Goal: Information Seeking & Learning: Learn about a topic

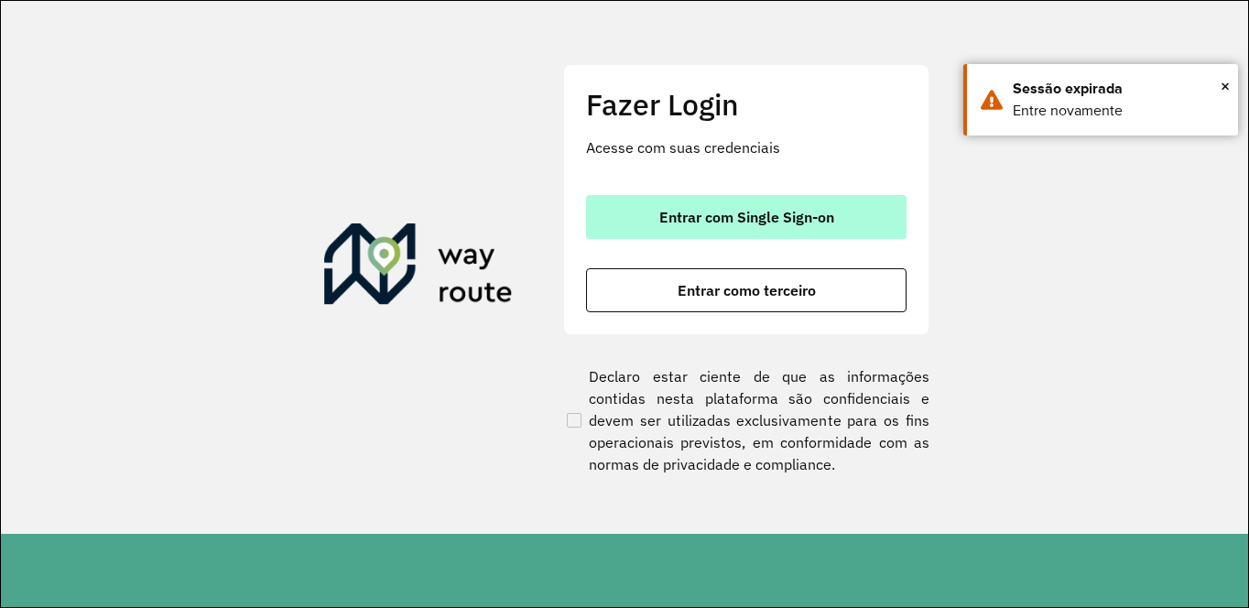
click at [669, 219] on span "Entrar com Single Sign-on" at bounding box center [746, 217] width 175 height 15
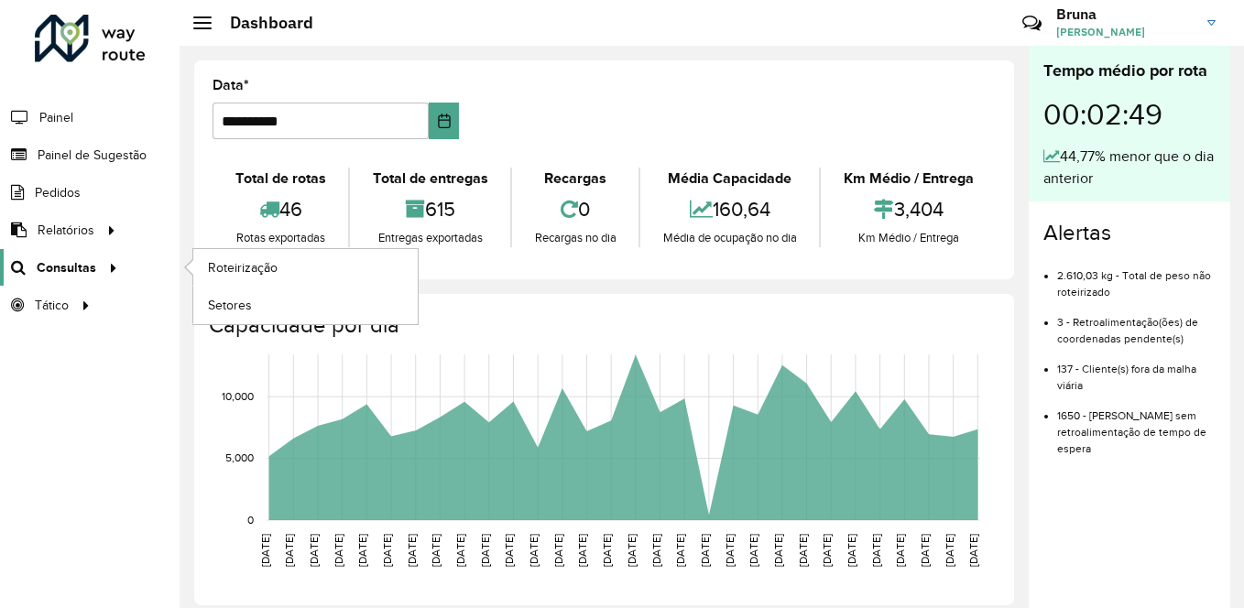
click at [77, 273] on span "Consultas" at bounding box center [67, 267] width 60 height 19
click at [242, 267] on span "Roteirização" at bounding box center [245, 267] width 74 height 19
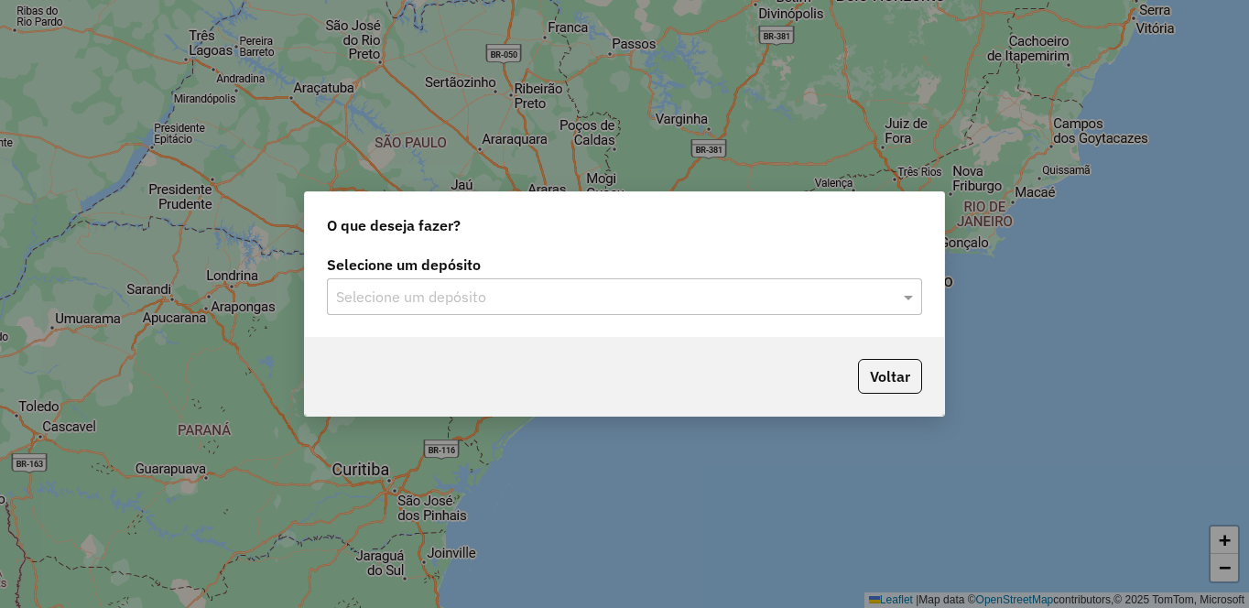
click at [415, 297] on input "text" at bounding box center [606, 298] width 540 height 22
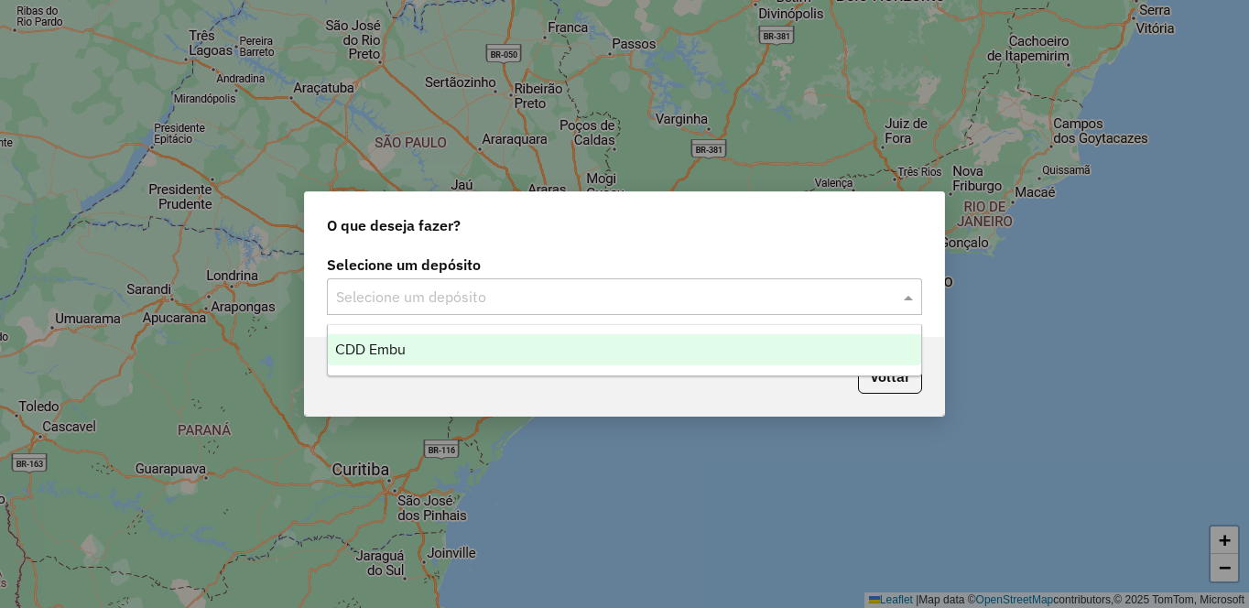
click at [438, 351] on div "CDD Embu" at bounding box center [625, 349] width 594 height 31
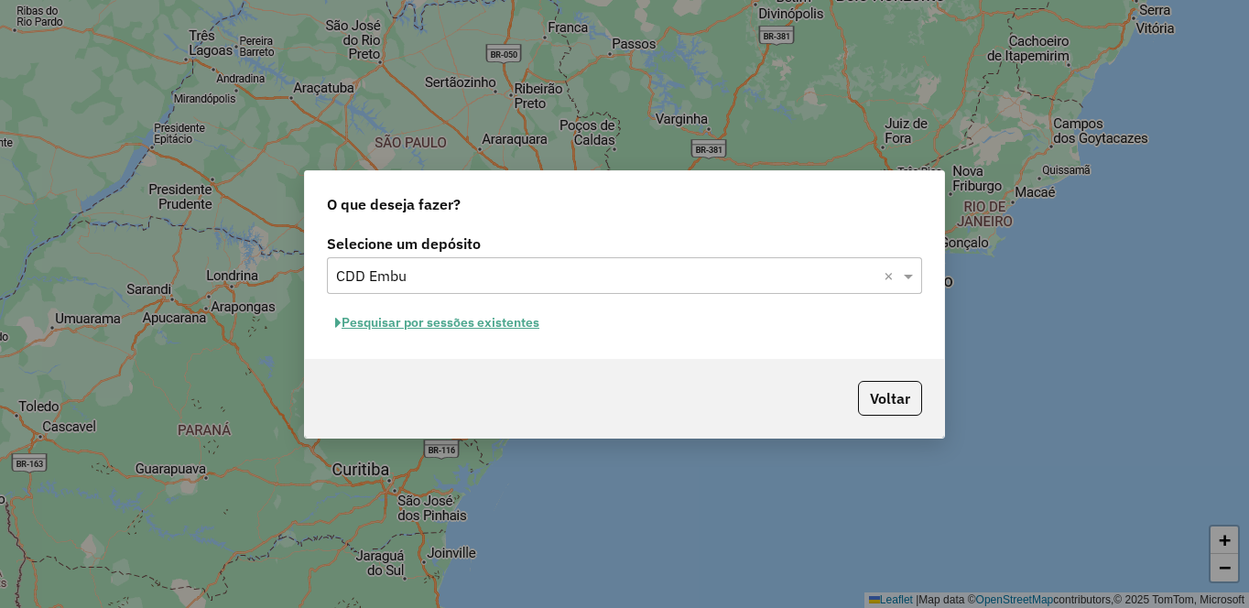
click at [443, 326] on button "Pesquisar por sessões existentes" at bounding box center [437, 323] width 221 height 28
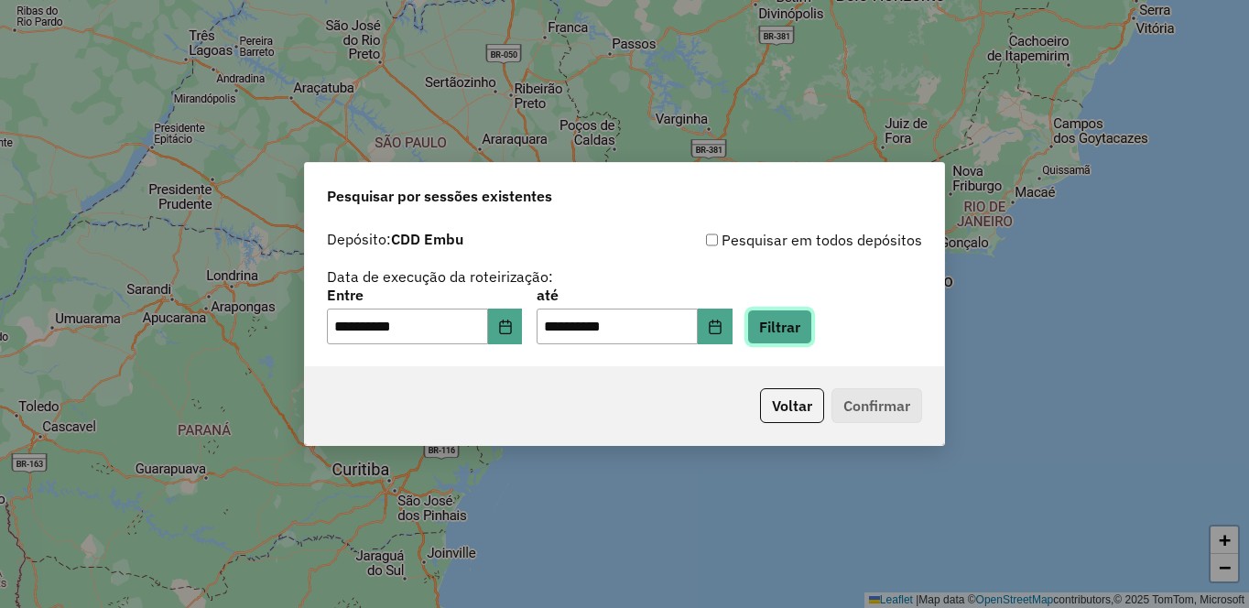
click at [812, 326] on button "Filtrar" at bounding box center [779, 327] width 65 height 35
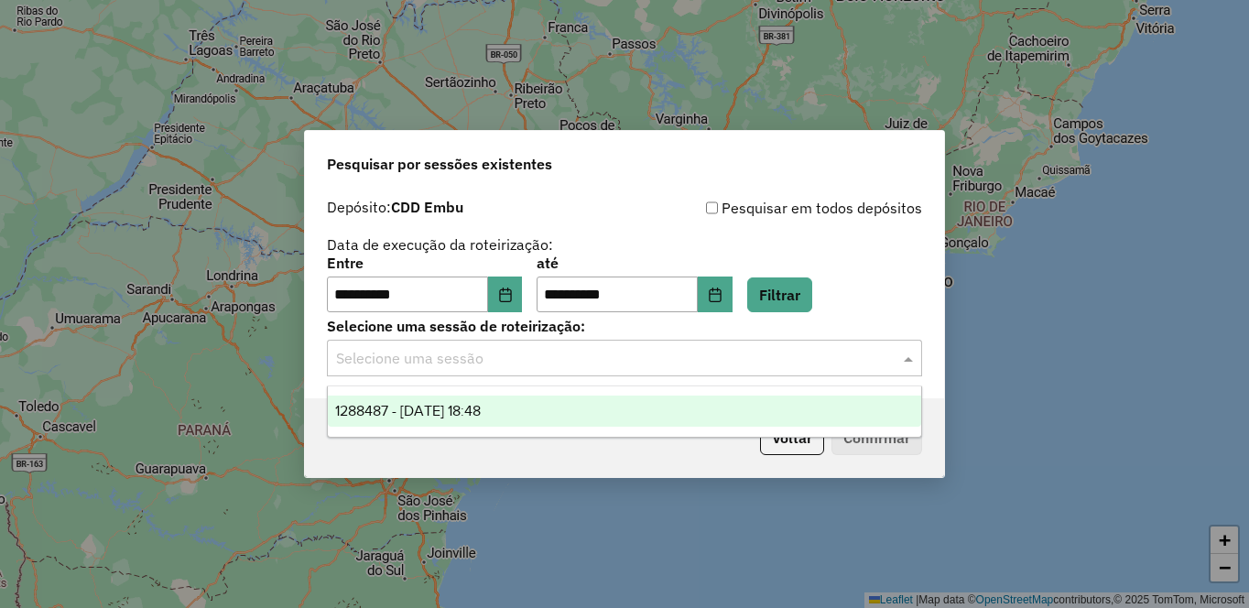
click at [595, 361] on input "text" at bounding box center [606, 359] width 540 height 22
click at [552, 428] on ng-dropdown-panel "1288487 - 04/10/2025 18:48" at bounding box center [624, 412] width 595 height 52
click at [702, 412] on div "1288487 - 04/10/2025 18:48" at bounding box center [625, 411] width 594 height 31
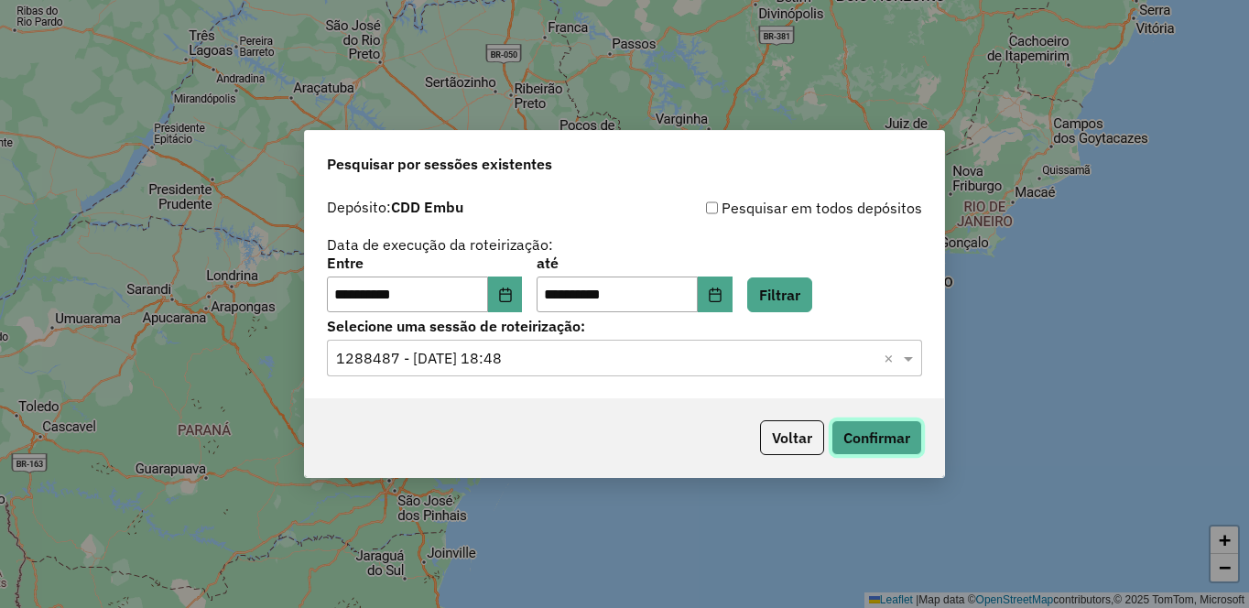
click at [862, 443] on button "Confirmar" at bounding box center [877, 437] width 91 height 35
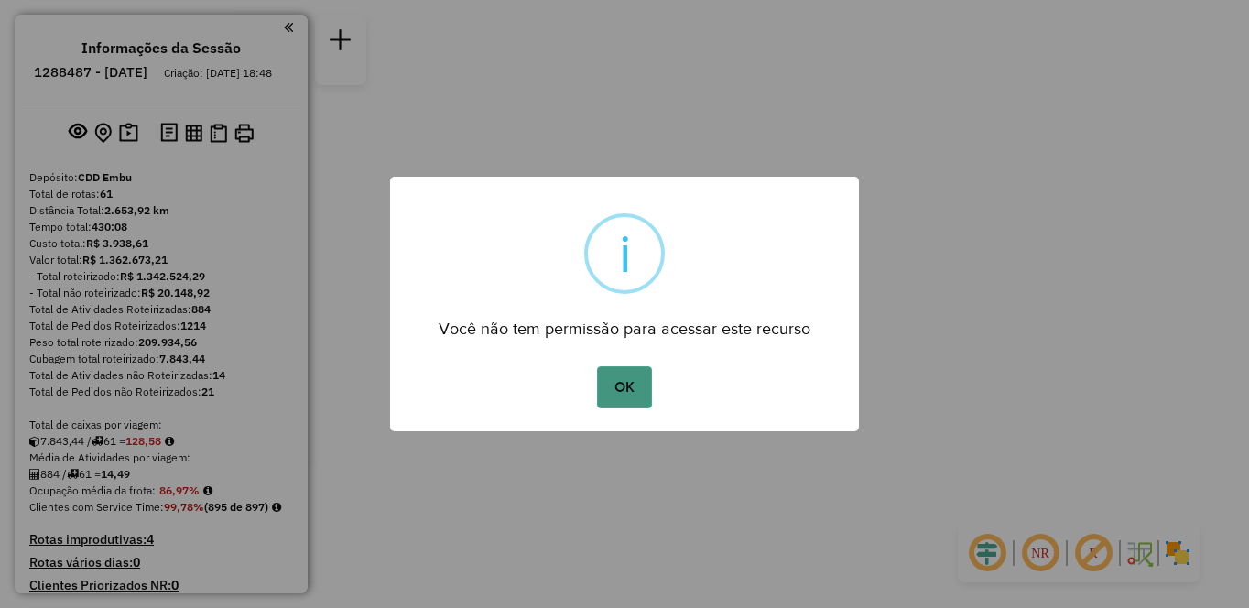
click at [614, 387] on button "OK" at bounding box center [624, 387] width 54 height 42
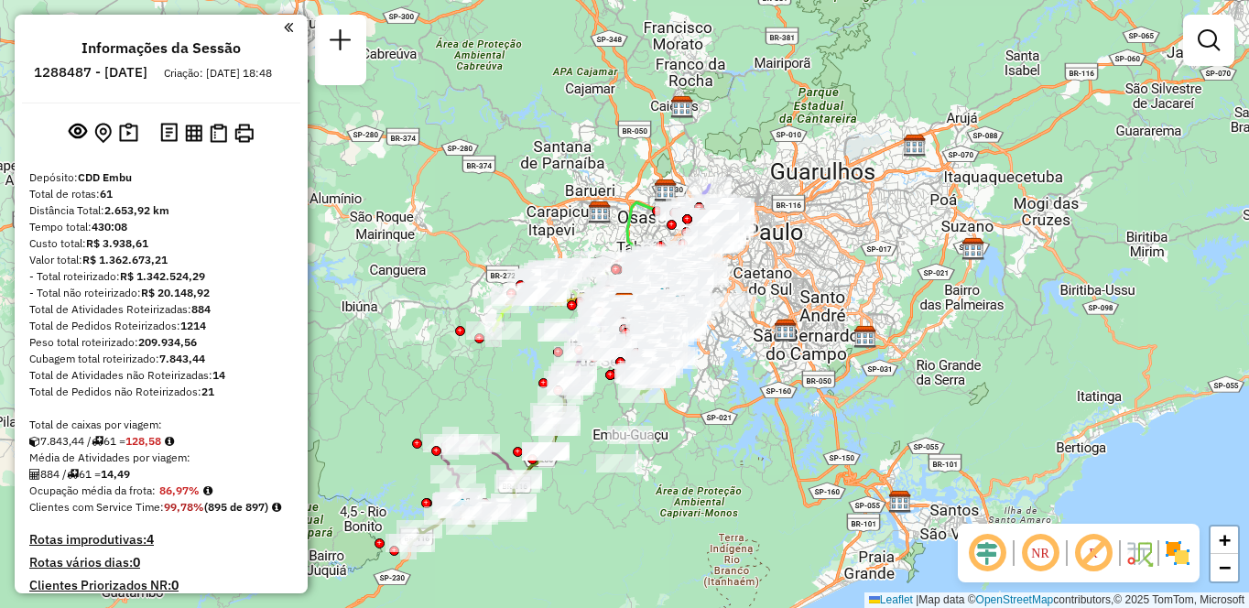
click at [1038, 556] on em at bounding box center [1040, 553] width 44 height 44
click at [1096, 555] on em at bounding box center [1094, 553] width 44 height 44
click at [1183, 561] on img at bounding box center [1177, 553] width 29 height 29
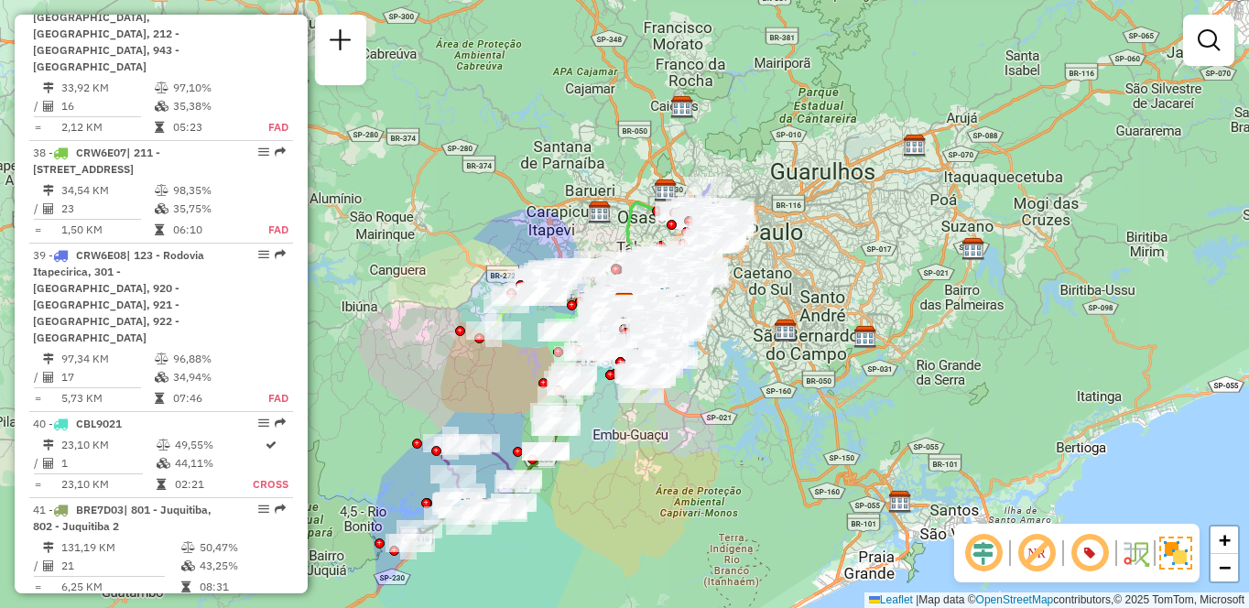
scroll to position [5651, 0]
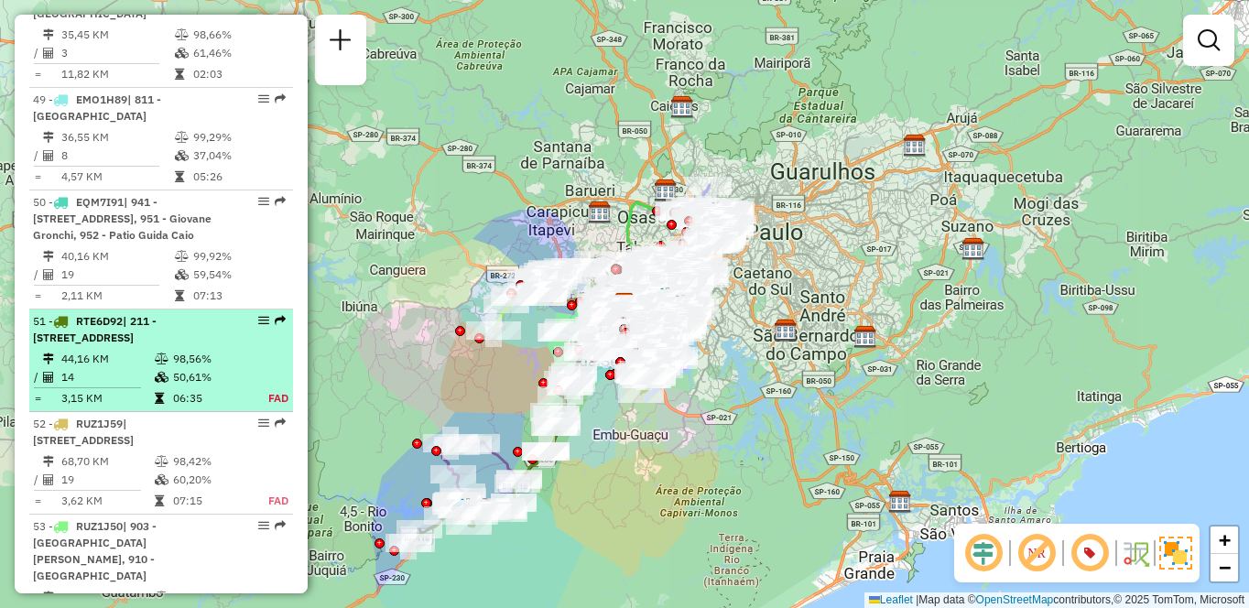
click at [173, 323] on div "51 - RTE6D92 | 211 - Jardim Nakamura, 212 - Parque Independência, 941 - Jardim …" at bounding box center [130, 329] width 194 height 33
select select "**********"
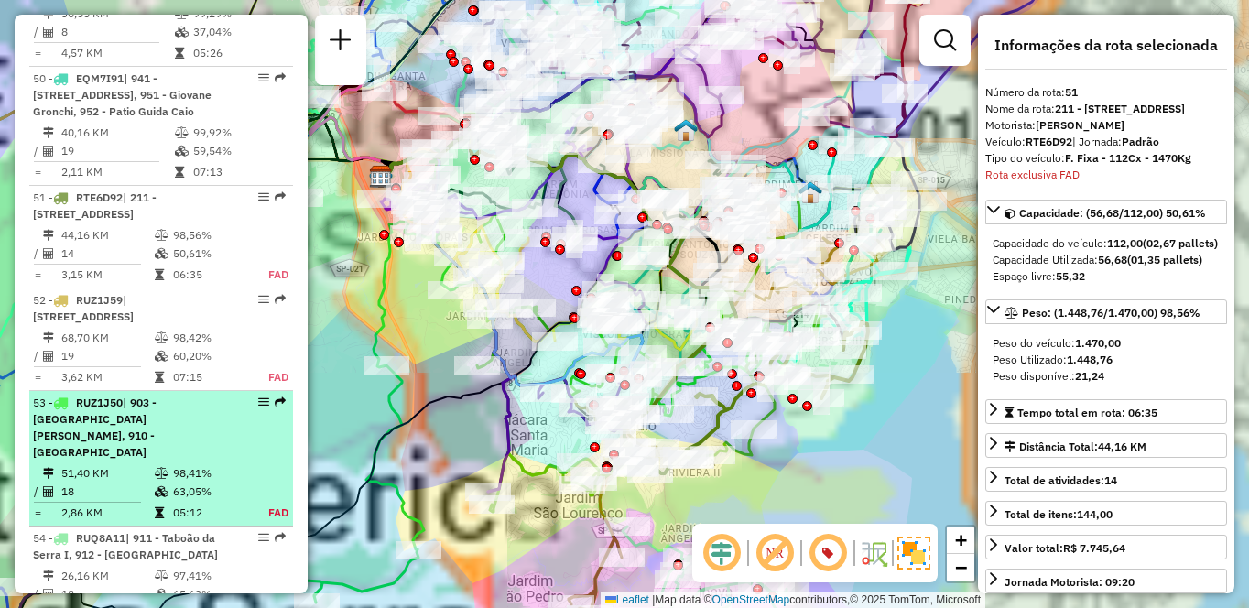
scroll to position [5930, 0]
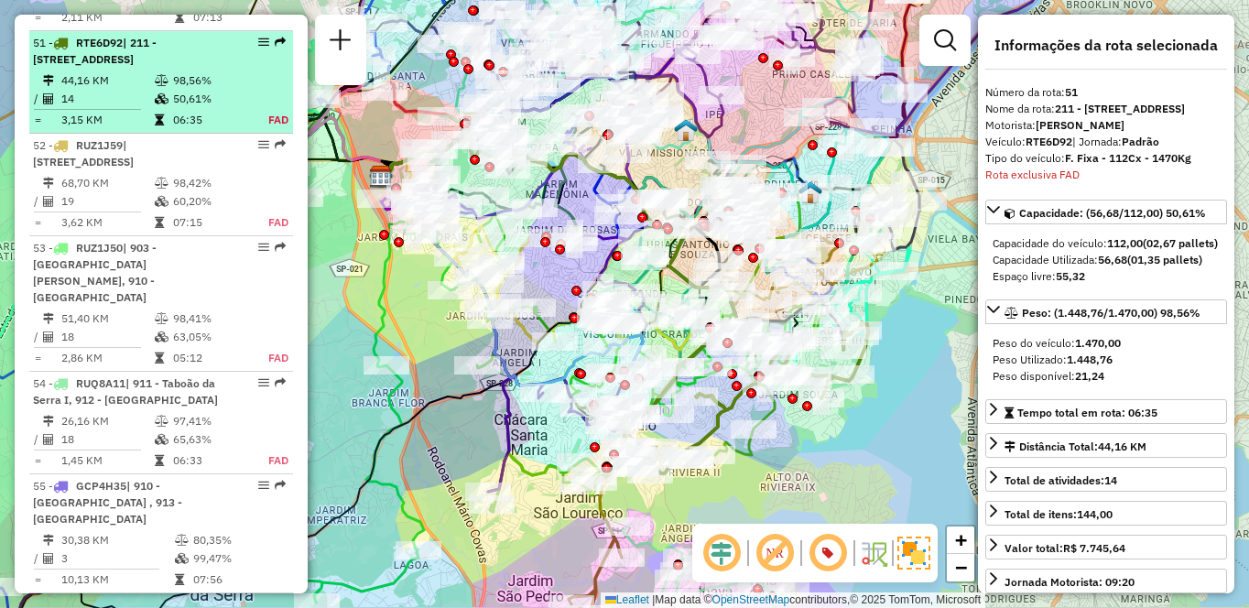
click at [263, 37] on em at bounding box center [263, 42] width 11 height 11
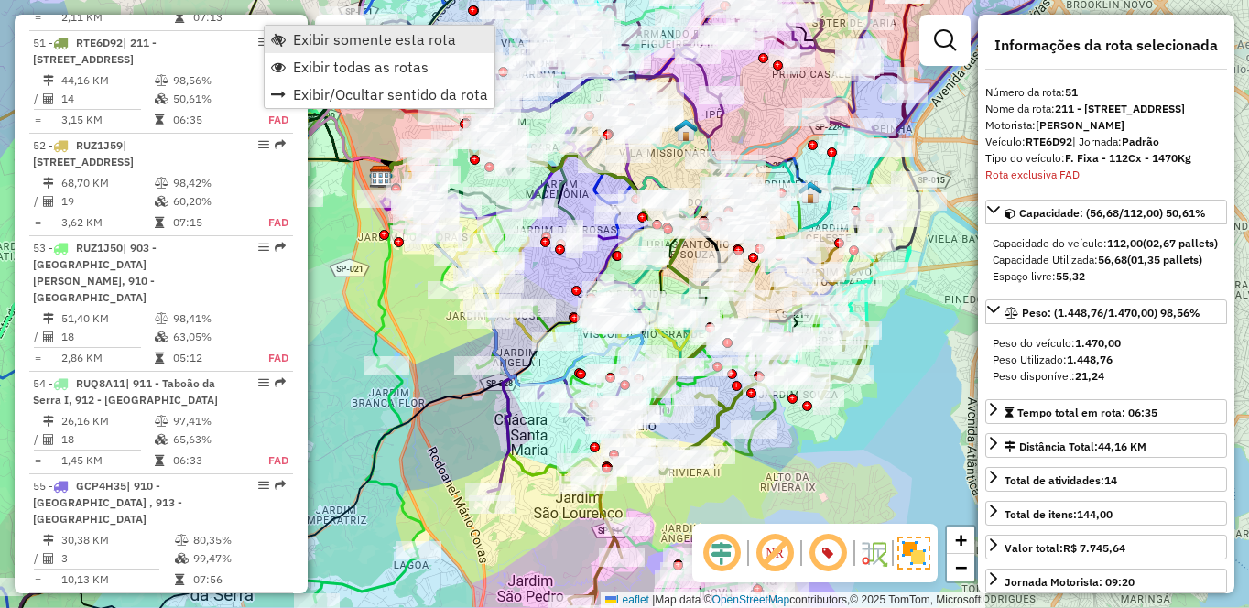
click at [344, 36] on span "Exibir somente esta rota" at bounding box center [374, 39] width 163 height 15
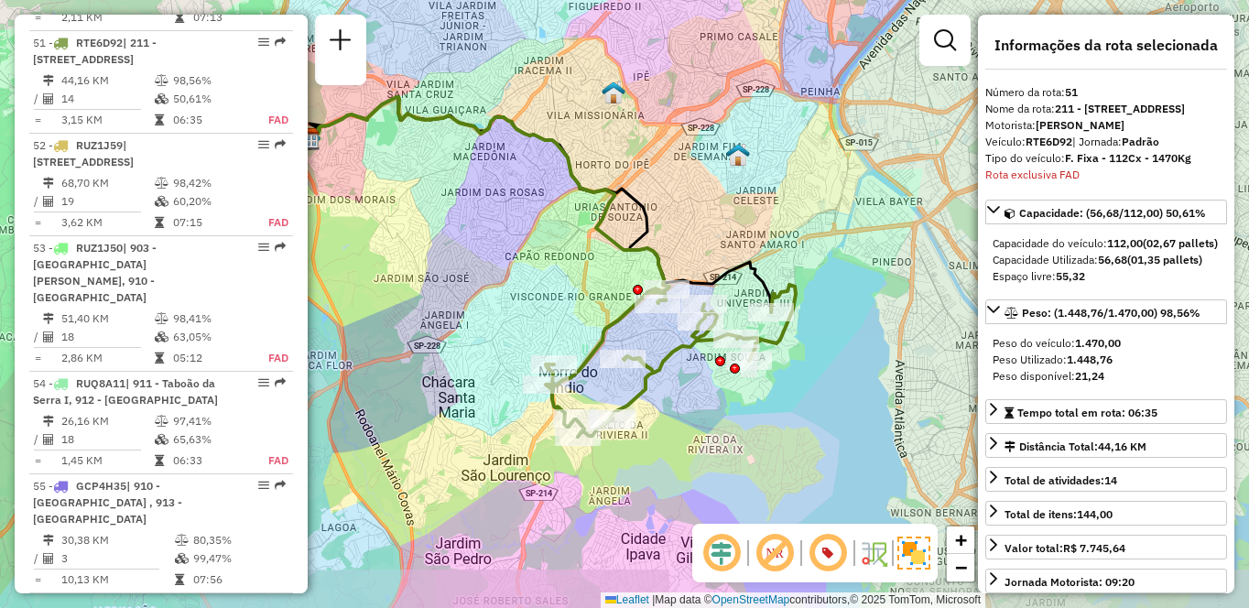
drag, startPoint x: 709, startPoint y: 273, endPoint x: 624, endPoint y: 229, distance: 95.9
click at [636, 234] on icon at bounding box center [541, 204] width 462 height 216
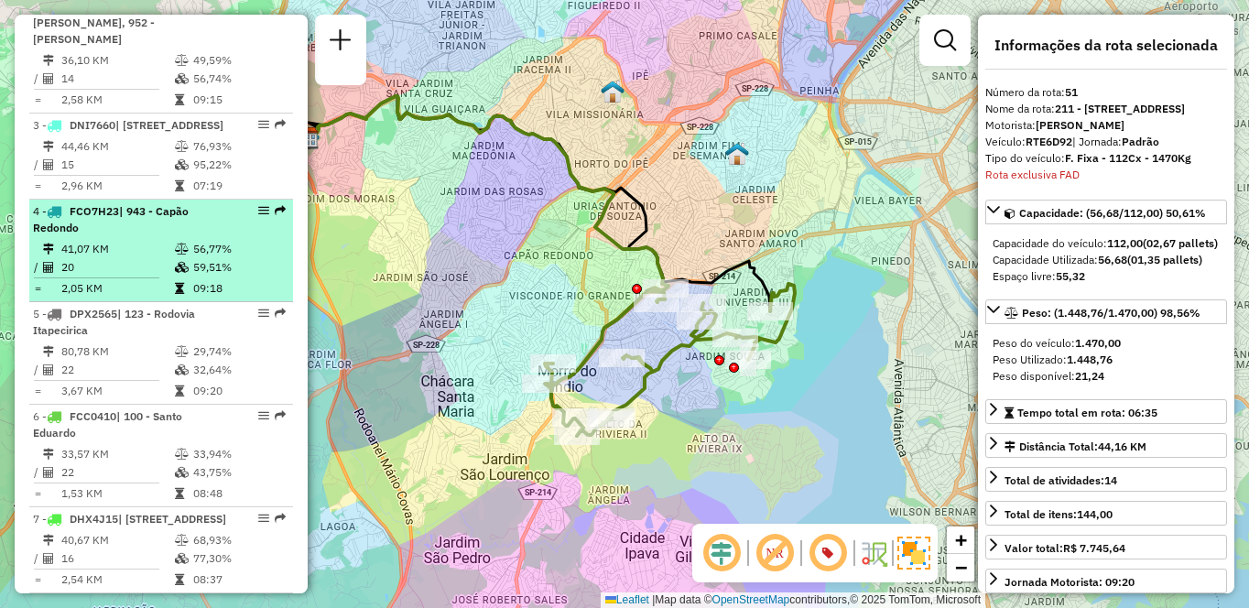
scroll to position [916, 0]
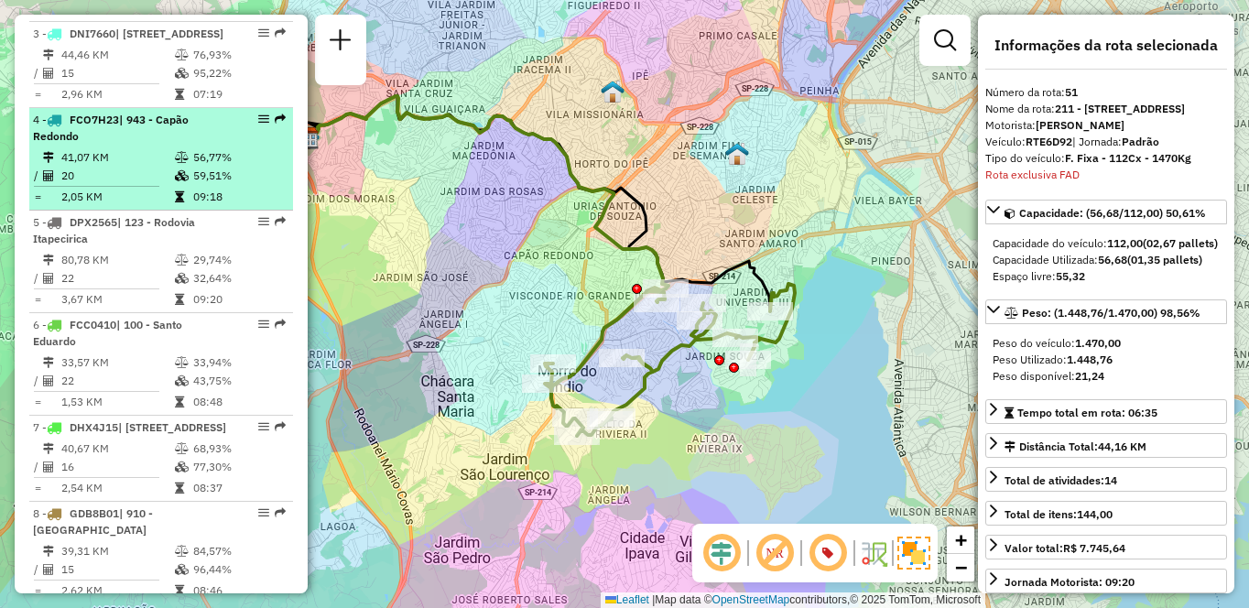
click at [93, 167] on td "41,07 KM" at bounding box center [117, 157] width 114 height 18
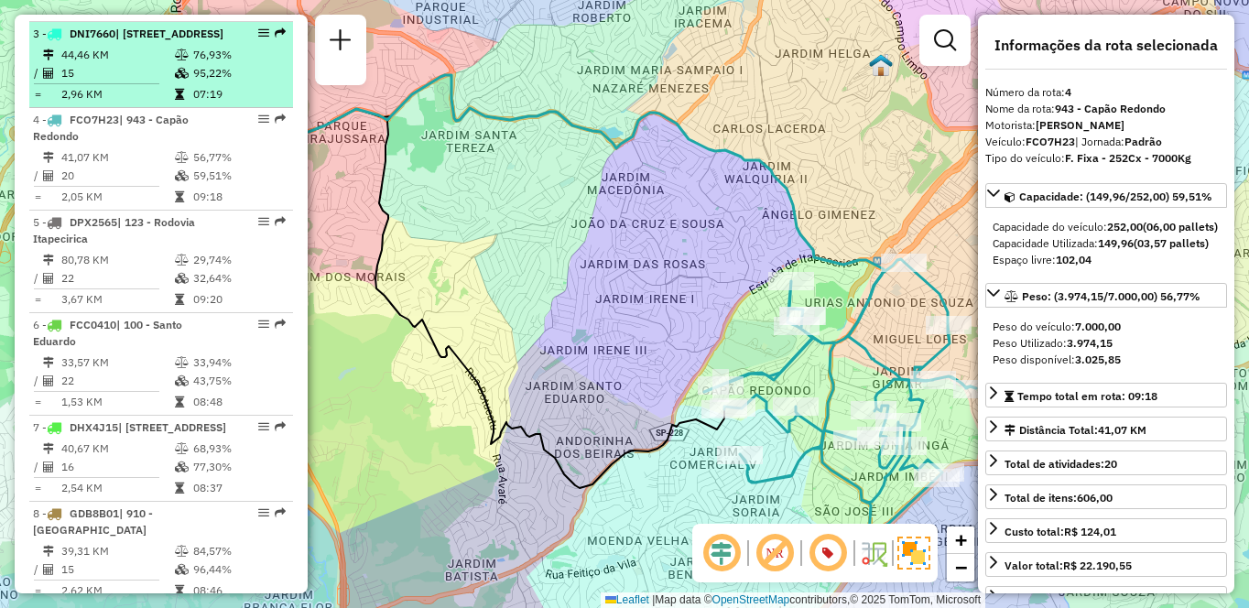
click at [183, 79] on icon at bounding box center [182, 73] width 14 height 11
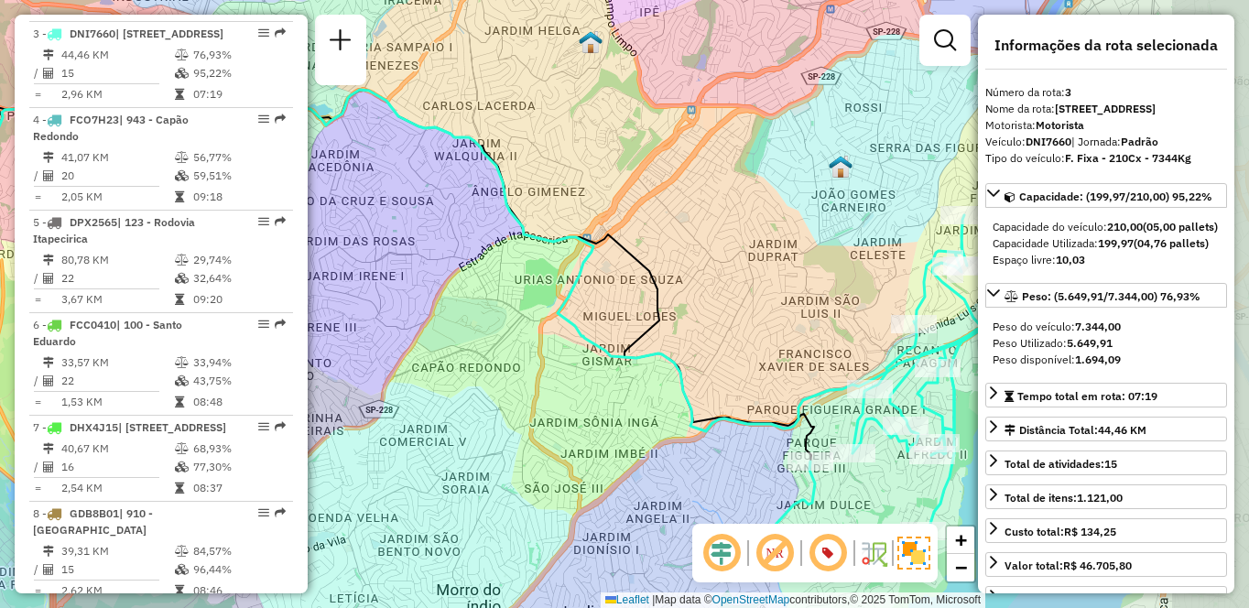
drag, startPoint x: 817, startPoint y: 394, endPoint x: 756, endPoint y: 392, distance: 61.4
click at [756, 392] on div "Janela de atendimento Grade de atendimento Capacidade Transportadoras Veículos …" at bounding box center [624, 304] width 1249 height 608
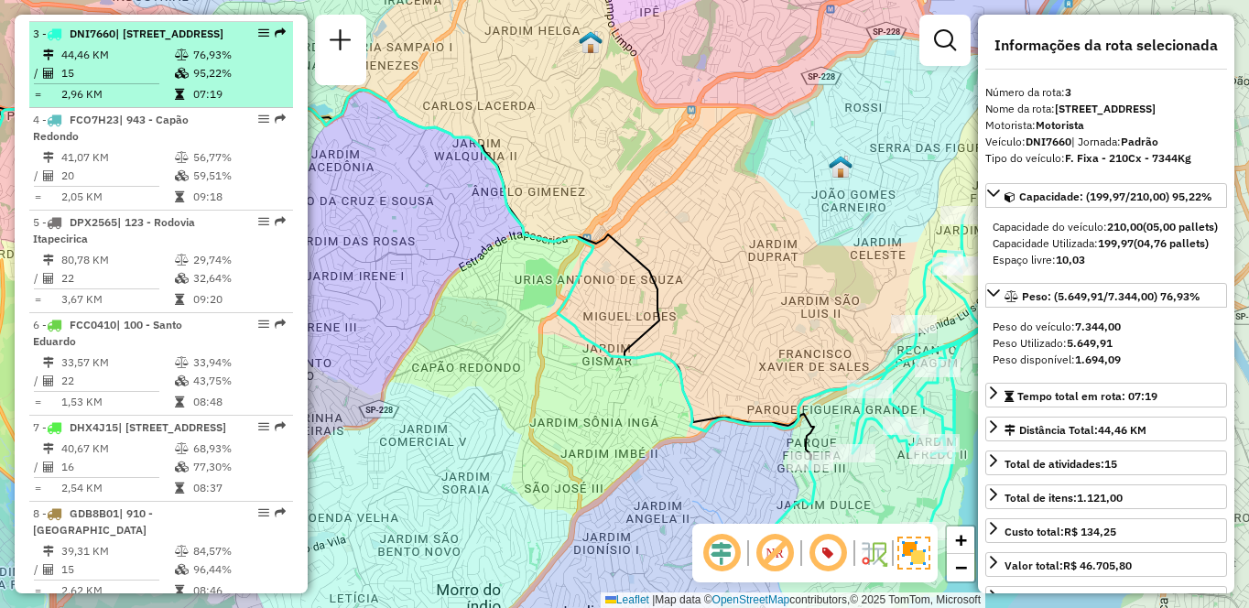
click at [112, 41] on div "3 - DNI7660 | 941 - Jardim São Luiz, 942 - Jardim Copacabana" at bounding box center [130, 34] width 194 height 16
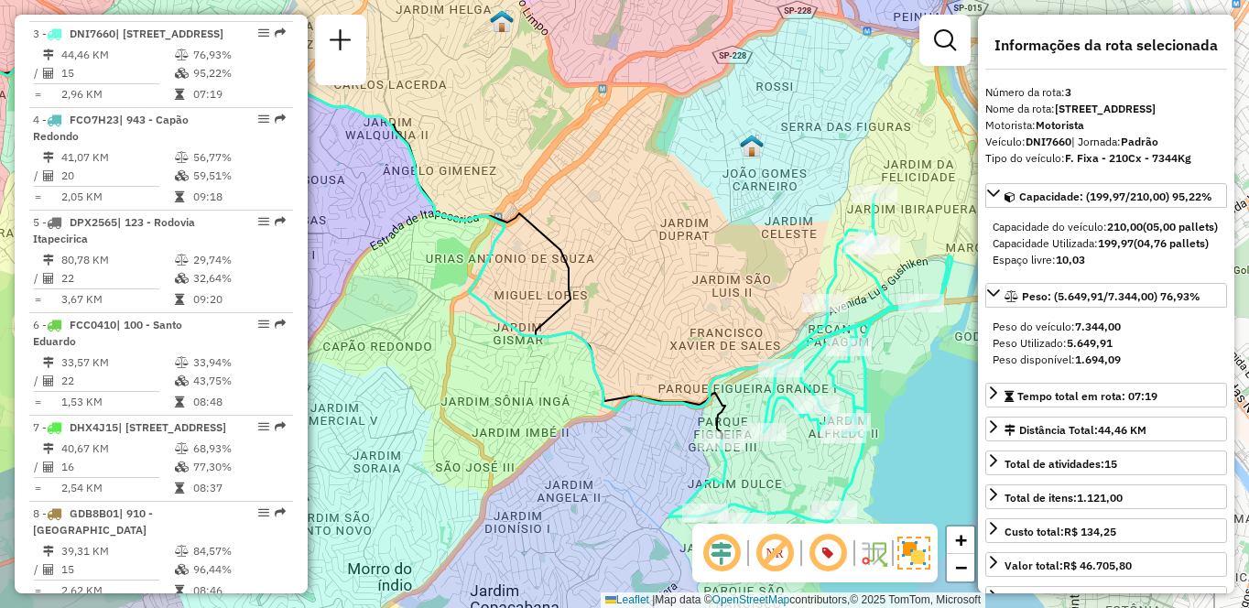
drag, startPoint x: 750, startPoint y: 274, endPoint x: 533, endPoint y: 245, distance: 219.0
click at [529, 245] on icon at bounding box center [310, 234] width 832 height 412
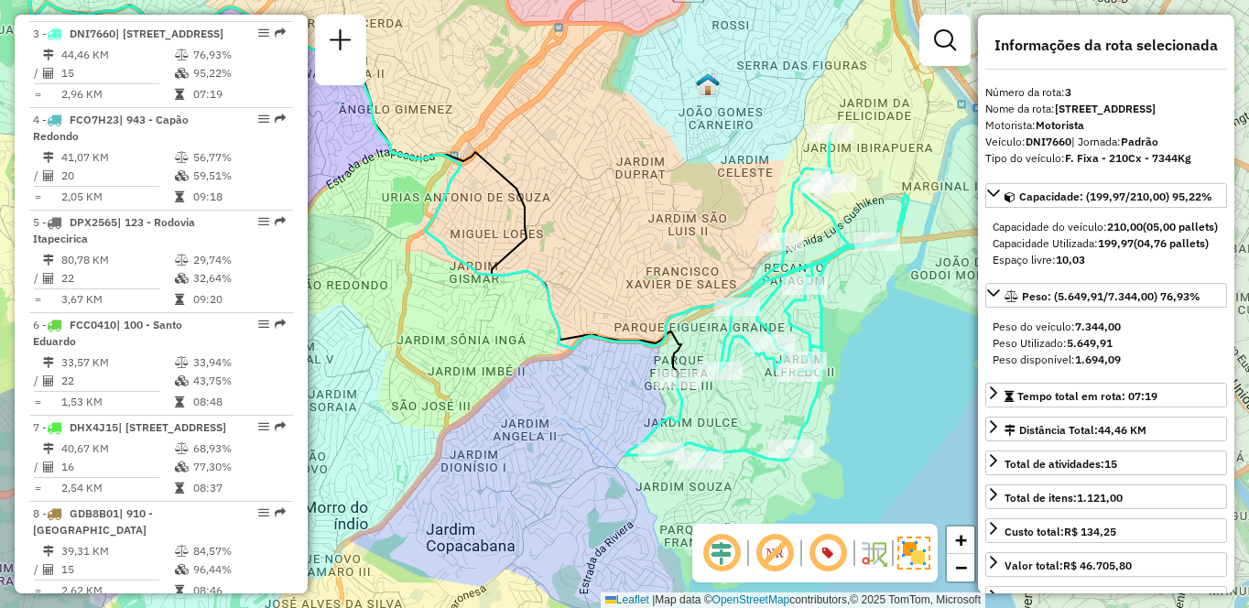
drag, startPoint x: 724, startPoint y: 349, endPoint x: 696, endPoint y: 282, distance: 72.3
click at [695, 282] on div "Janela de atendimento Grade de atendimento Capacidade Transportadoras Veículos …" at bounding box center [624, 304] width 1249 height 608
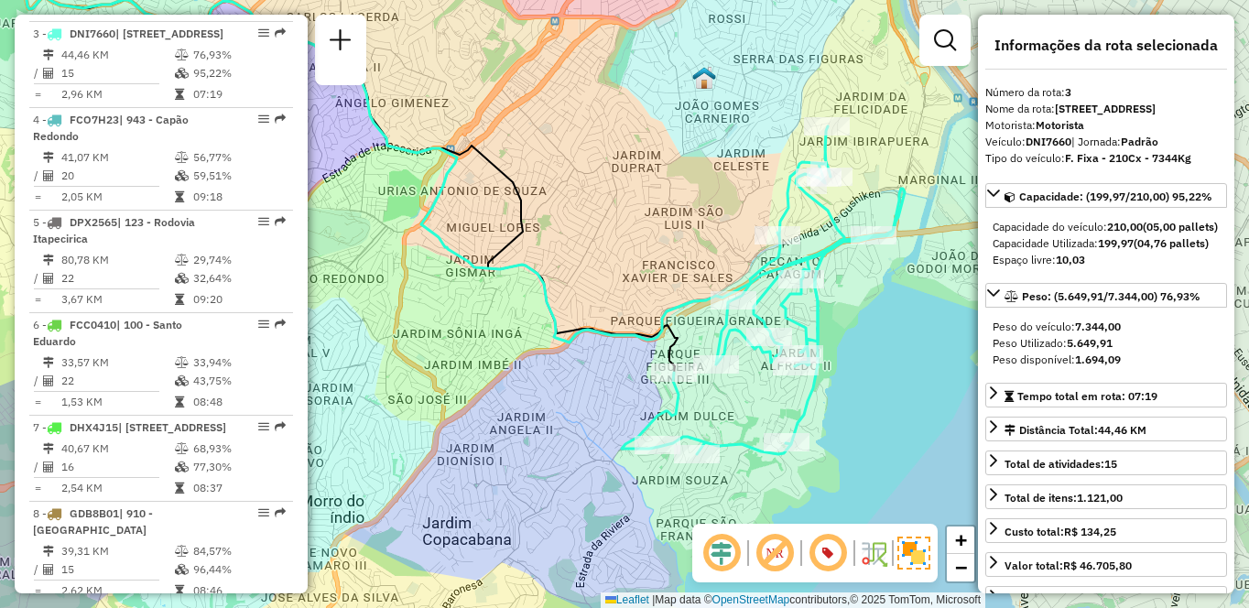
scroll to position [559, 0]
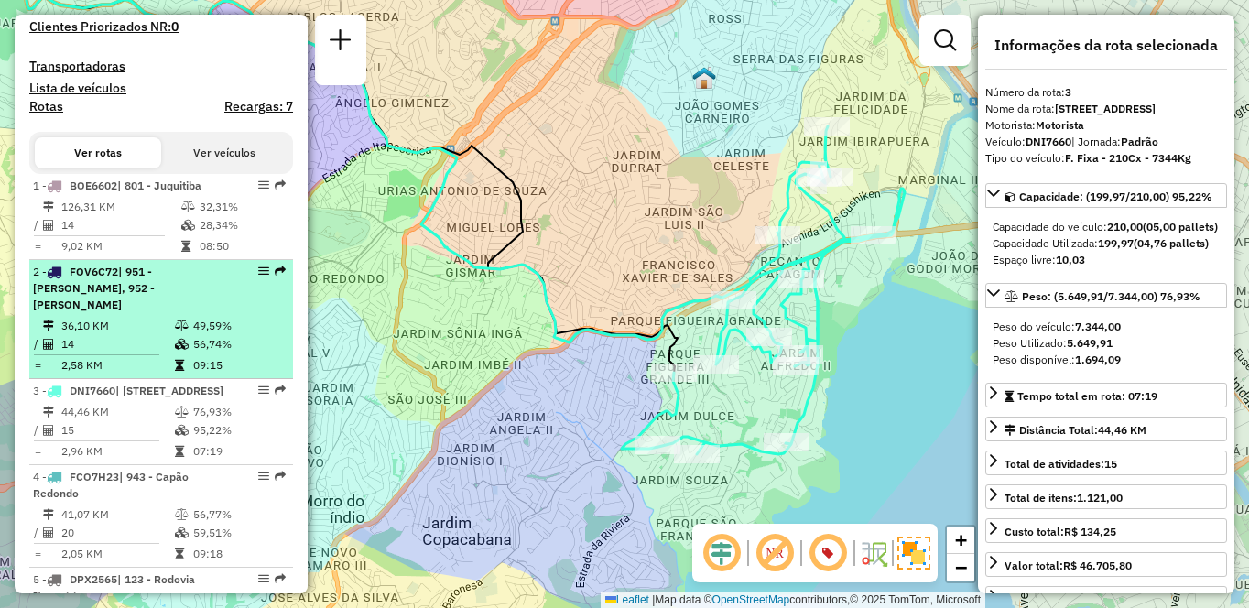
click at [155, 305] on span "| 951 - Giovane Gronchi, 952 - Patio Guida Caio" at bounding box center [94, 288] width 122 height 47
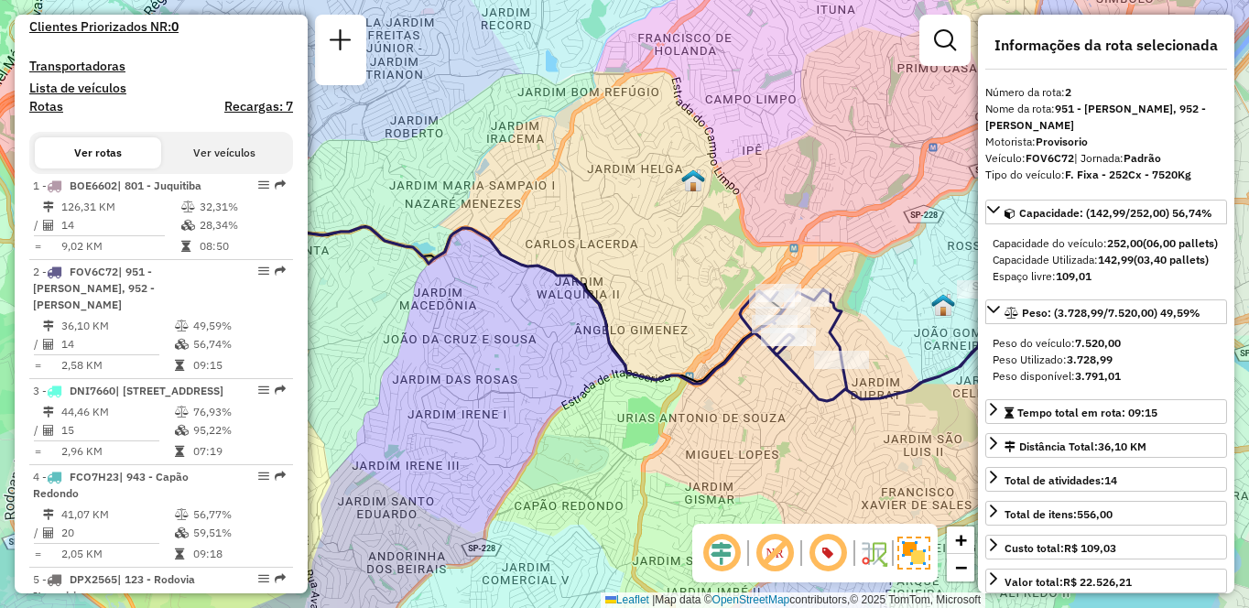
scroll to position [6008, 0]
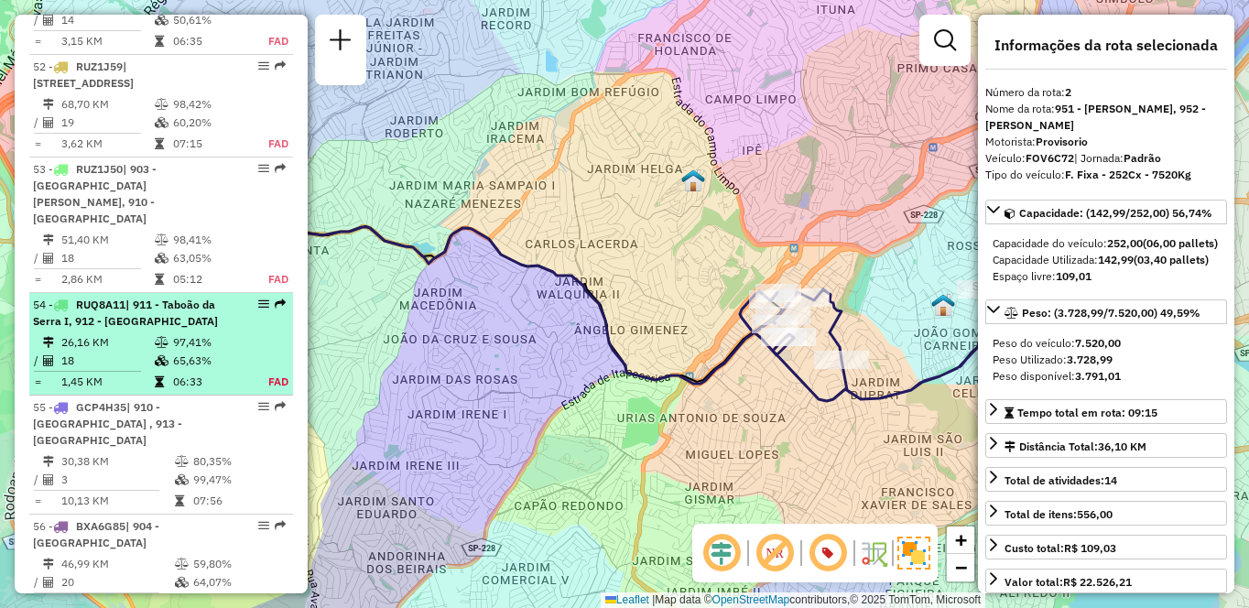
click at [133, 326] on span "| 911 - Taboão da Serra I, 912 - Taboão da Serra II" at bounding box center [125, 313] width 185 height 30
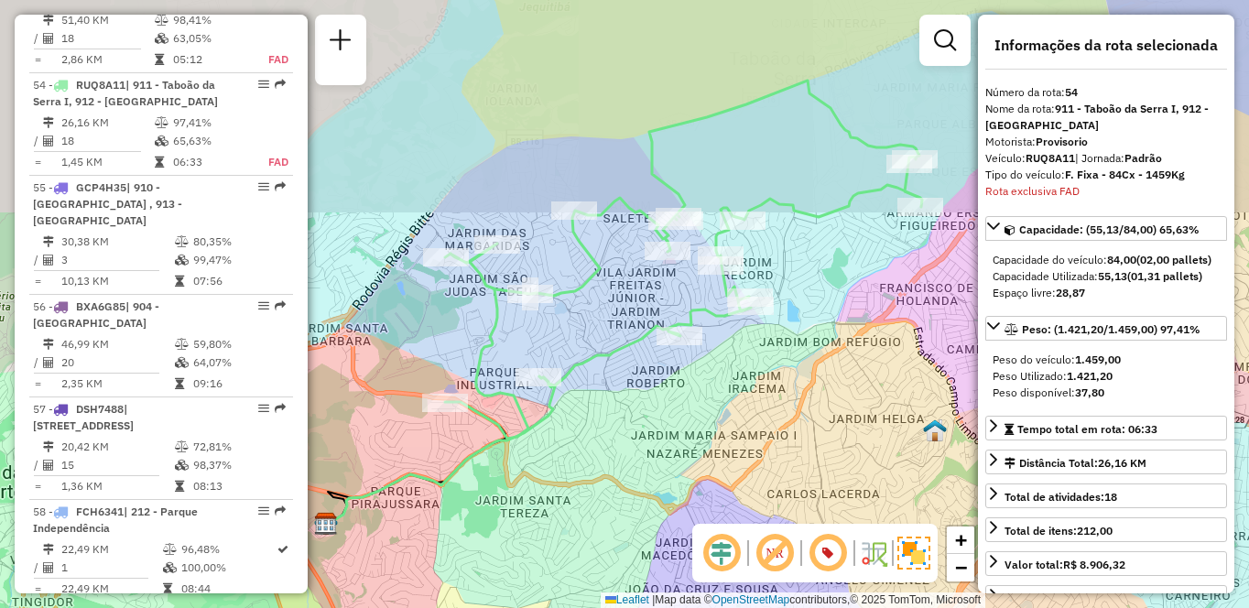
scroll to position [6287, 0]
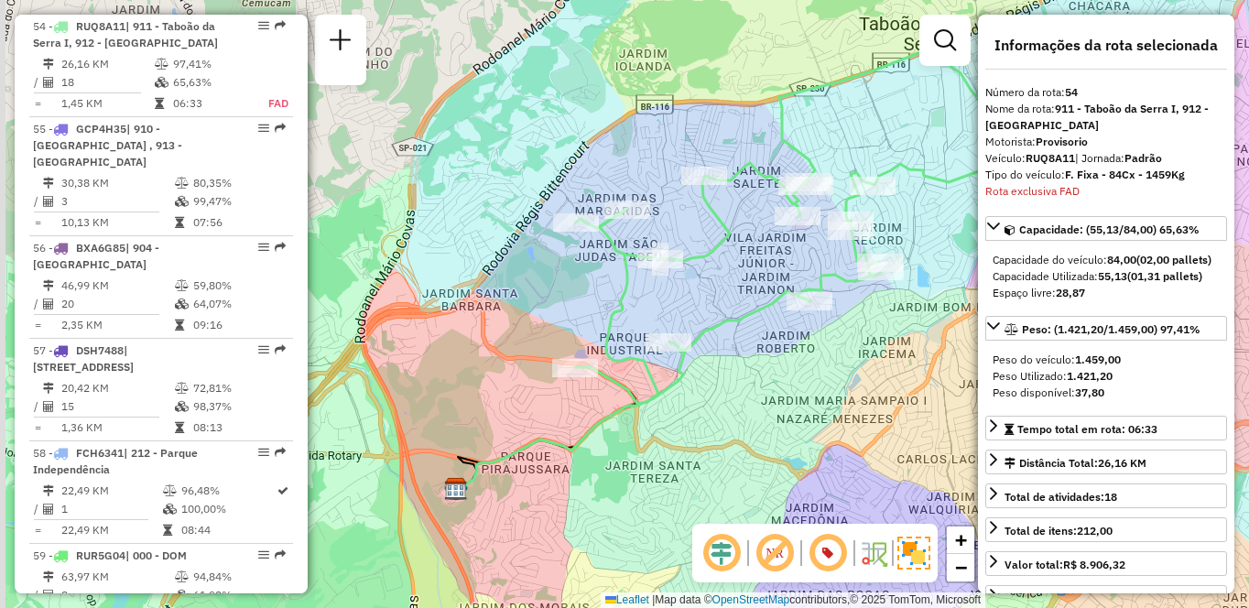
drag, startPoint x: 642, startPoint y: 382, endPoint x: 773, endPoint y: 347, distance: 135.5
click at [773, 347] on div "Janela de atendimento Grade de atendimento Capacidade Transportadoras Veículos …" at bounding box center [624, 304] width 1249 height 608
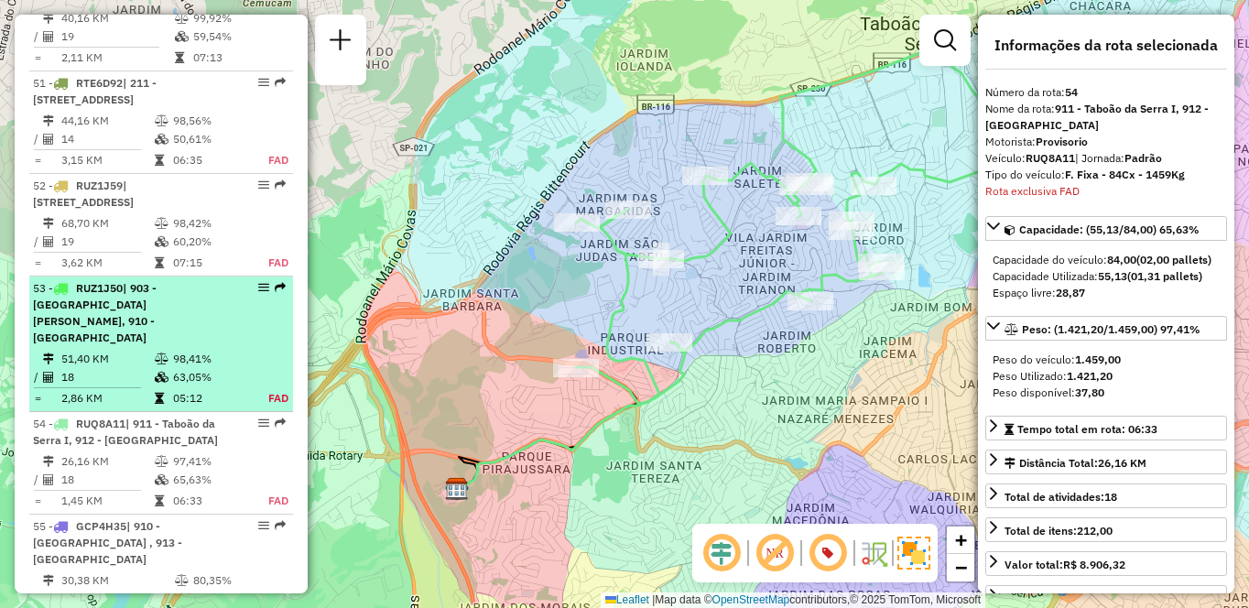
click at [145, 339] on div "53 - RUZ1J50 | 903 - Parque Luiz Carlos Prestes, 910 - Parque Ipê" at bounding box center [130, 313] width 194 height 66
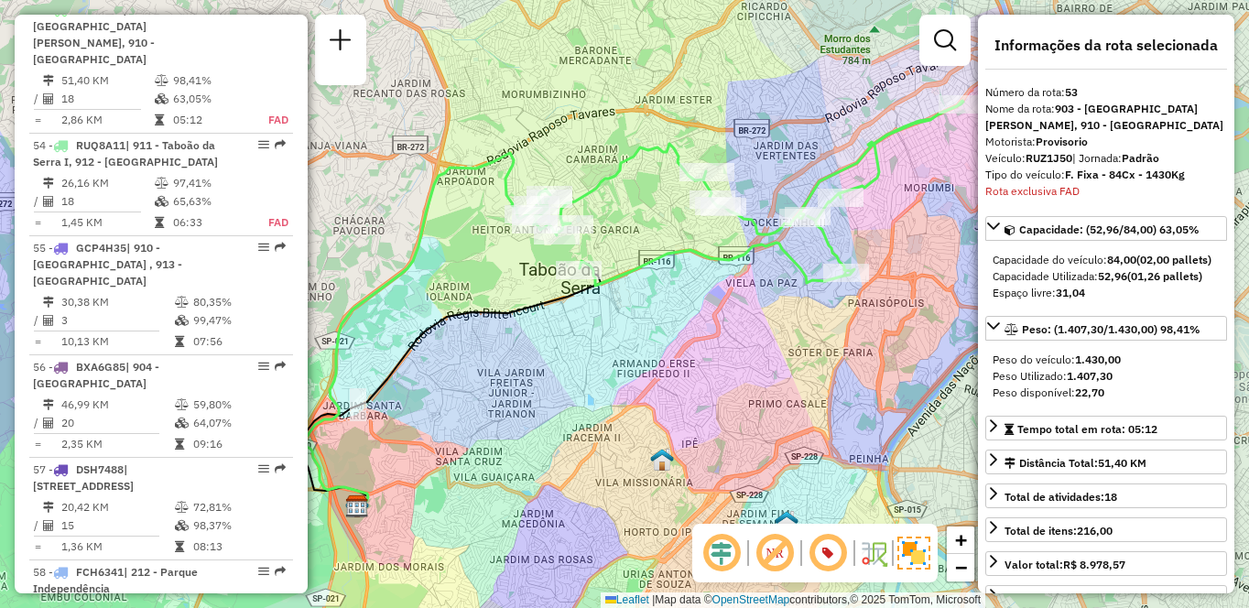
scroll to position [5787, 0]
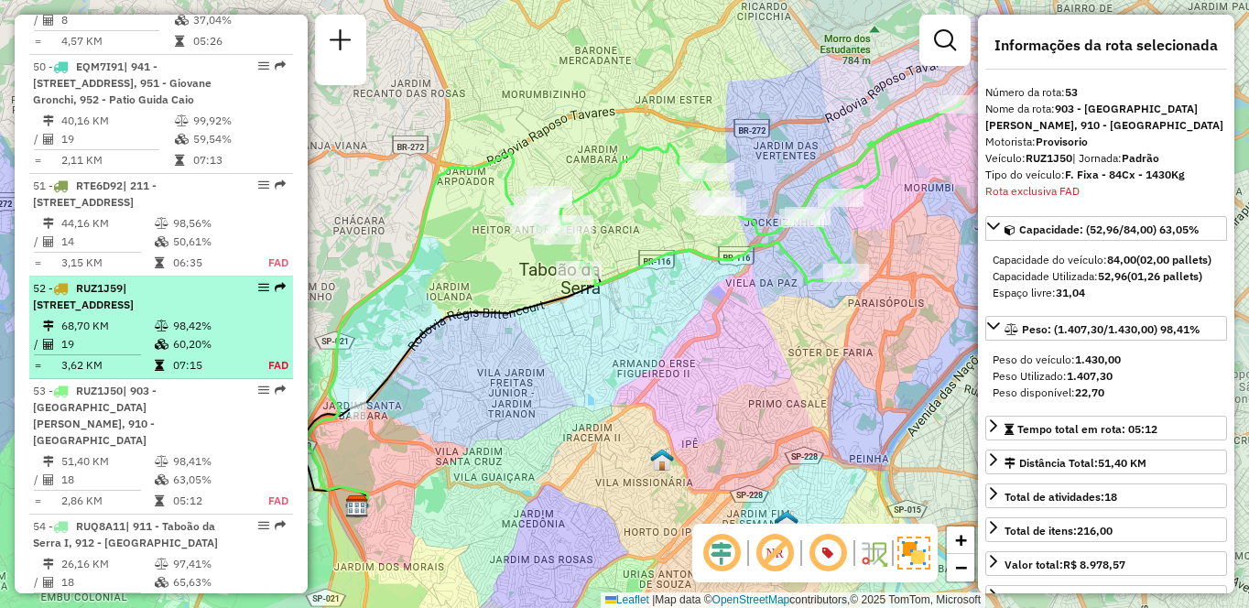
click at [125, 354] on td "19" at bounding box center [106, 344] width 93 height 18
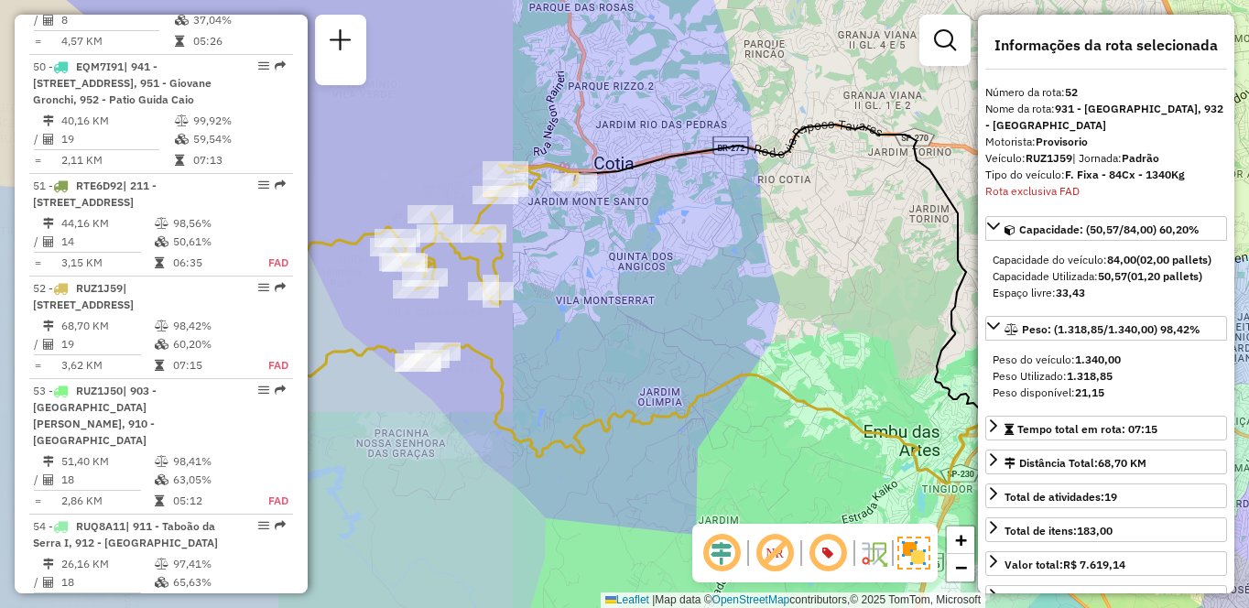
scroll to position [6065, 0]
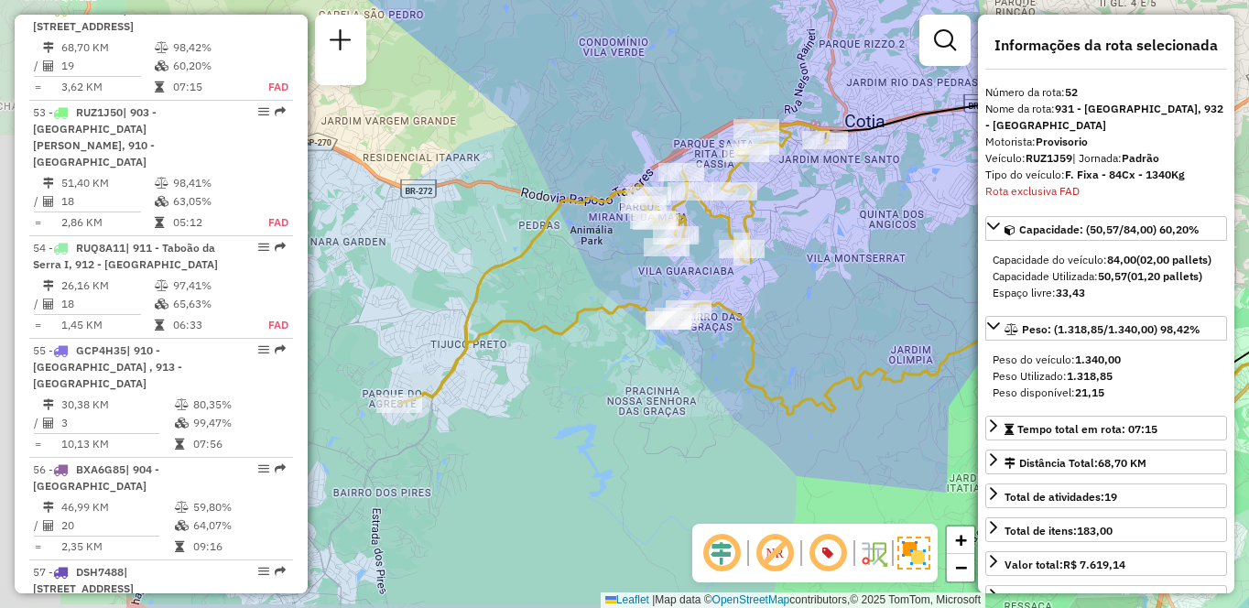
drag, startPoint x: 643, startPoint y: 334, endPoint x: 894, endPoint y: 292, distance: 254.5
click at [894, 292] on div "Janela de atendimento Grade de atendimento Capacidade Transportadoras Veículos …" at bounding box center [624, 304] width 1249 height 608
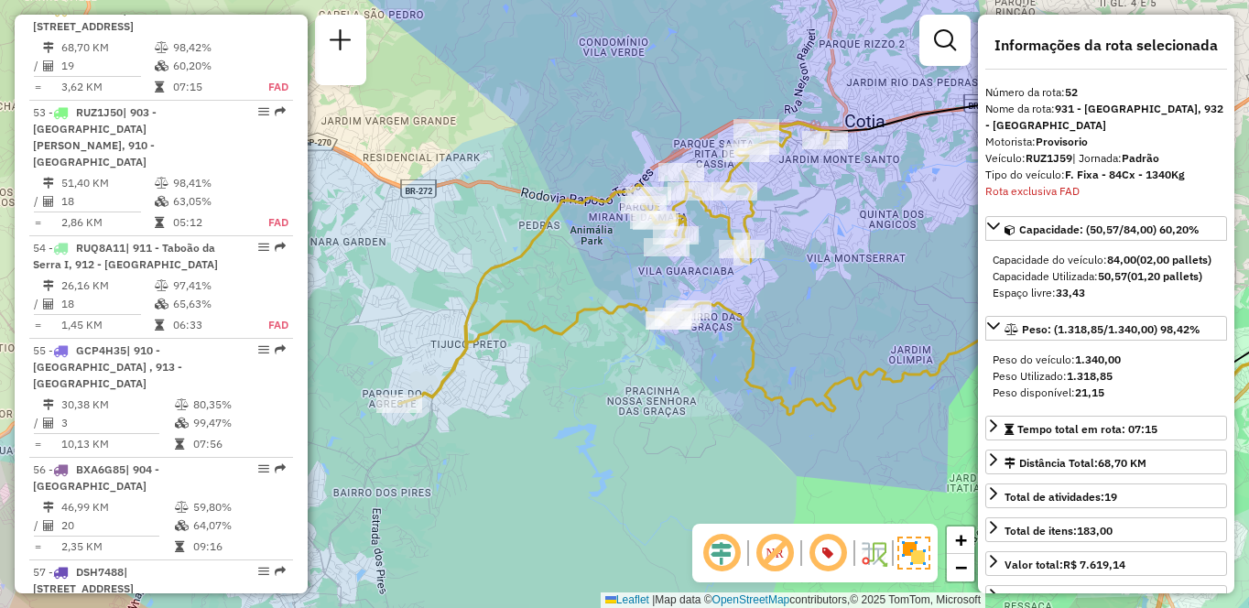
scroll to position [6710, 0]
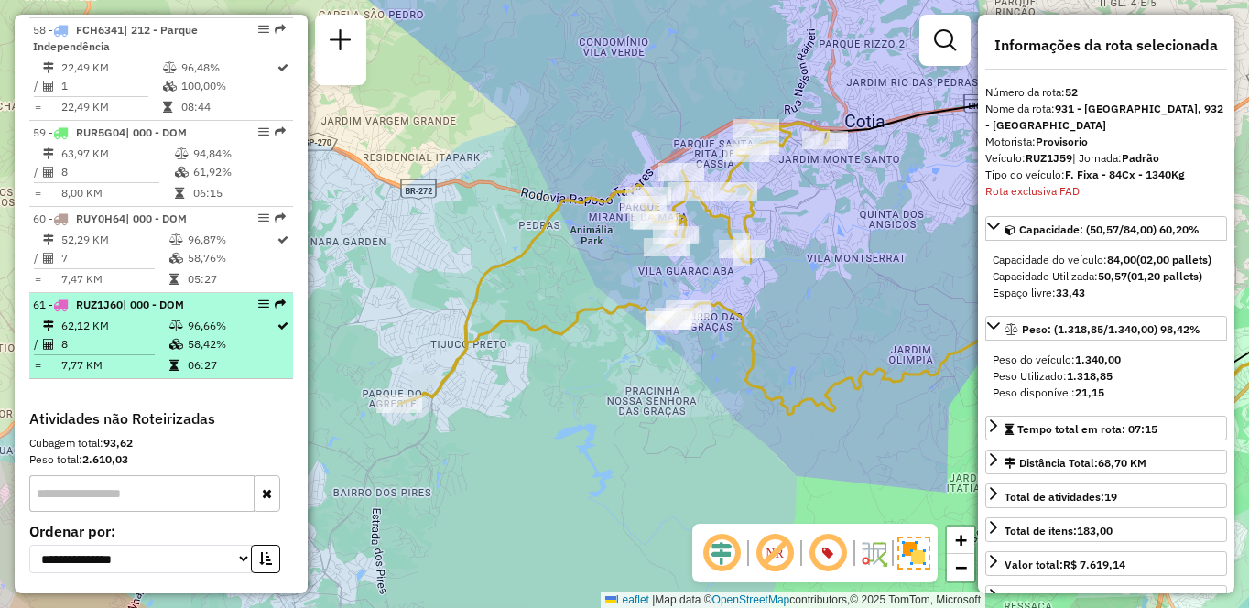
click at [103, 352] on td "8" at bounding box center [114, 344] width 108 height 18
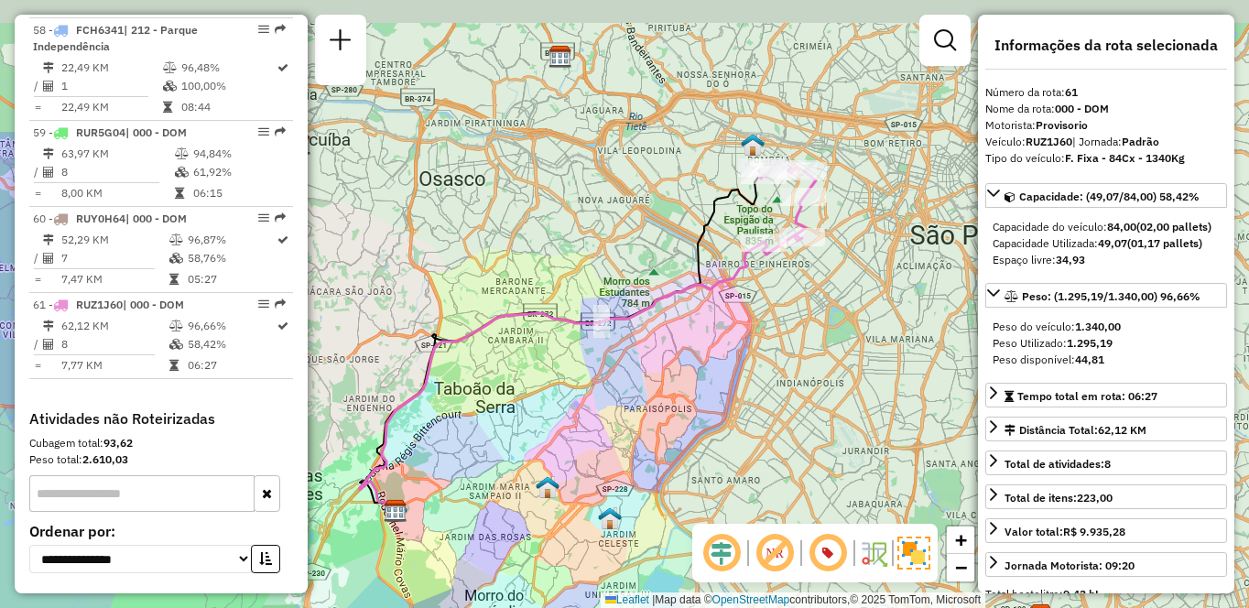
drag, startPoint x: 754, startPoint y: 306, endPoint x: 717, endPoint y: 341, distance: 50.5
click at [717, 341] on div "Janela de atendimento Grade de atendimento Capacidade Transportadoras Veículos …" at bounding box center [624, 304] width 1249 height 608
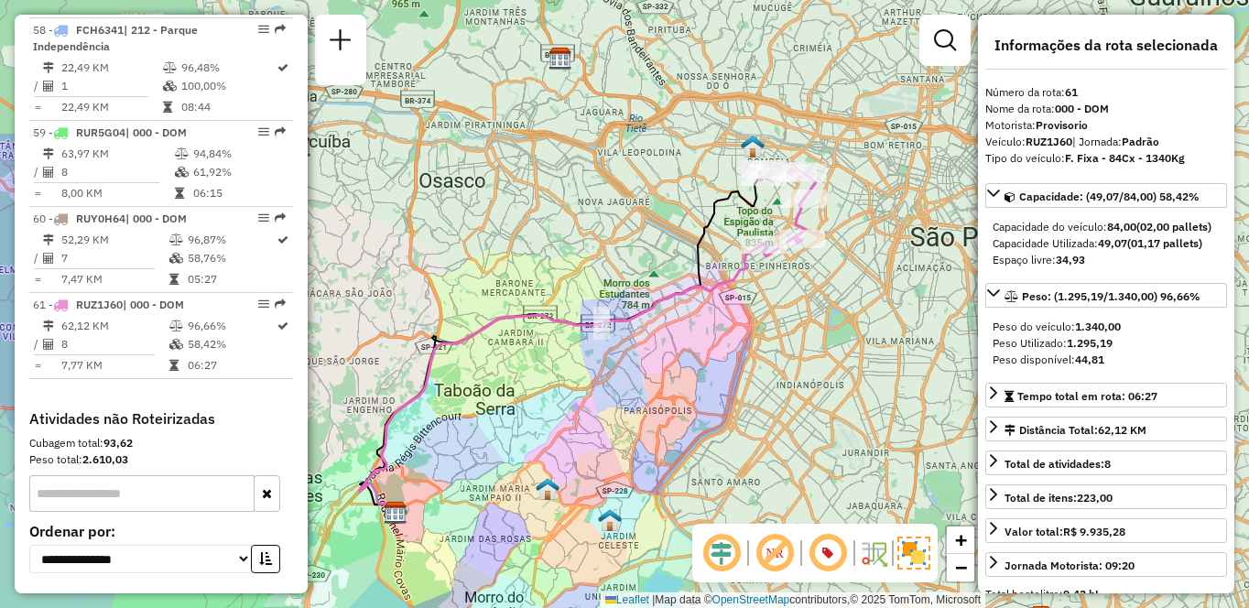
scroll to position [5651, 0]
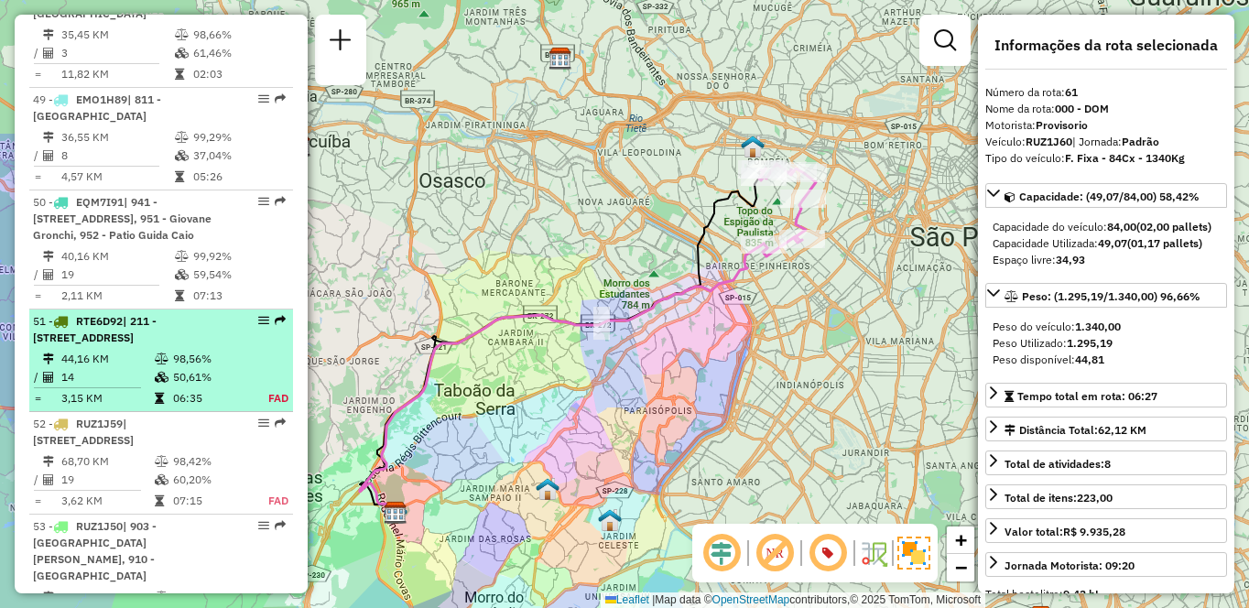
click at [138, 346] on div "51 - RTE6D92 | 211 - Jardim Nakamura, 212 - Parque Independência, 941 - Jardim …" at bounding box center [130, 329] width 194 height 33
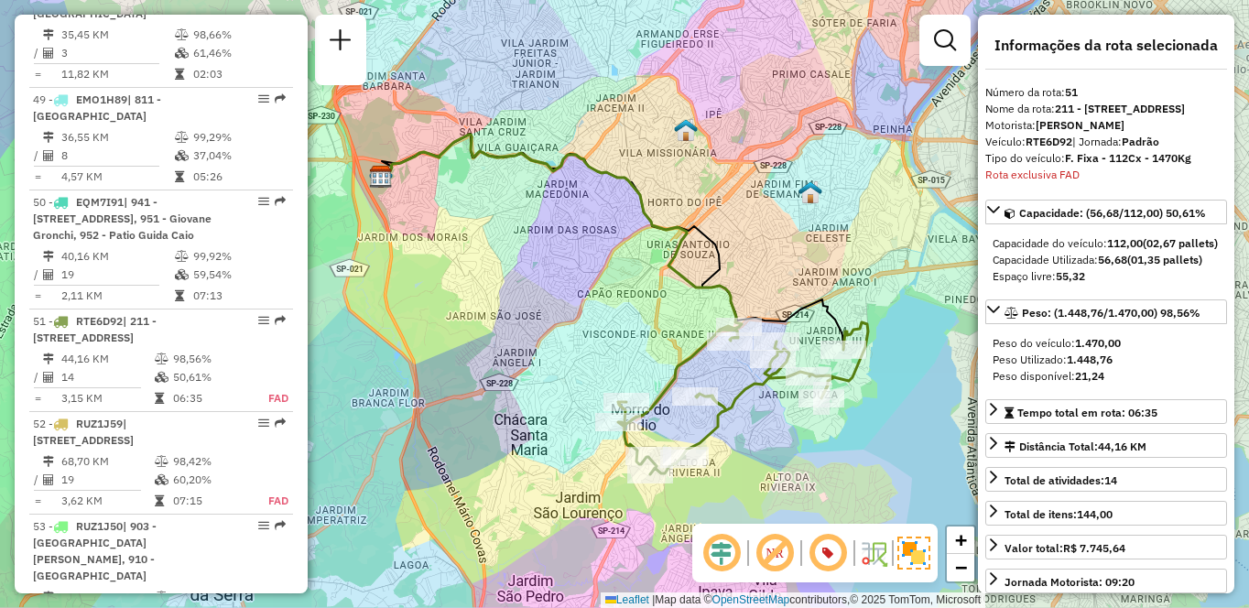
scroll to position [5930, 0]
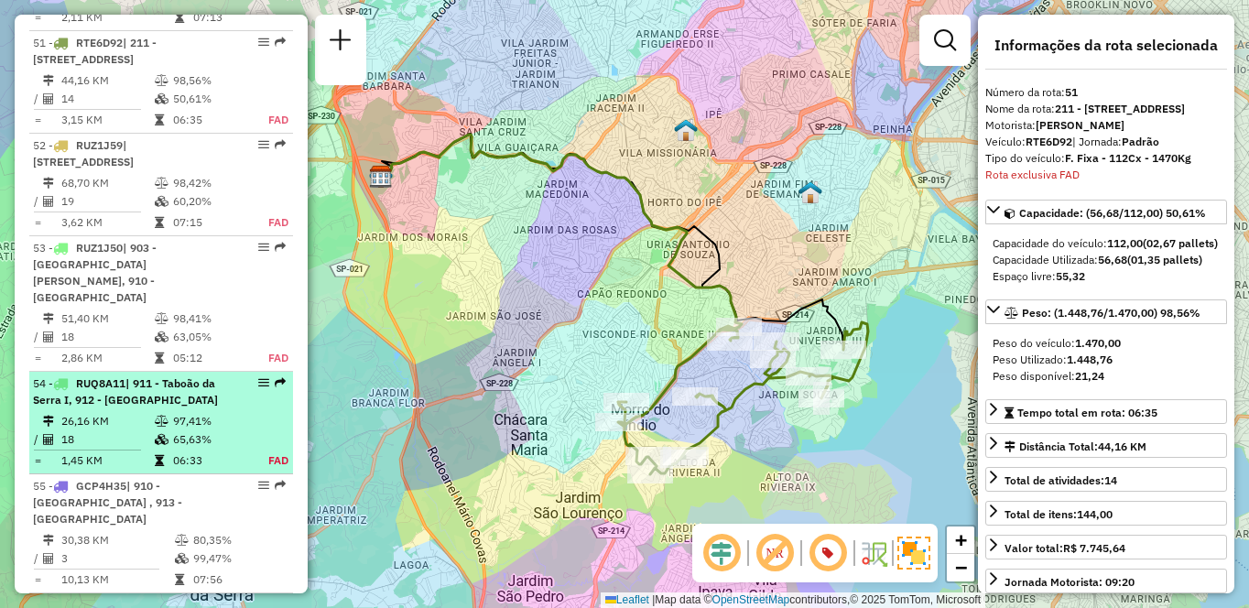
click at [184, 415] on td "97,41%" at bounding box center [210, 421] width 76 height 18
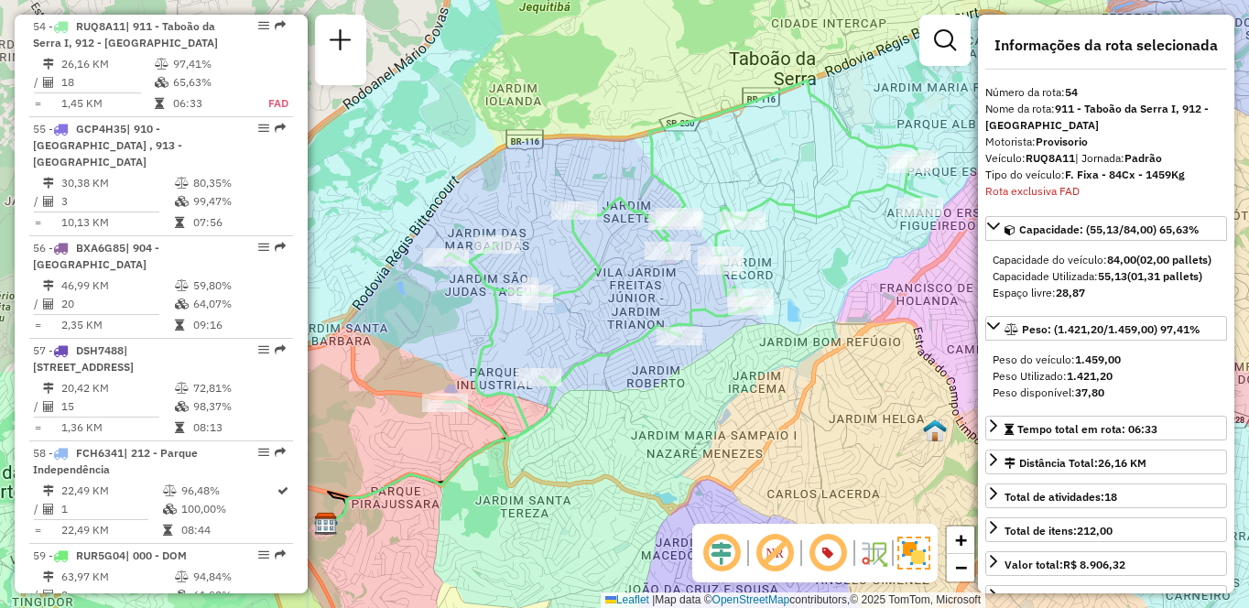
scroll to position [6624, 0]
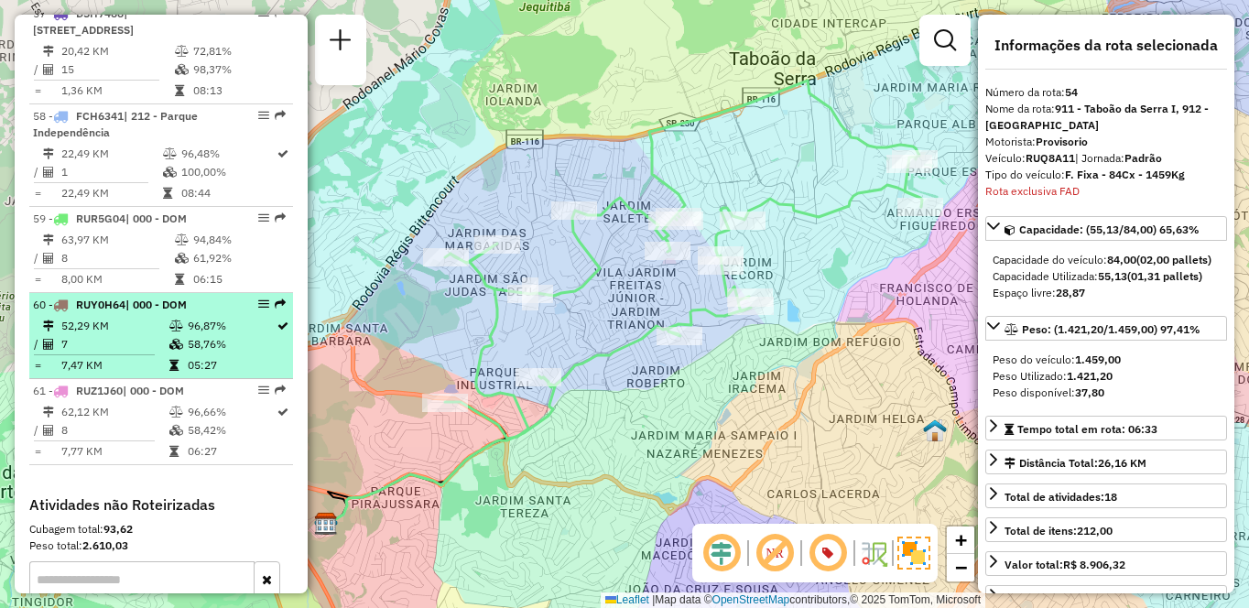
click at [127, 340] on td "7" at bounding box center [114, 344] width 108 height 18
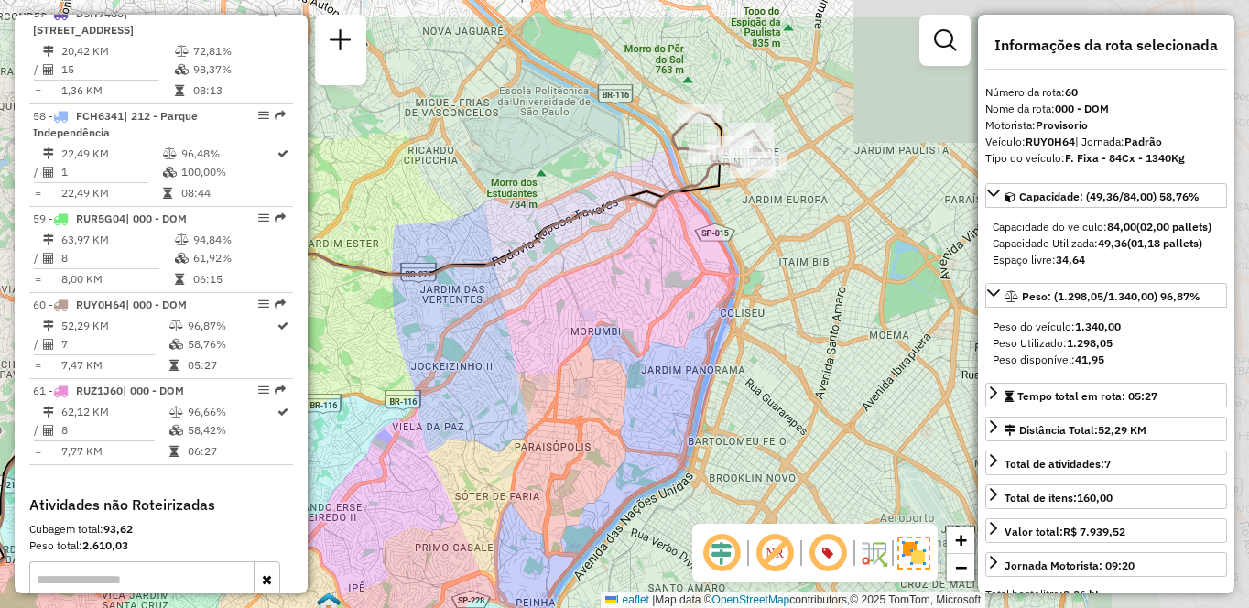
drag, startPoint x: 772, startPoint y: 357, endPoint x: 613, endPoint y: 408, distance: 167.4
click at [613, 408] on div "Janela de atendimento Grade de atendimento Capacidade Transportadoras Veículos …" at bounding box center [624, 304] width 1249 height 608
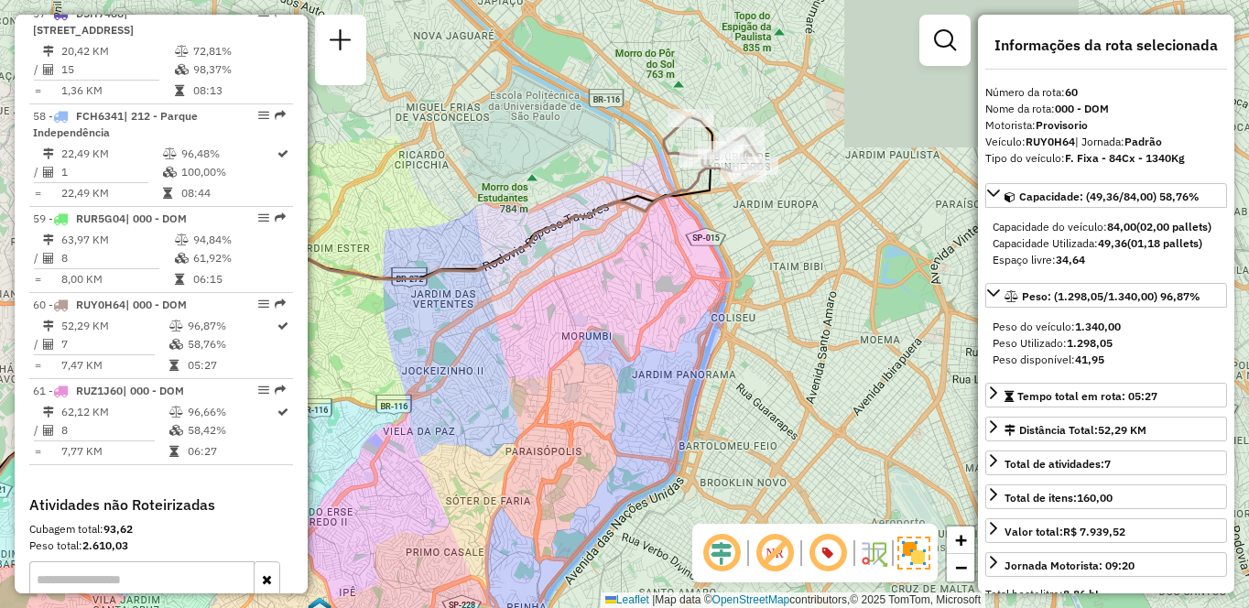
drag, startPoint x: 747, startPoint y: 247, endPoint x: 735, endPoint y: 329, distance: 82.5
click at [735, 329] on div "Janela de atendimento Grade de atendimento Capacidade Transportadoras Veículos …" at bounding box center [624, 304] width 1249 height 608
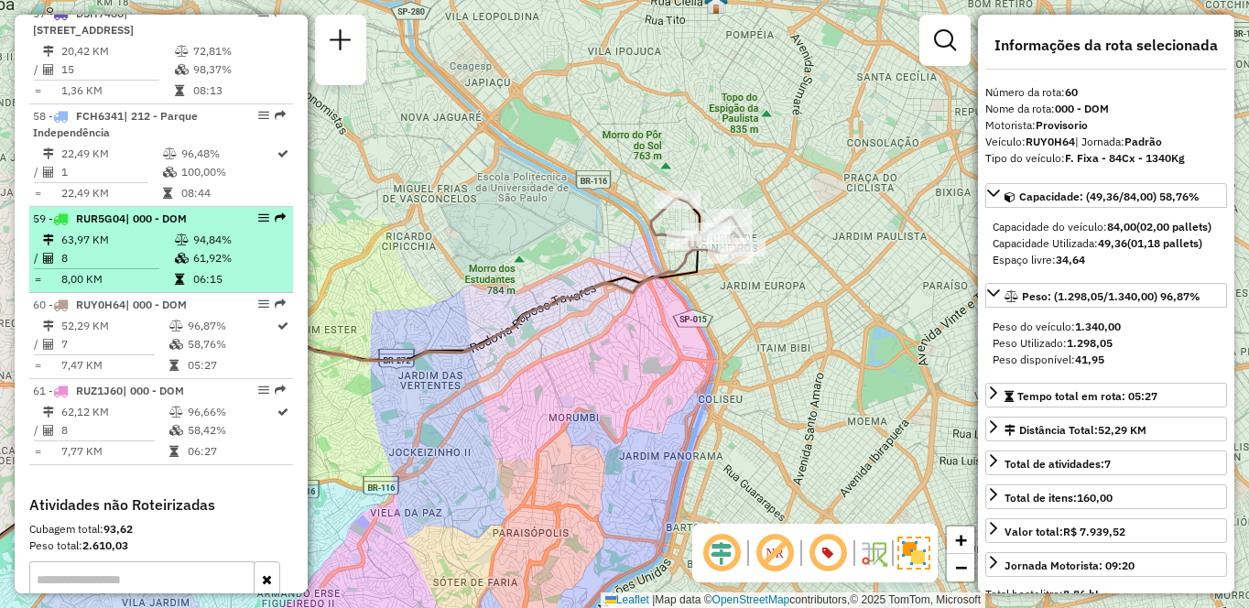
click at [95, 252] on td "8" at bounding box center [117, 258] width 114 height 18
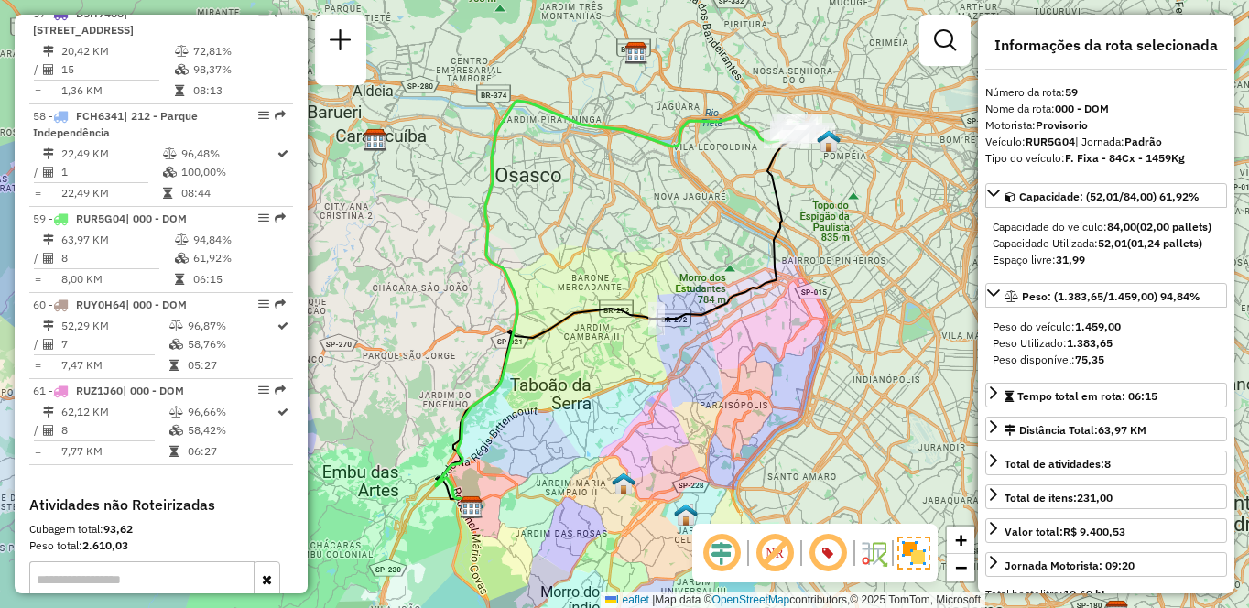
scroll to position [5787, 0]
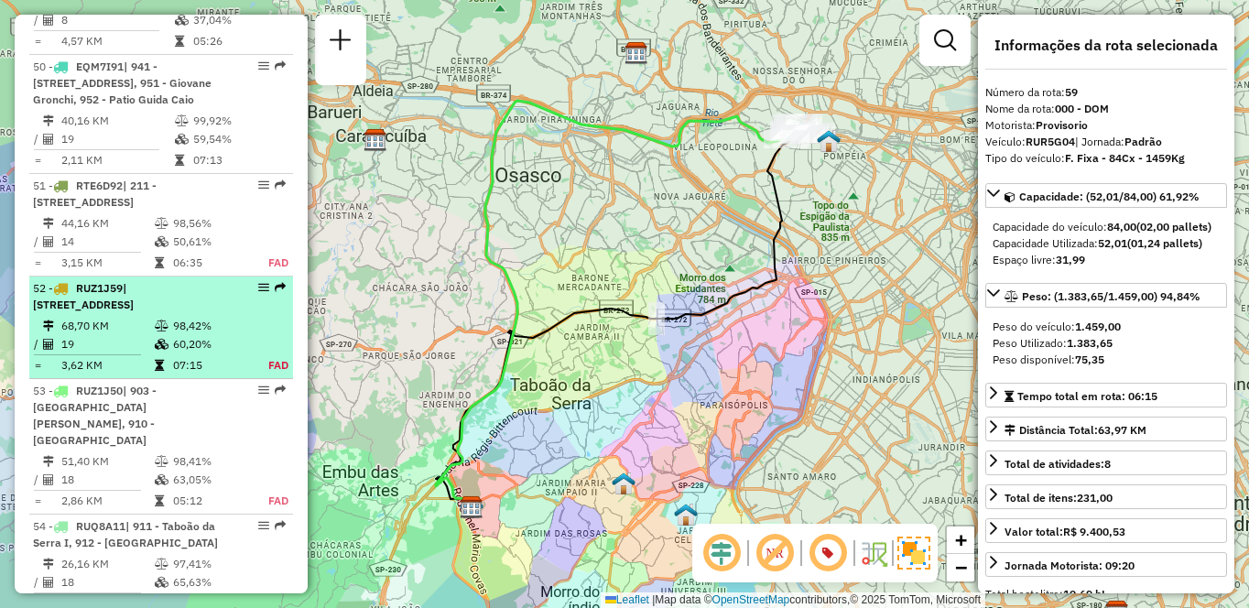
click at [180, 335] on td "98,42%" at bounding box center [210, 326] width 76 height 18
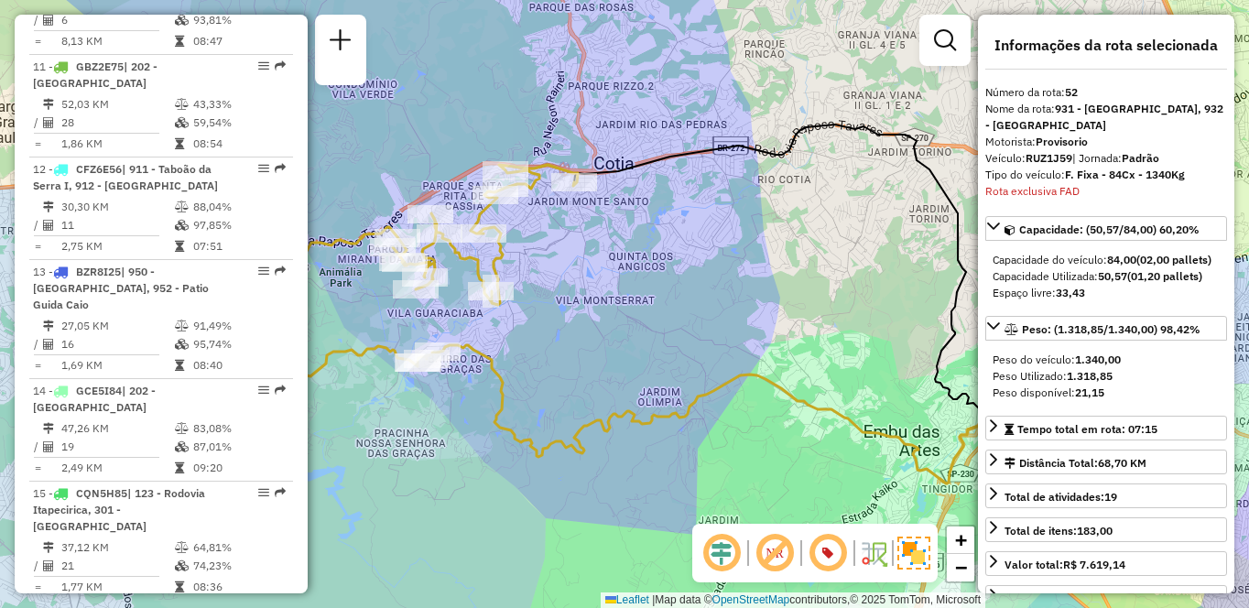
scroll to position [3861, 0]
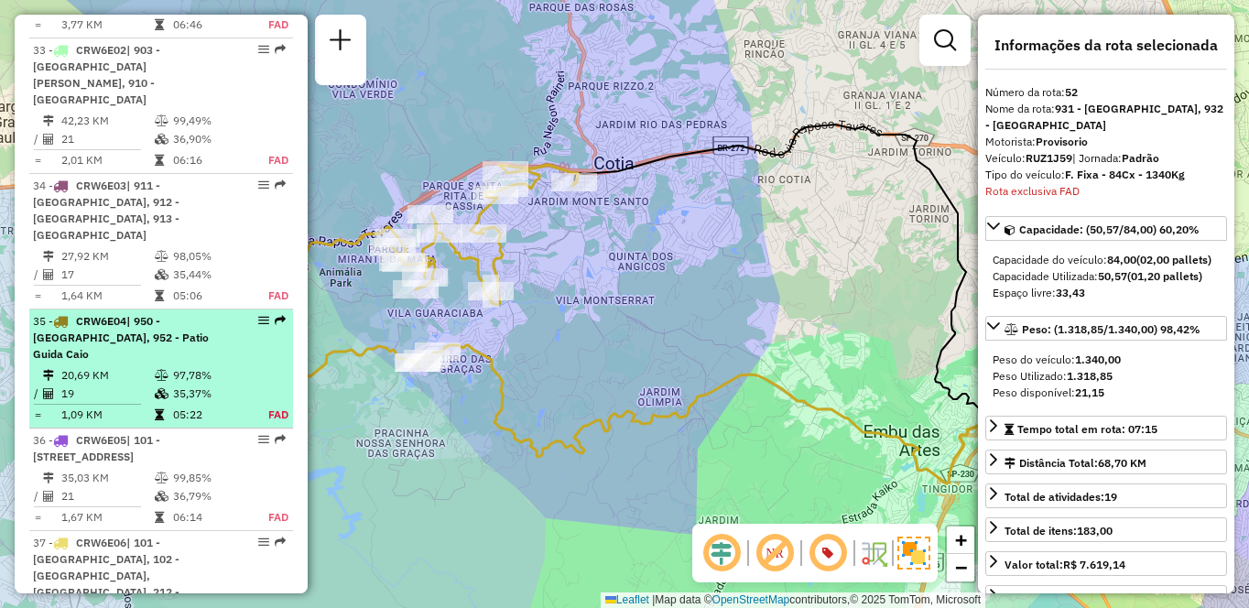
click at [155, 370] on icon at bounding box center [162, 375] width 14 height 11
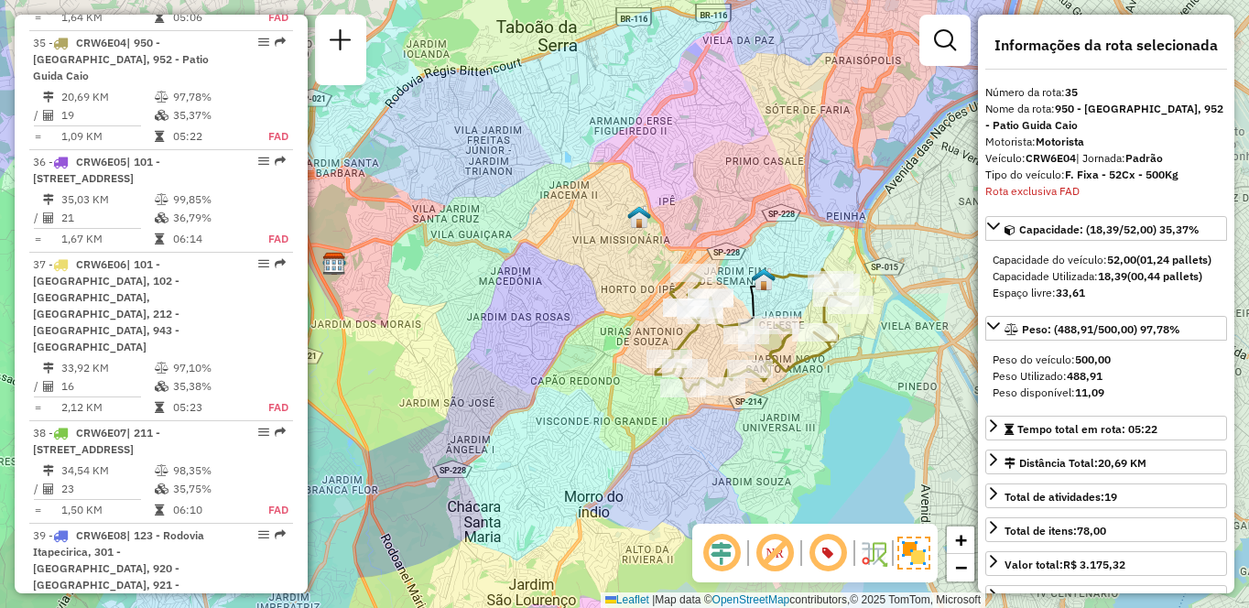
scroll to position [6710, 0]
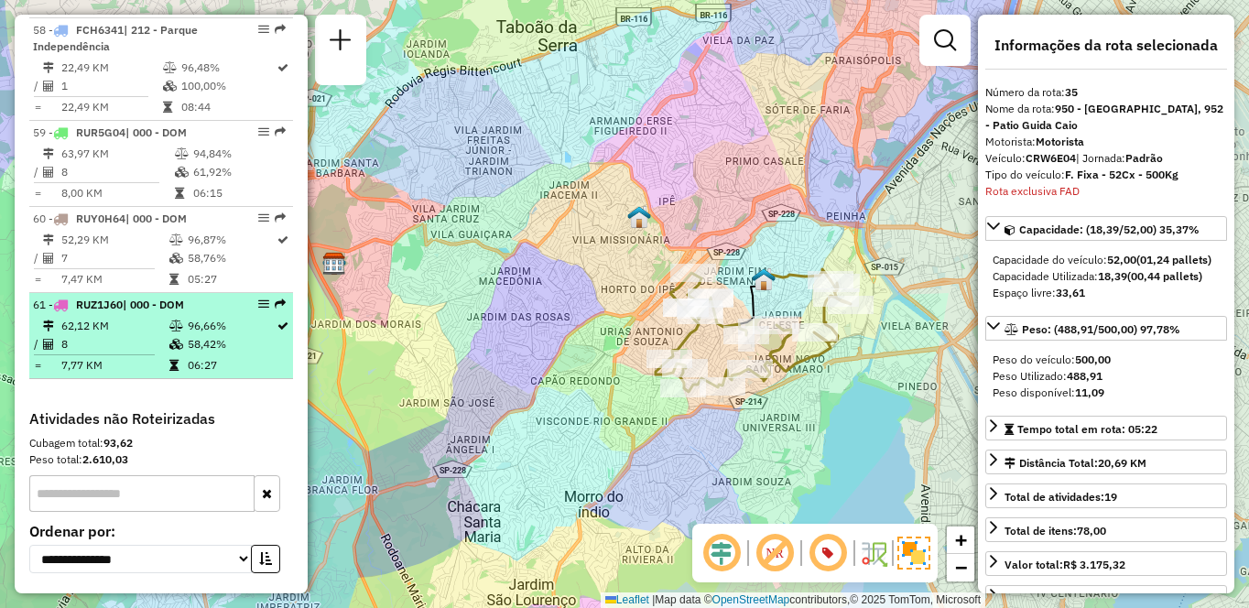
click at [180, 336] on td at bounding box center [178, 344] width 18 height 18
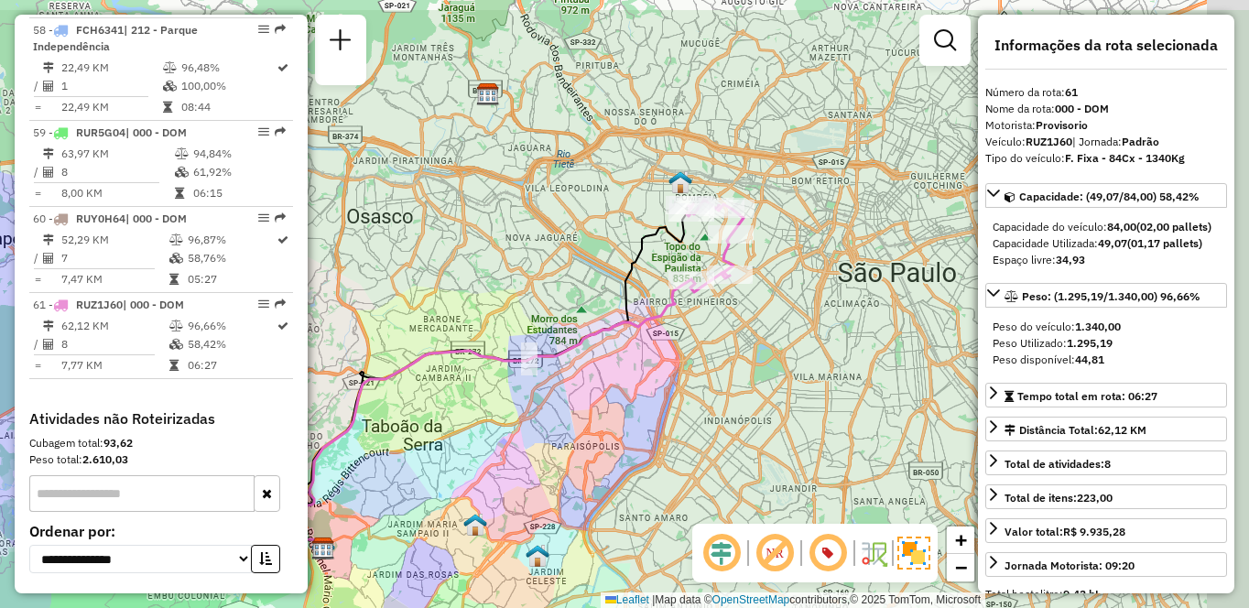
drag, startPoint x: 794, startPoint y: 321, endPoint x: 747, endPoint y: 369, distance: 67.4
click at [747, 369] on div "Janela de atendimento Grade de atendimento Capacidade Transportadoras Veículos …" at bounding box center [624, 304] width 1249 height 608
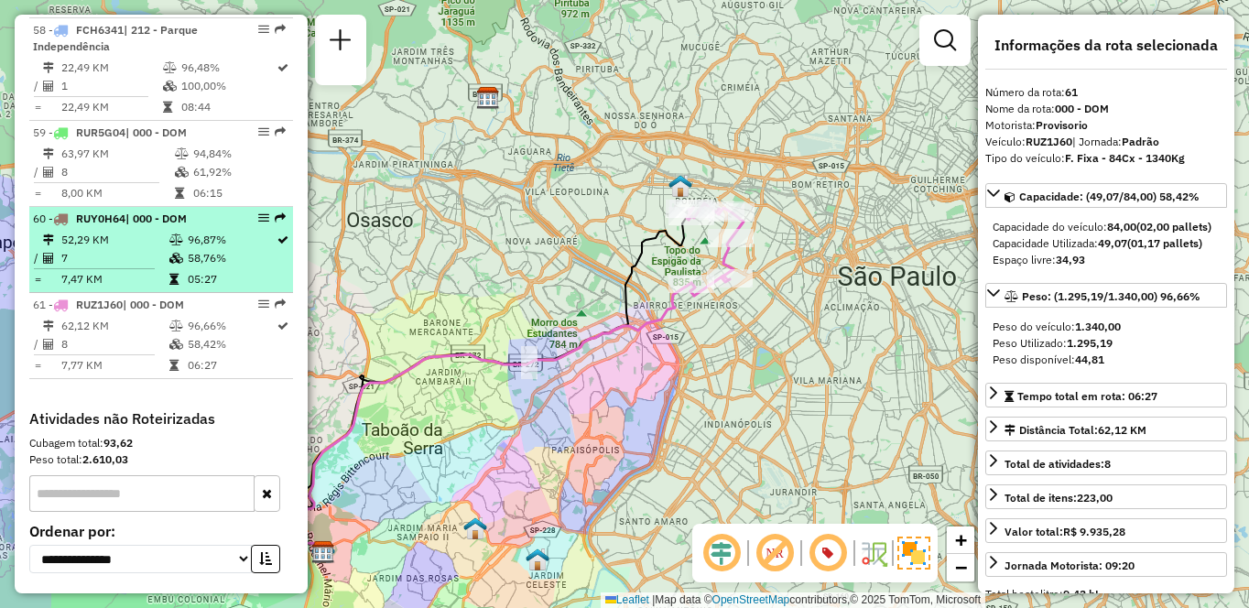
click at [175, 231] on td at bounding box center [178, 240] width 18 height 18
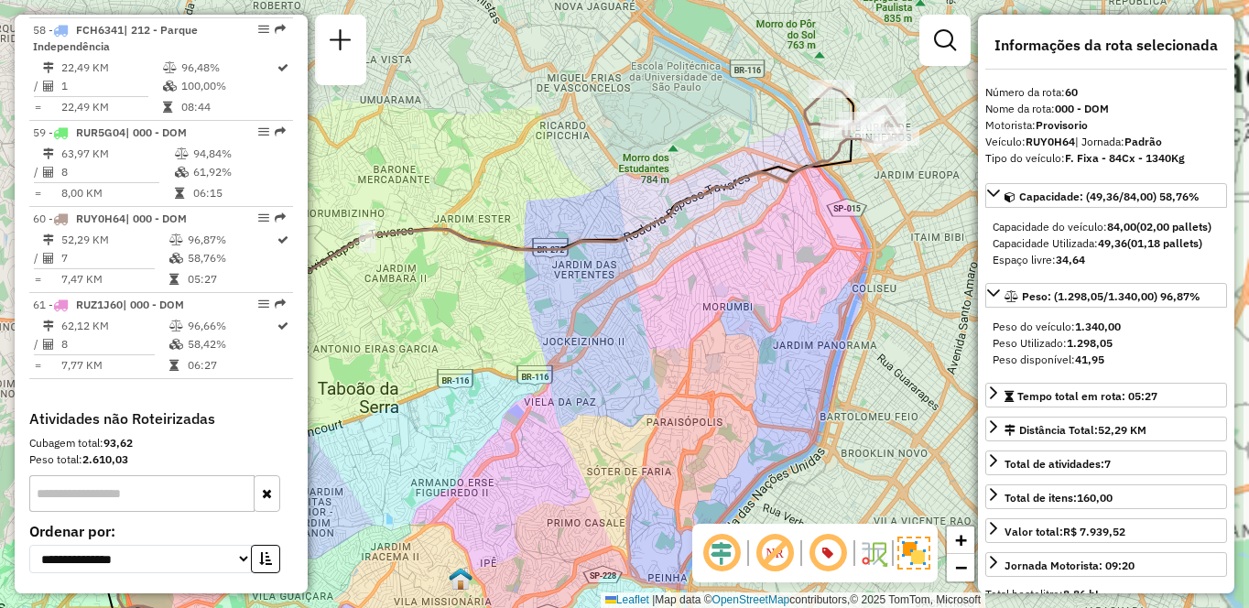
drag, startPoint x: 698, startPoint y: 410, endPoint x: 614, endPoint y: 452, distance: 94.2
click at [614, 452] on div "Janela de atendimento Grade de atendimento Capacidade Transportadoras Veículos …" at bounding box center [624, 304] width 1249 height 608
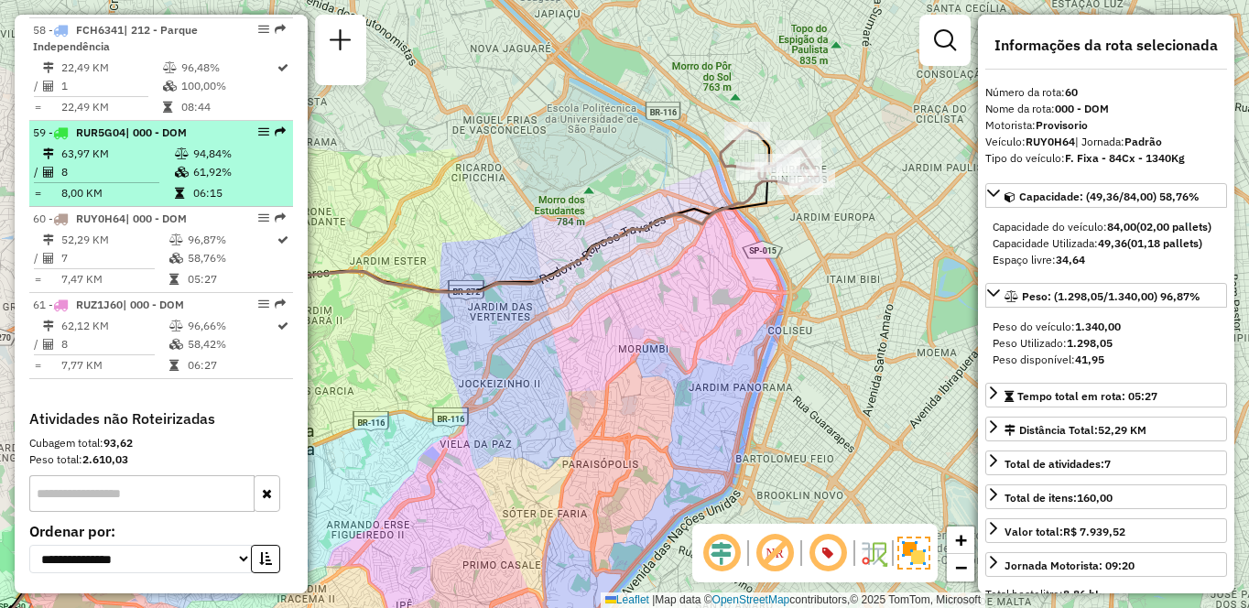
click at [175, 167] on icon at bounding box center [182, 172] width 14 height 11
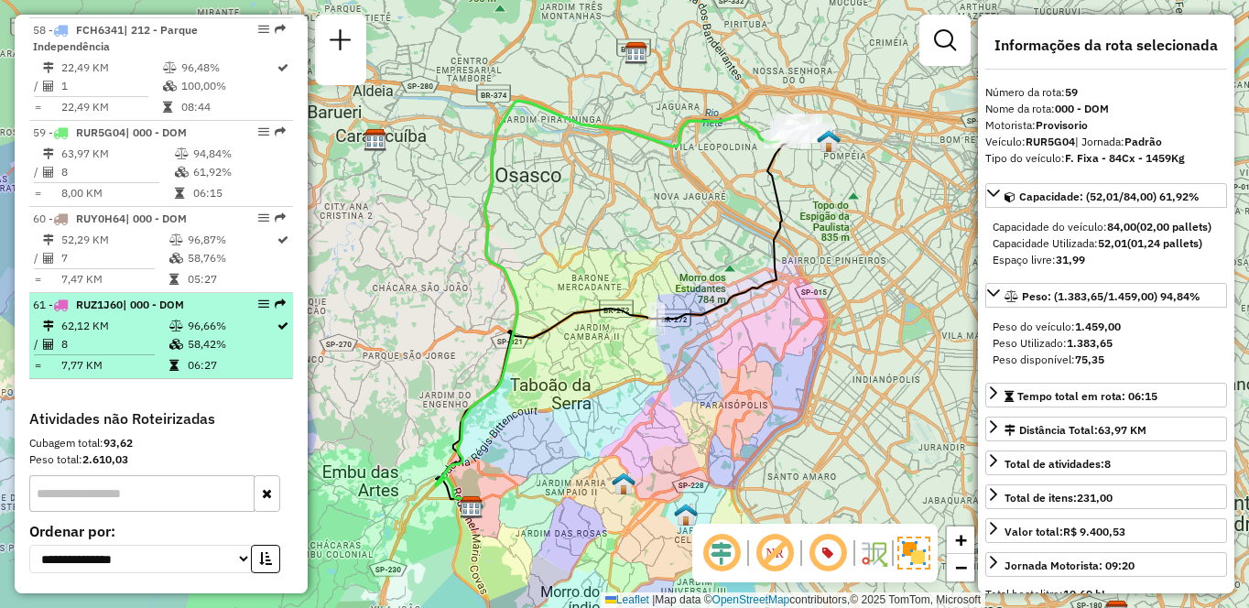
click at [83, 335] on td "8" at bounding box center [114, 344] width 108 height 18
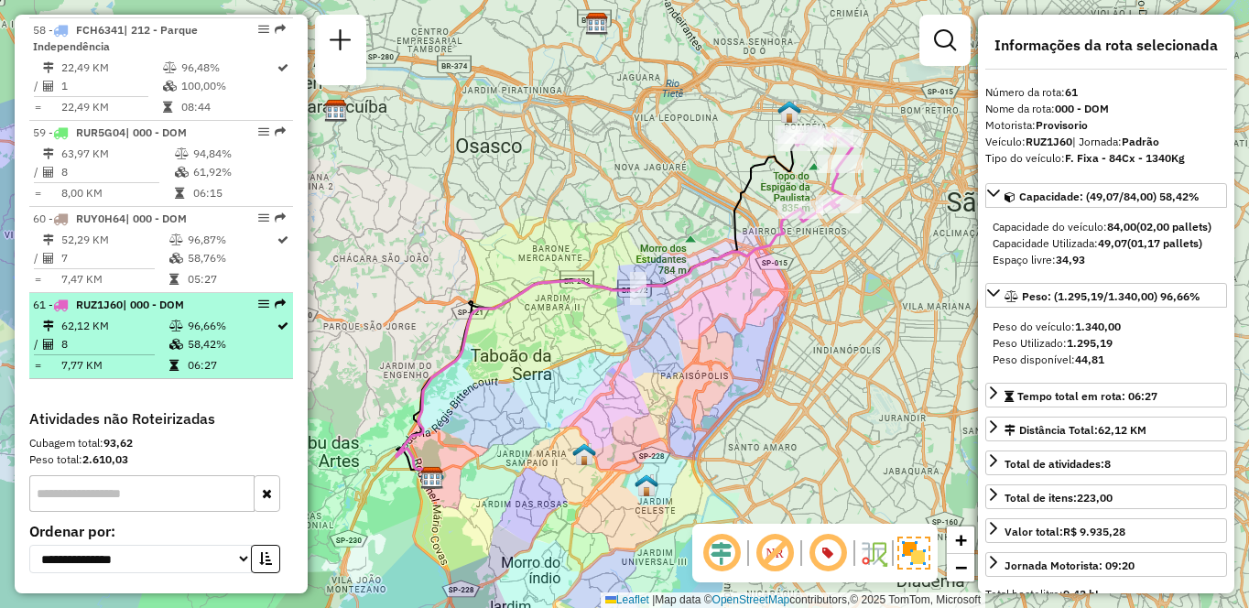
click at [68, 337] on td "8" at bounding box center [114, 344] width 108 height 18
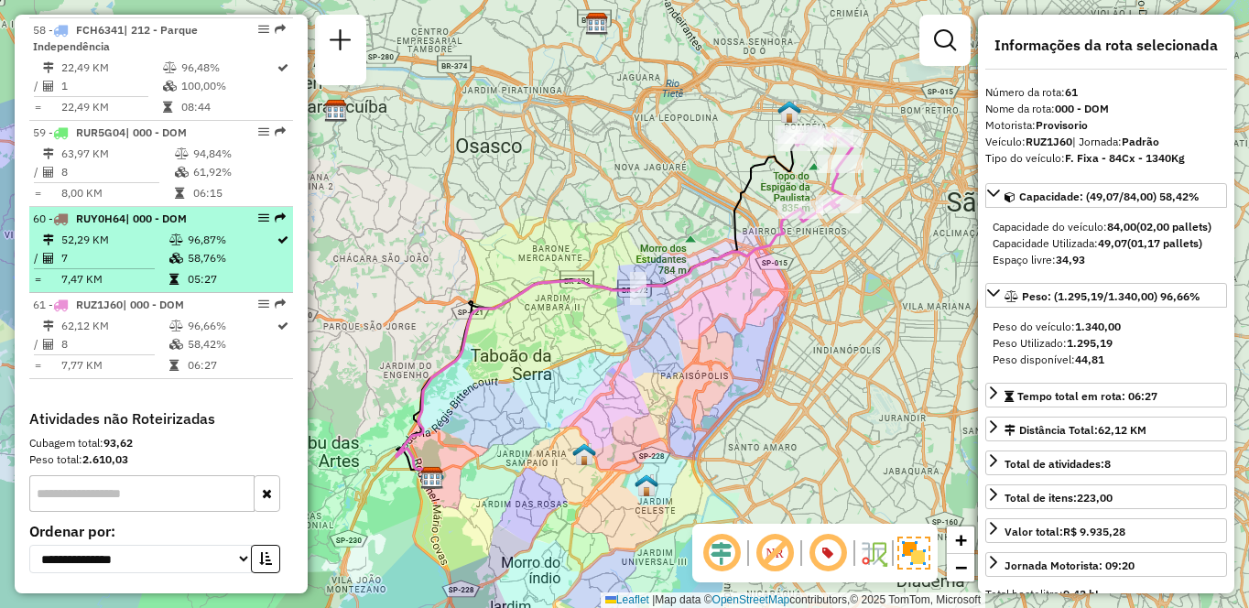
click at [154, 262] on td "7" at bounding box center [114, 258] width 108 height 18
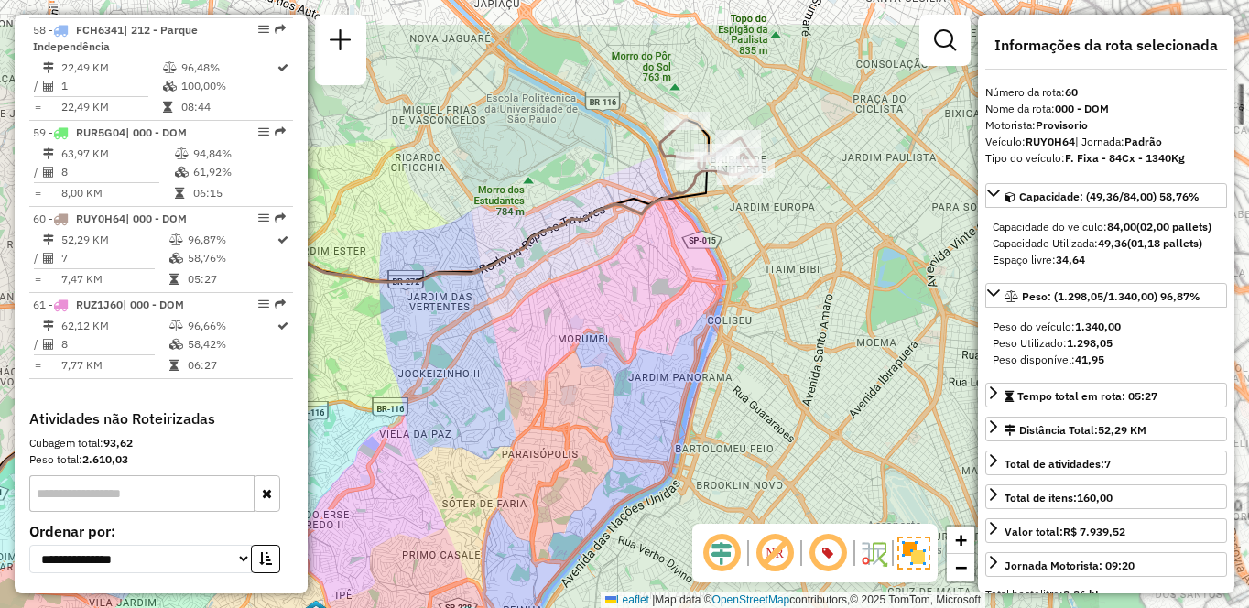
drag, startPoint x: 785, startPoint y: 311, endPoint x: 581, endPoint y: 372, distance: 213.0
click at [581, 372] on div "Janela de atendimento Grade de atendimento Capacidade Transportadoras Veículos …" at bounding box center [624, 304] width 1249 height 608
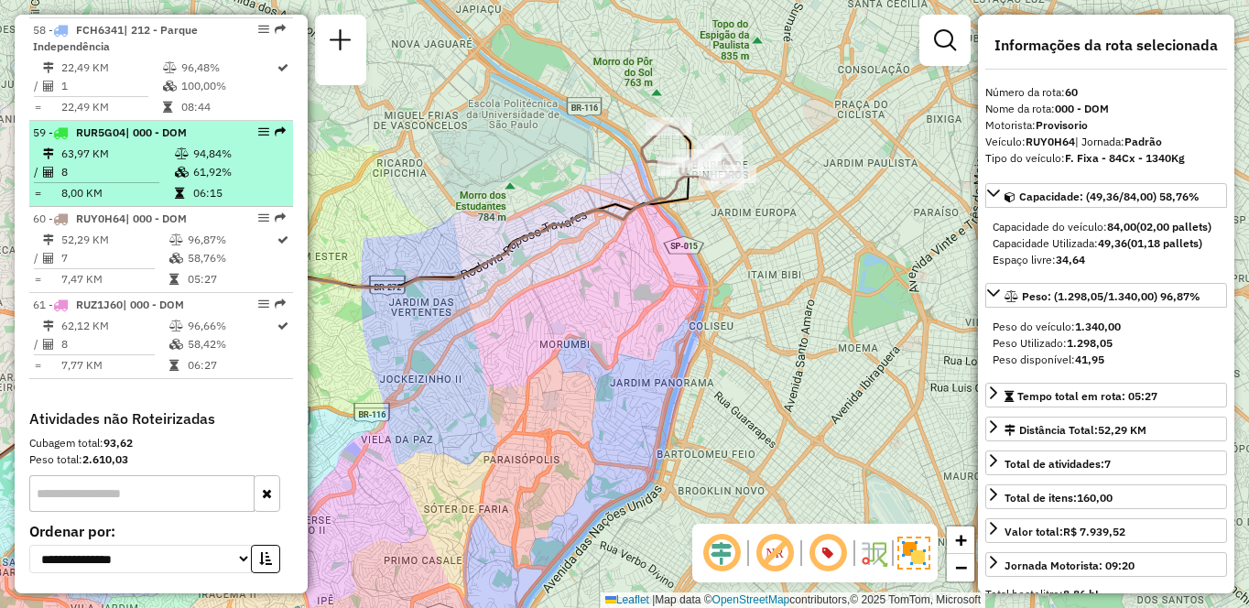
click at [131, 145] on td "63,97 KM" at bounding box center [117, 154] width 114 height 18
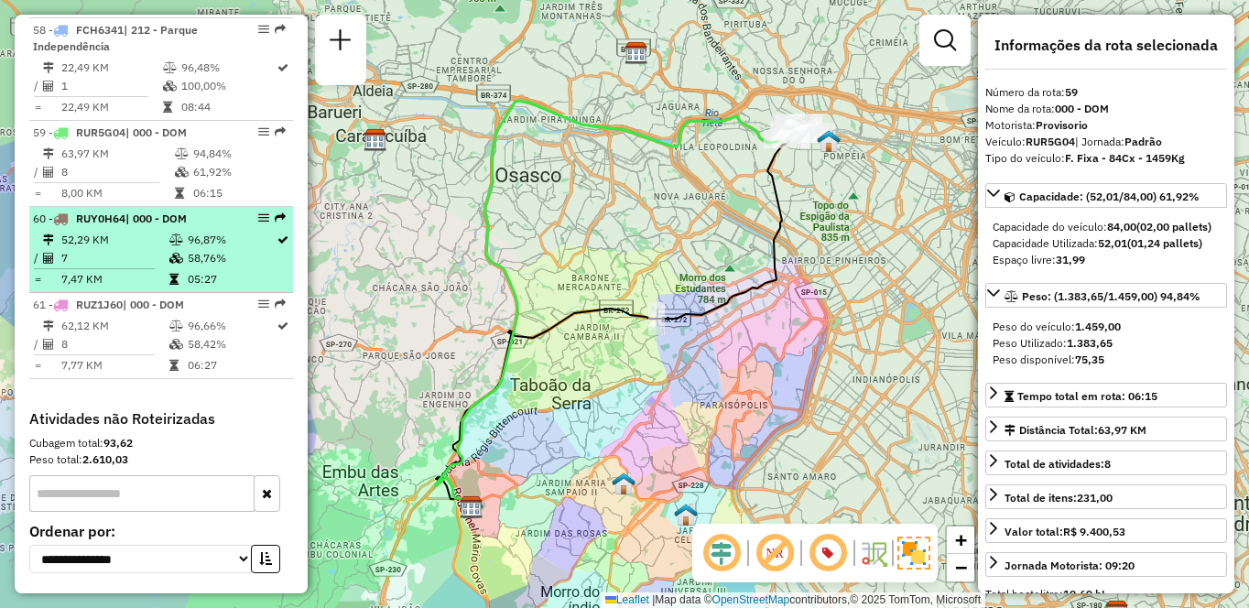
click at [182, 245] on td at bounding box center [178, 240] width 18 height 18
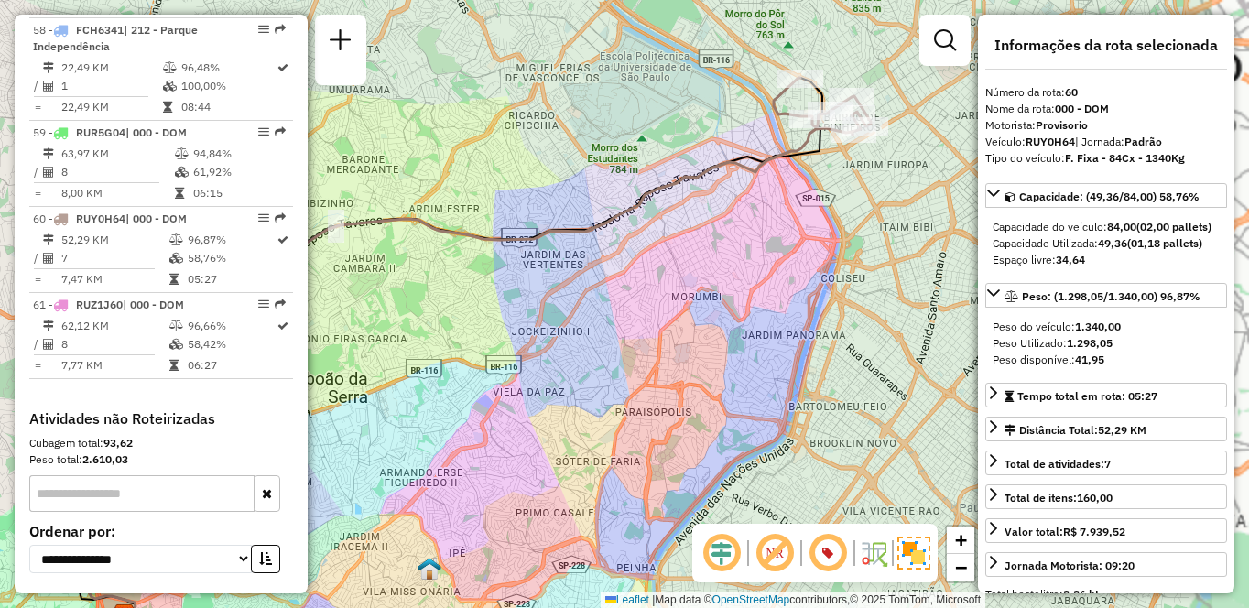
drag, startPoint x: 882, startPoint y: 257, endPoint x: 720, endPoint y: 300, distance: 167.7
click at [720, 300] on div "Janela de atendimento Grade de atendimento Capacidade Transportadoras Veículos …" at bounding box center [624, 304] width 1249 height 608
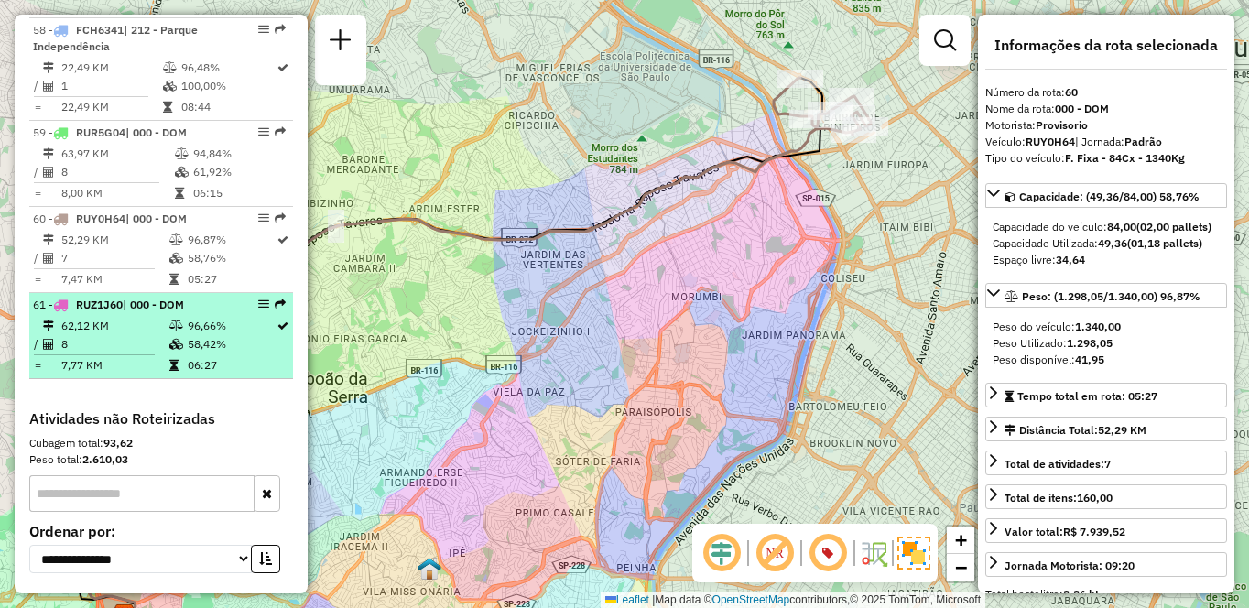
click at [119, 336] on td "8" at bounding box center [114, 344] width 108 height 18
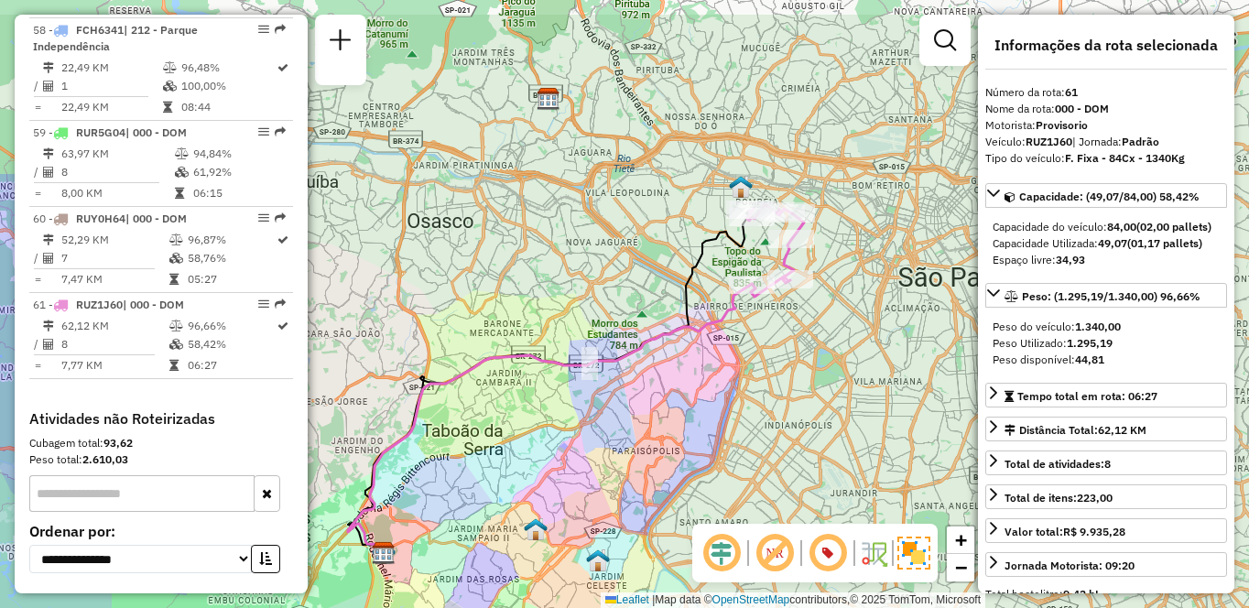
drag, startPoint x: 857, startPoint y: 153, endPoint x: 816, endPoint y: 207, distance: 68.0
click at [804, 245] on icon at bounding box center [775, 250] width 57 height 93
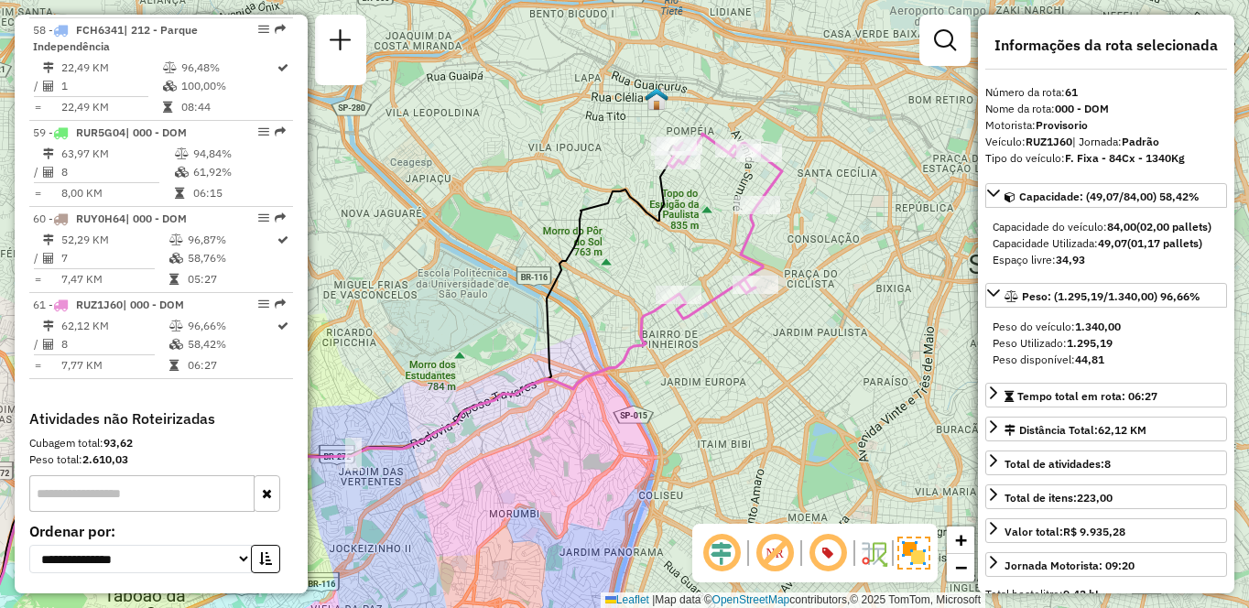
scroll to position [1757, 0]
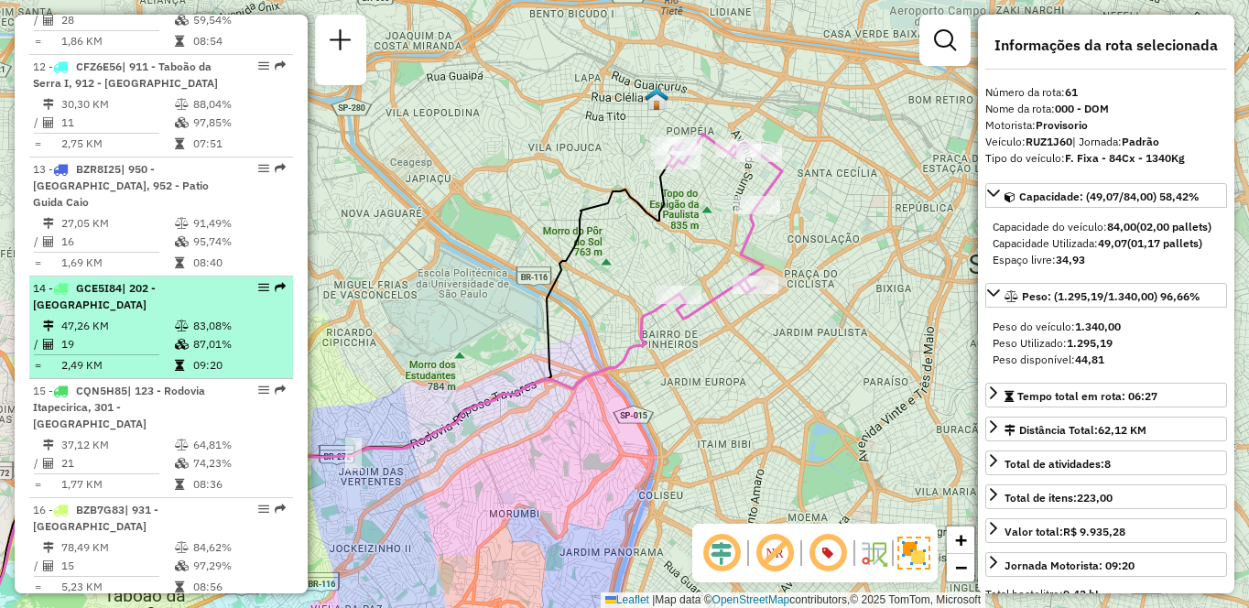
click at [119, 354] on td "19" at bounding box center [117, 344] width 114 height 18
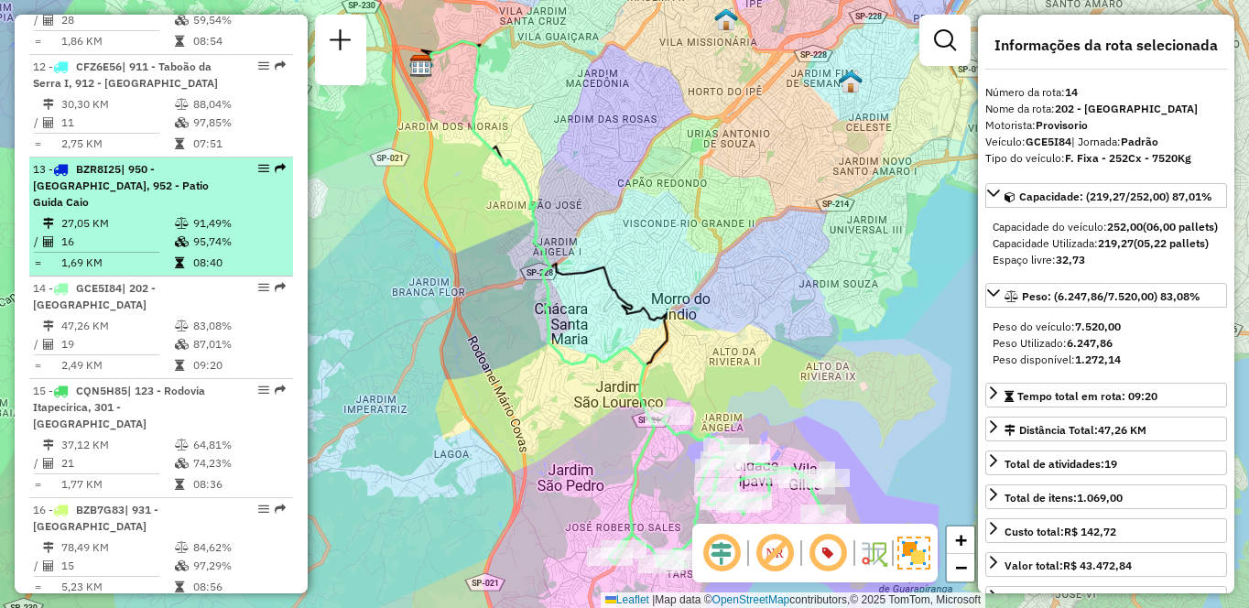
scroll to position [1449, 0]
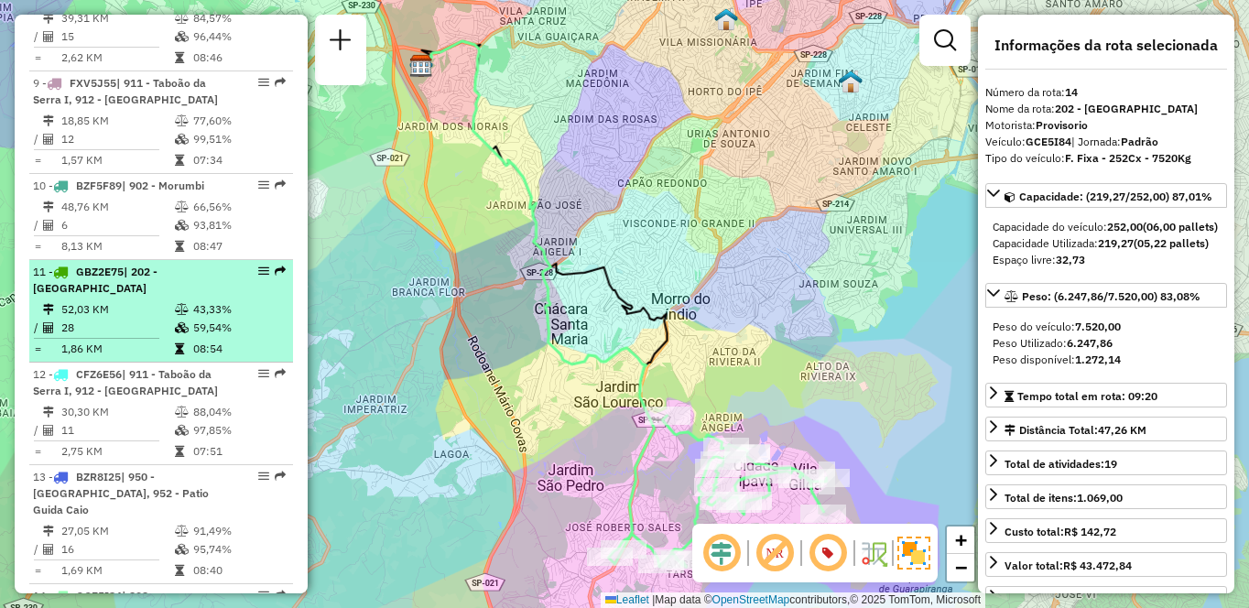
click at [114, 337] on td "28" at bounding box center [117, 328] width 114 height 18
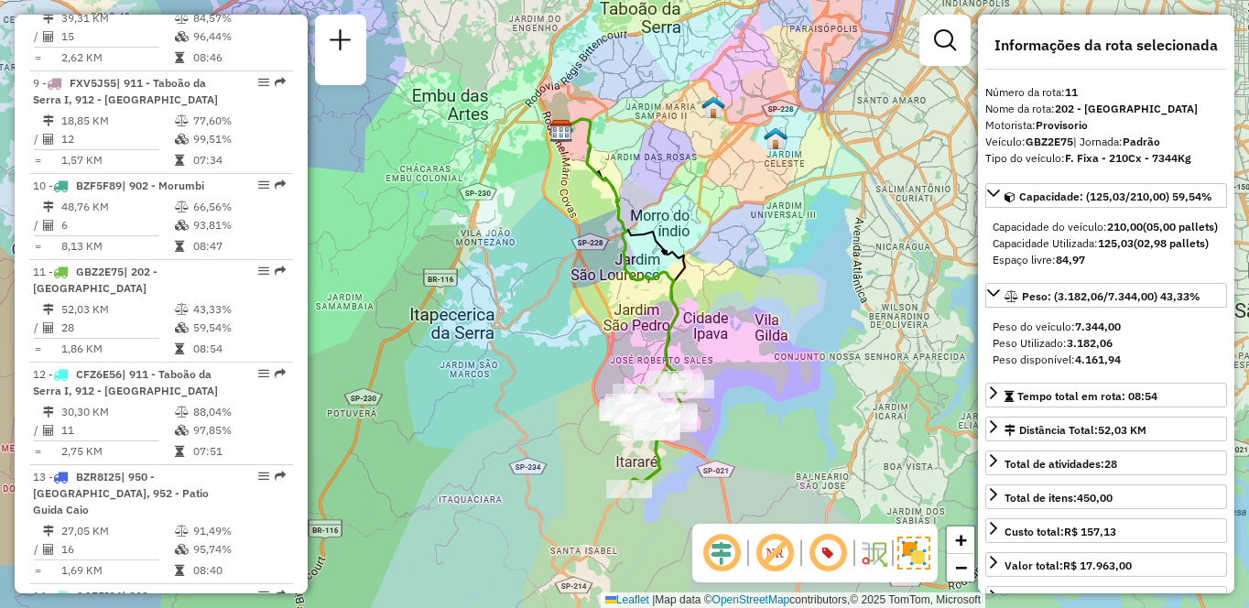
scroll to position [2713, 0]
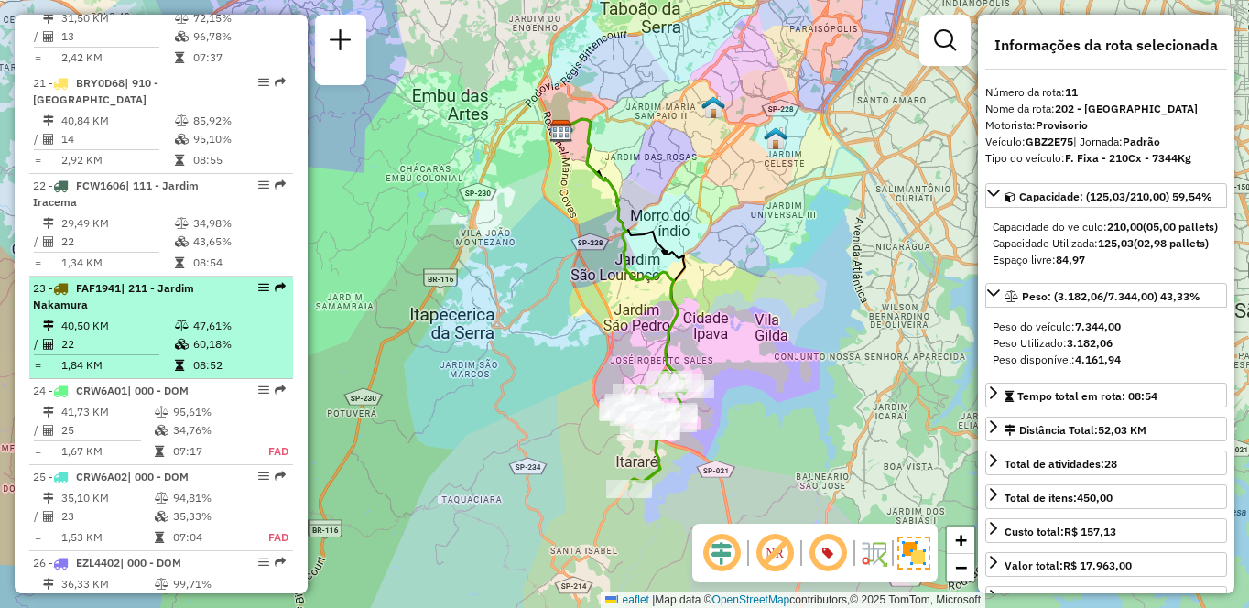
click at [114, 313] on div "23 - FAF1941 | 211 - Jardim Nakamura" at bounding box center [130, 296] width 194 height 33
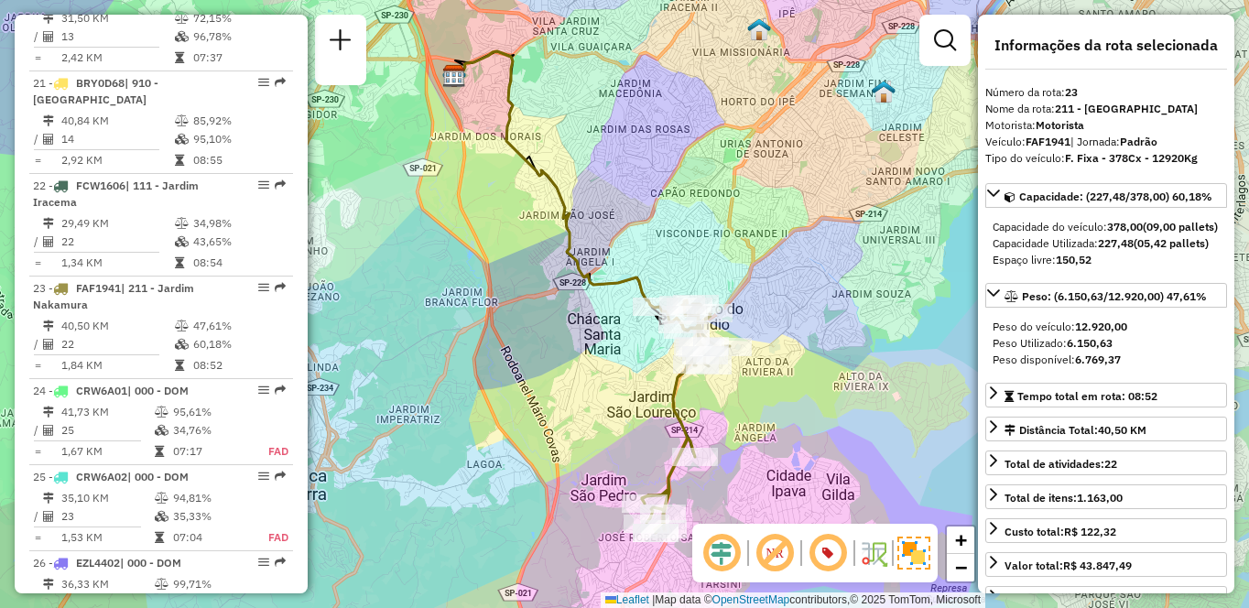
drag, startPoint x: 645, startPoint y: 367, endPoint x: 561, endPoint y: 328, distance: 92.2
click at [561, 328] on div "Janela de atendimento Grade de atendimento Capacidade Transportadoras Veículos …" at bounding box center [624, 304] width 1249 height 608
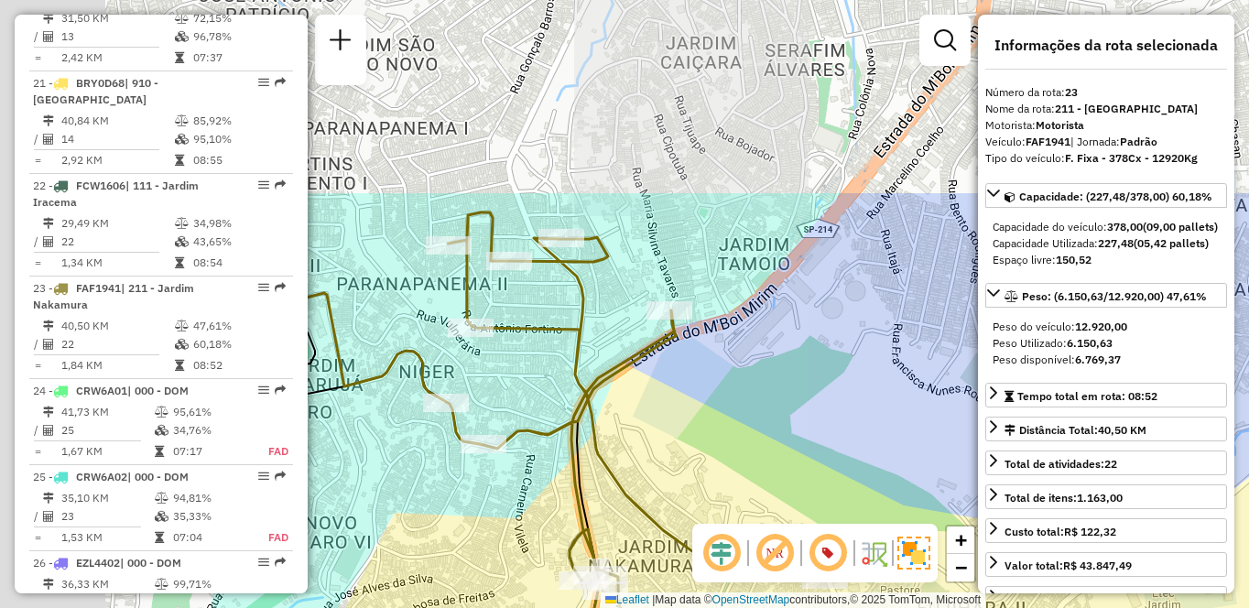
drag, startPoint x: 579, startPoint y: 222, endPoint x: 942, endPoint y: 445, distance: 426.8
click at [942, 445] on div "Janela de atendimento Grade de atendimento Capacidade Transportadoras Veículos …" at bounding box center [624, 304] width 1249 height 608
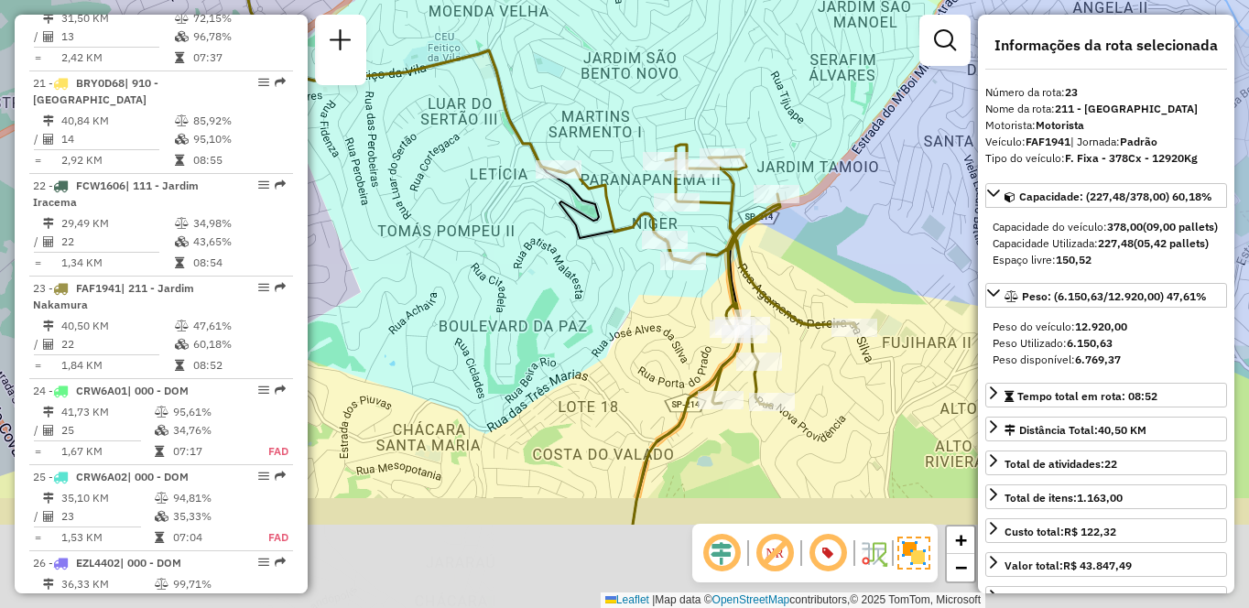
drag, startPoint x: 870, startPoint y: 364, endPoint x: 799, endPoint y: 195, distance: 183.0
click at [799, 195] on div "Rota 23 - Placa FAF1941 97046149 - BAR DO GIL Janela de atendimento Grade de at…" at bounding box center [624, 304] width 1249 height 608
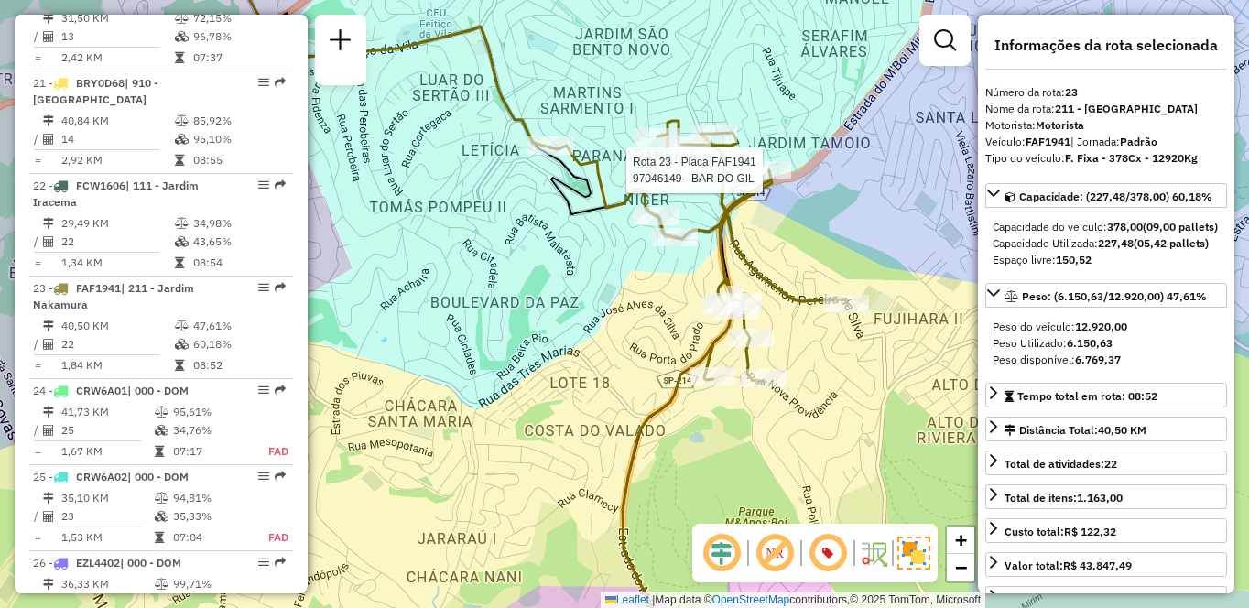
scroll to position [969, 0]
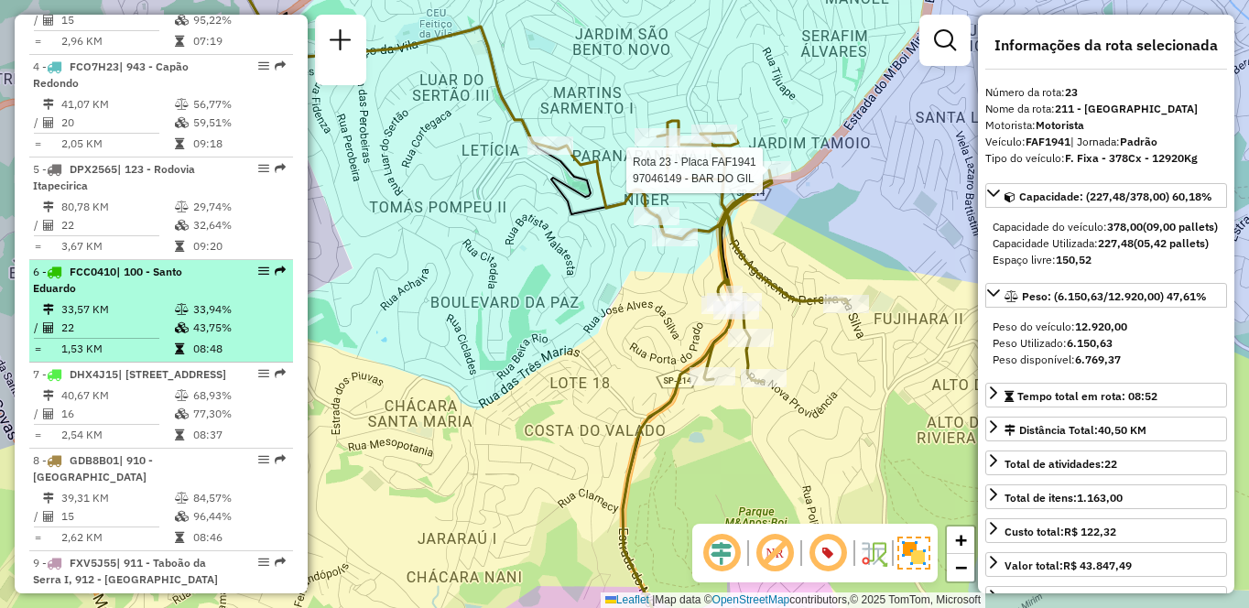
click at [71, 319] on td "33,57 KM" at bounding box center [117, 309] width 114 height 18
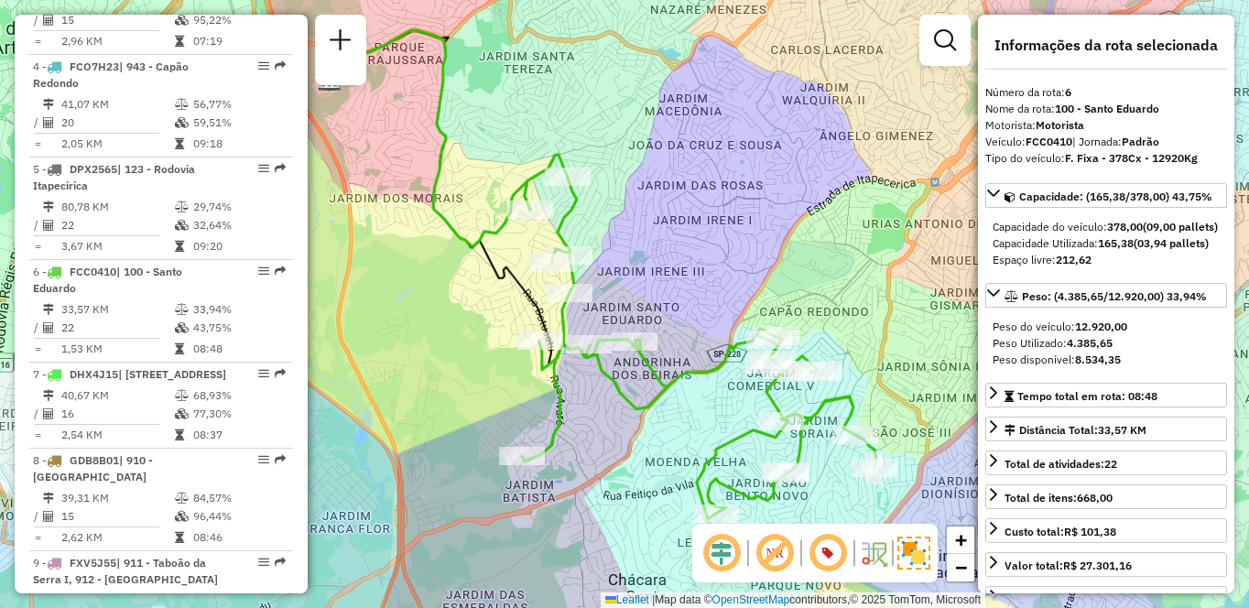
drag, startPoint x: 791, startPoint y: 423, endPoint x: 770, endPoint y: 393, distance: 36.8
click at [770, 393] on icon at bounding box center [699, 337] width 354 height 365
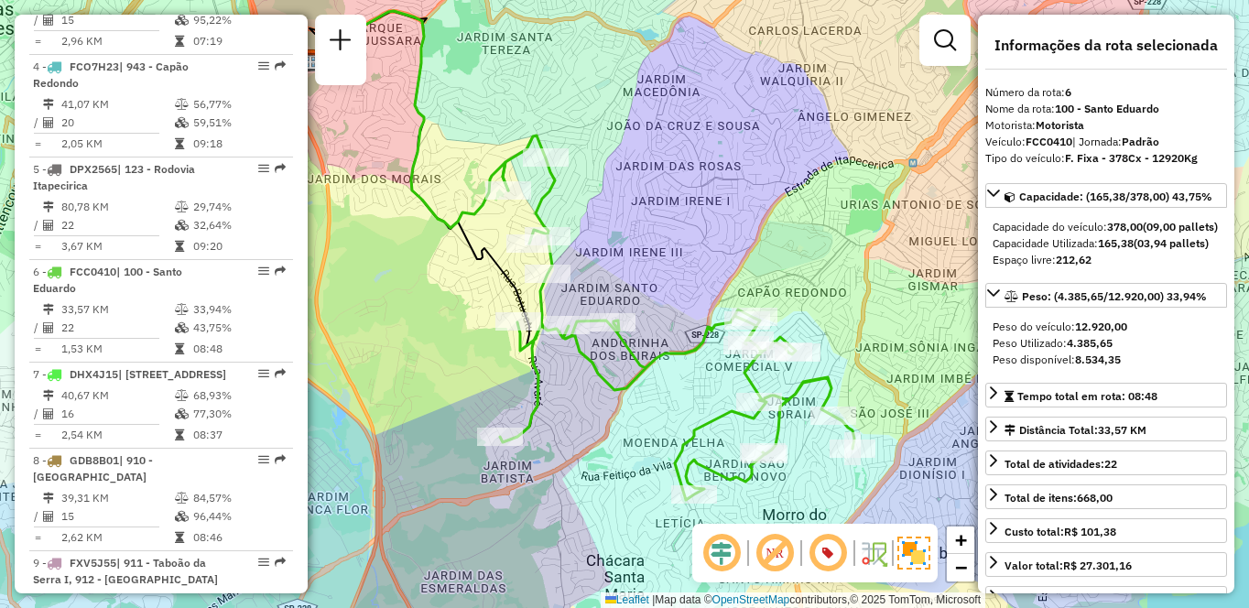
drag, startPoint x: 659, startPoint y: 403, endPoint x: 637, endPoint y: 385, distance: 28.6
click at [637, 385] on icon at bounding box center [677, 318] width 354 height 365
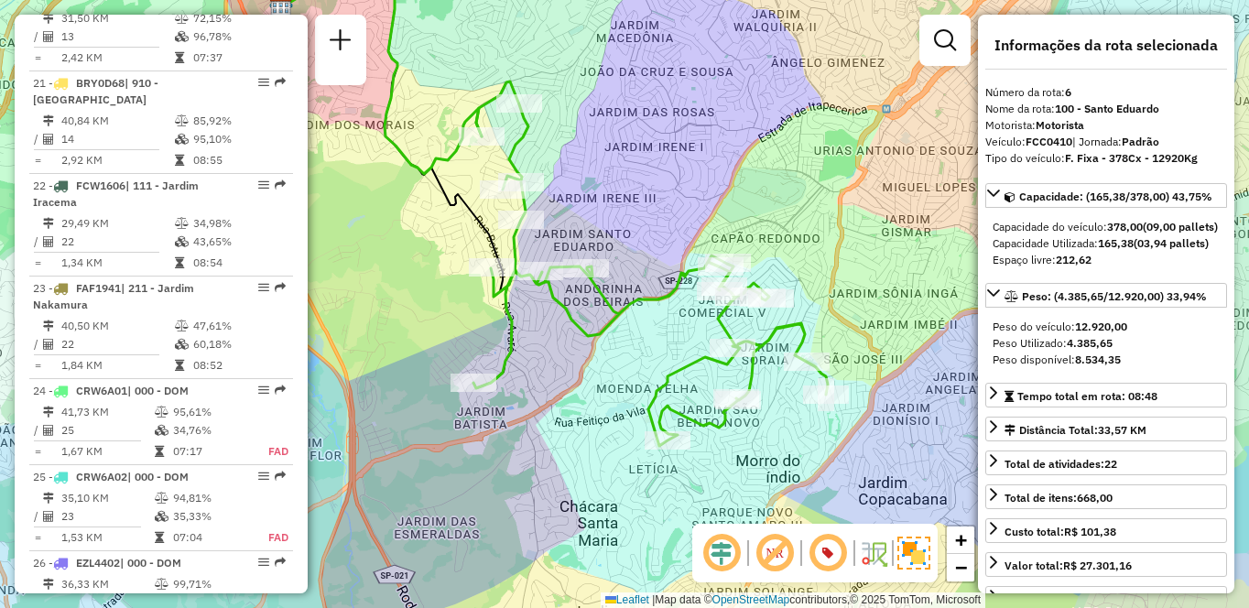
drag, startPoint x: 651, startPoint y: 450, endPoint x: 608, endPoint y: 376, distance: 85.8
click at [608, 376] on div "Janela de atendimento Grade de atendimento Capacidade Transportadoras Veículos …" at bounding box center [624, 304] width 1249 height 608
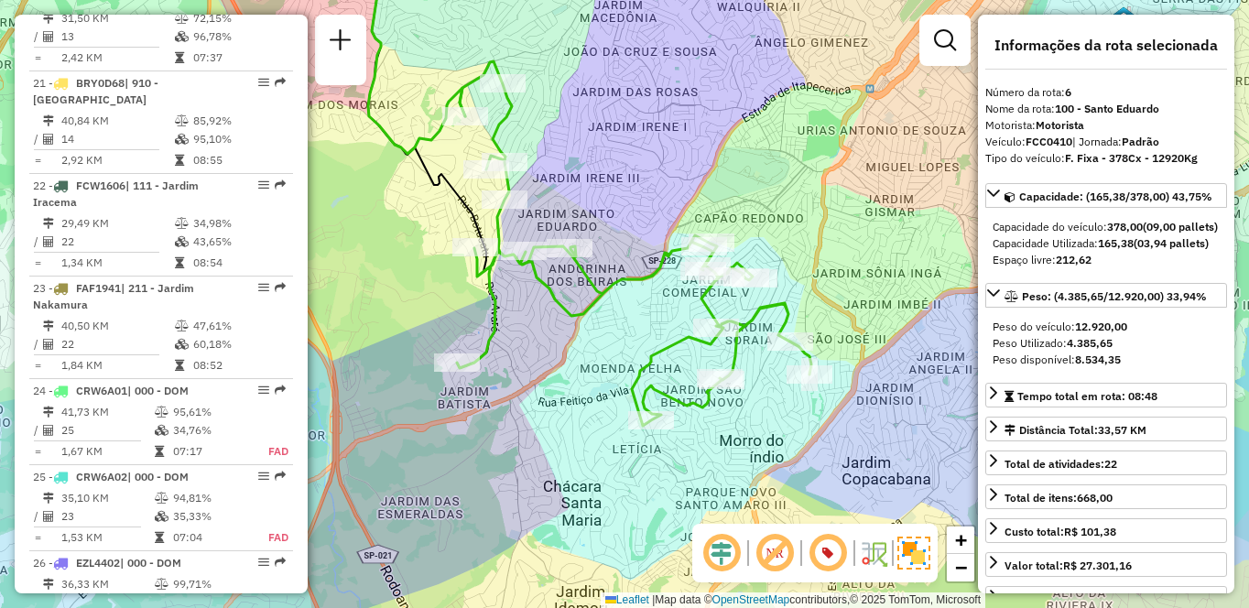
scroll to position [969, 0]
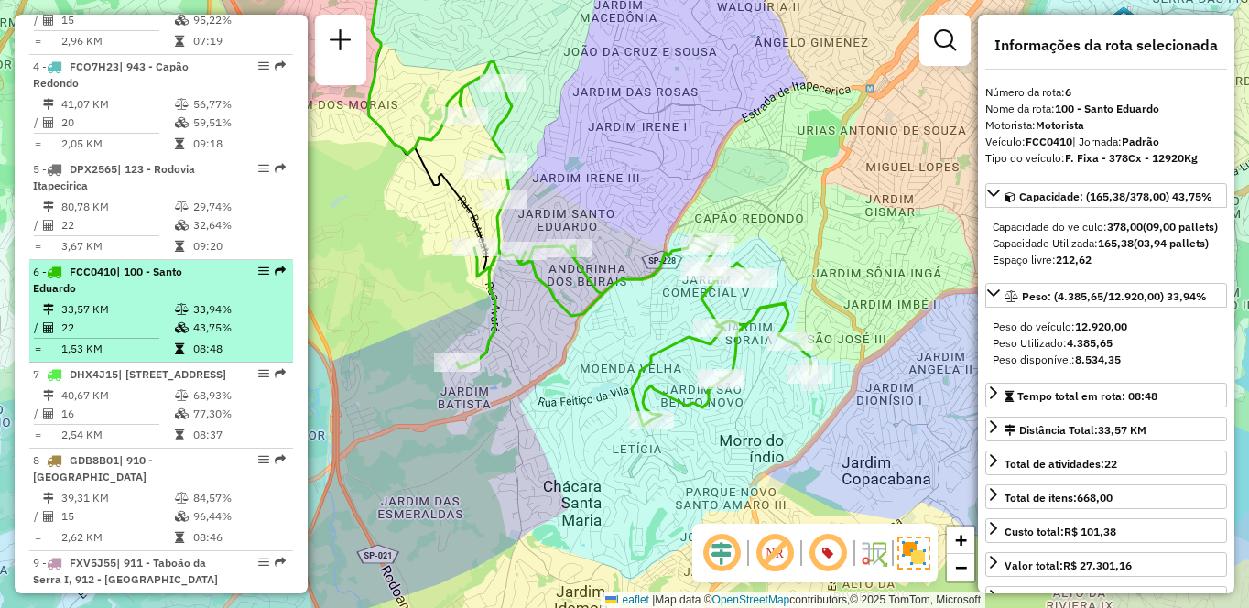
click at [103, 319] on td "33,57 KM" at bounding box center [117, 309] width 114 height 18
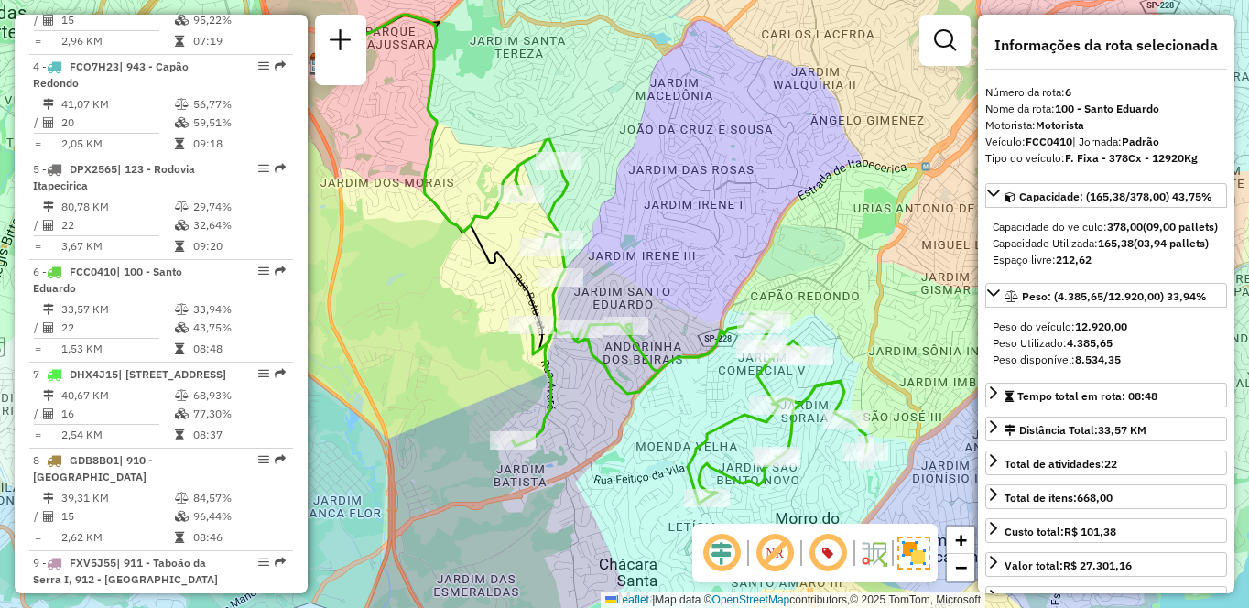
drag, startPoint x: 554, startPoint y: 423, endPoint x: 519, endPoint y: 367, distance: 65.8
click at [519, 367] on div "Janela de atendimento Grade de atendimento Capacidade Transportadoras Veículos …" at bounding box center [624, 304] width 1249 height 608
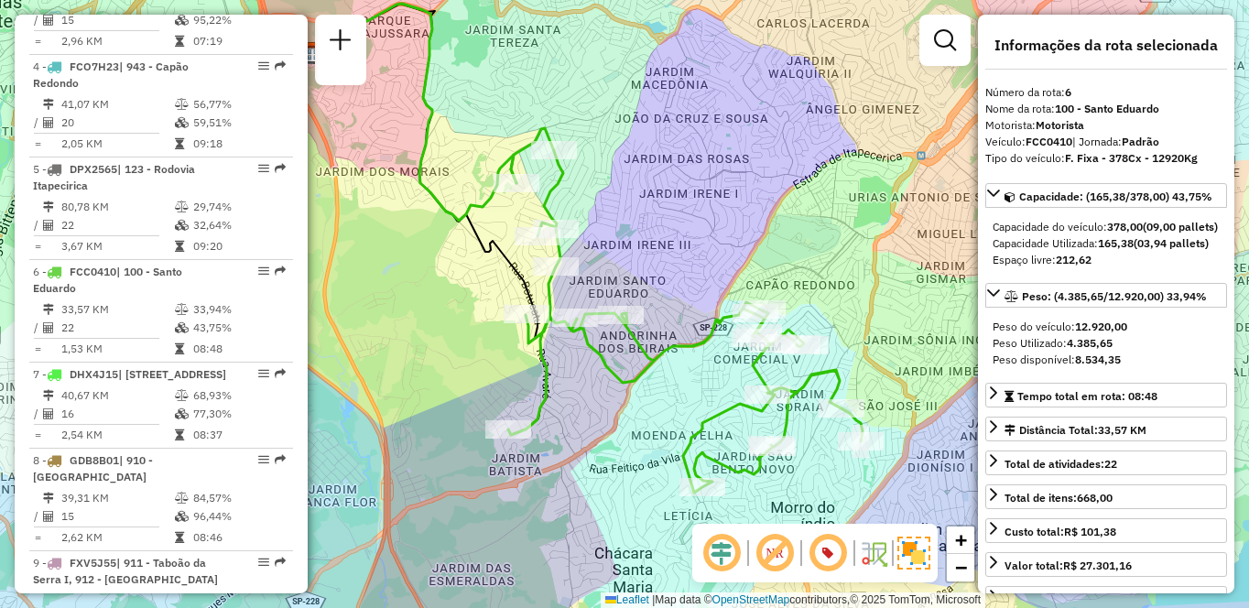
scroll to position [2713, 0]
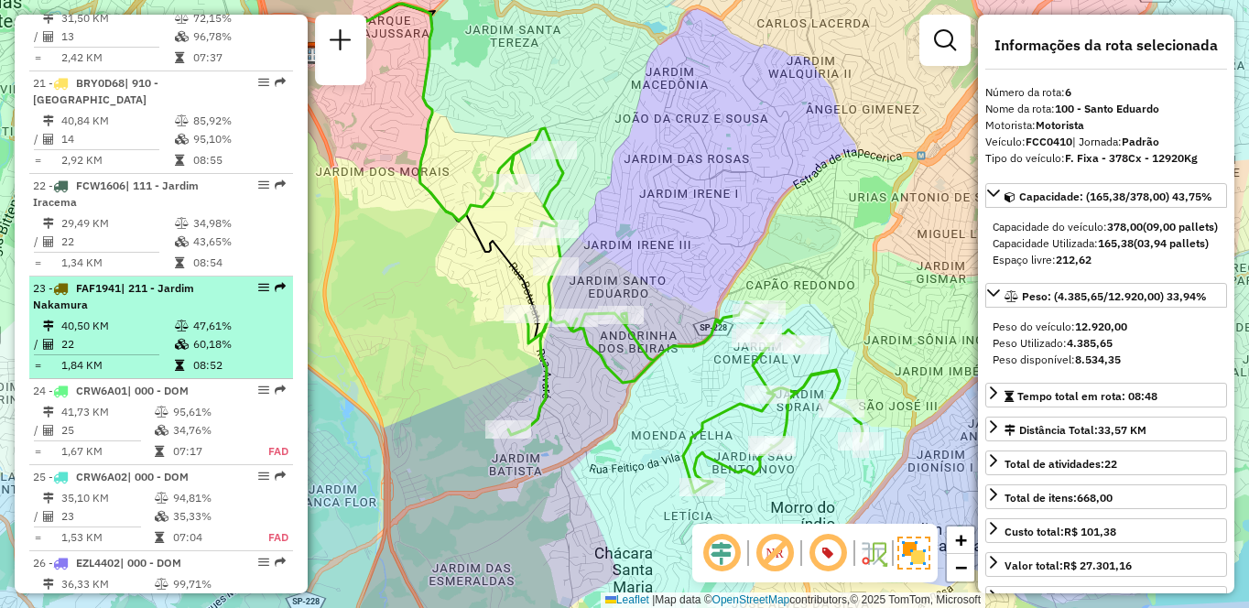
click at [188, 335] on td at bounding box center [183, 326] width 18 height 18
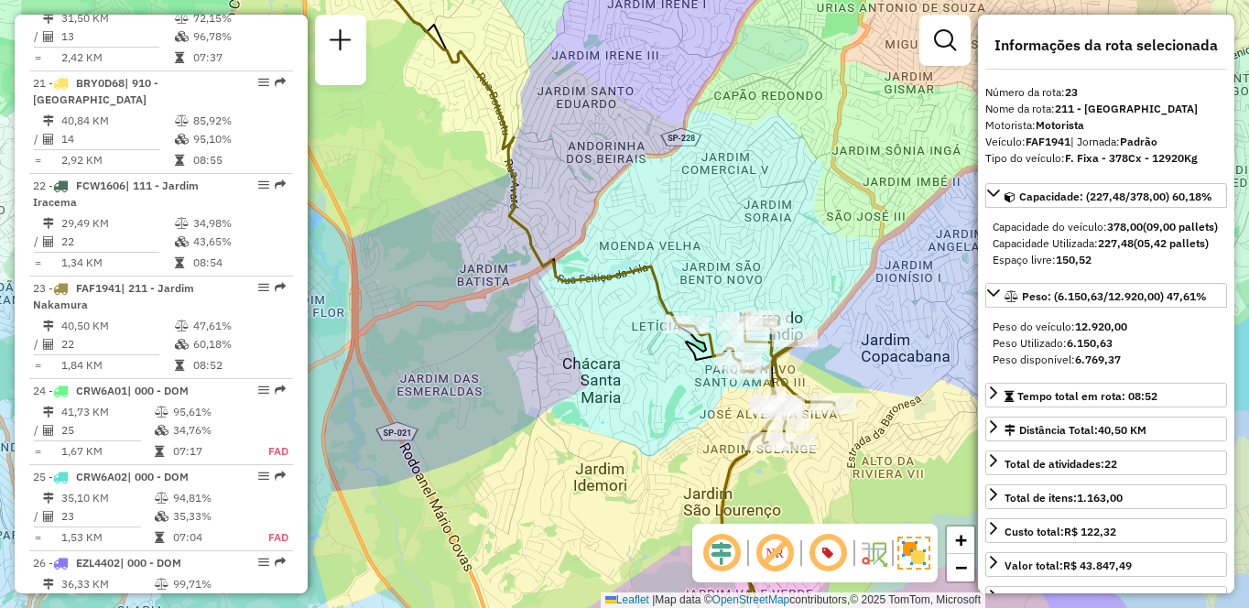
drag, startPoint x: 658, startPoint y: 261, endPoint x: 633, endPoint y: 209, distance: 57.8
click at [633, 209] on icon at bounding box center [536, 122] width 299 height 408
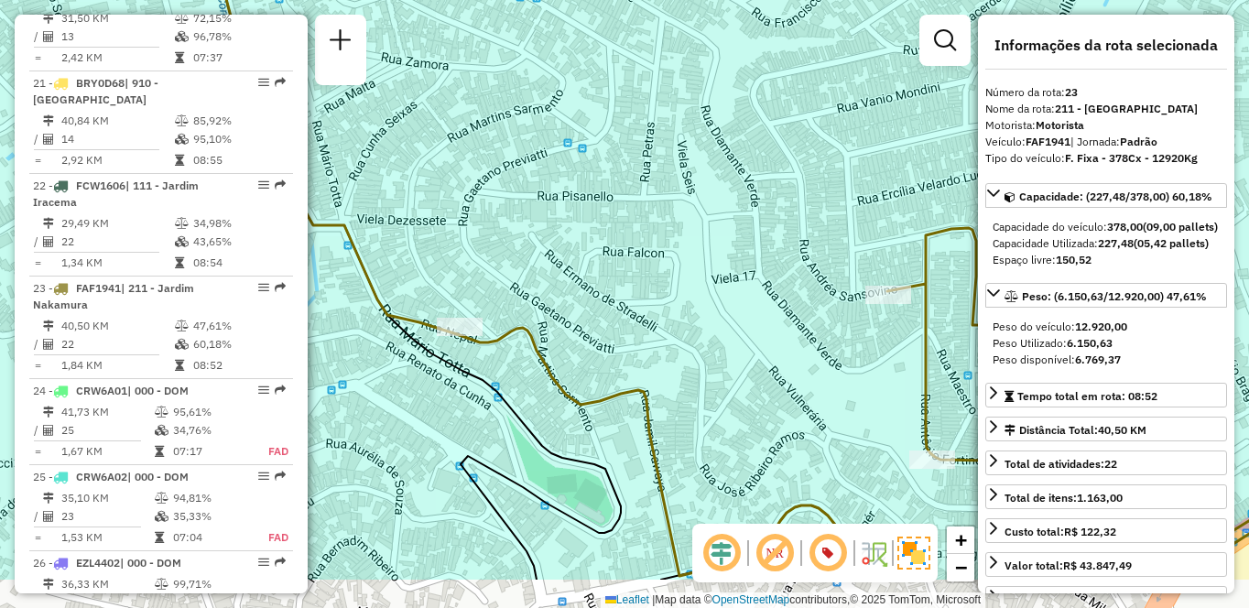
drag, startPoint x: 831, startPoint y: 259, endPoint x: 681, endPoint y: 179, distance: 169.7
click at [746, 154] on div "Janela de atendimento Grade de atendimento Capacidade Transportadoras Veículos …" at bounding box center [624, 304] width 1249 height 608
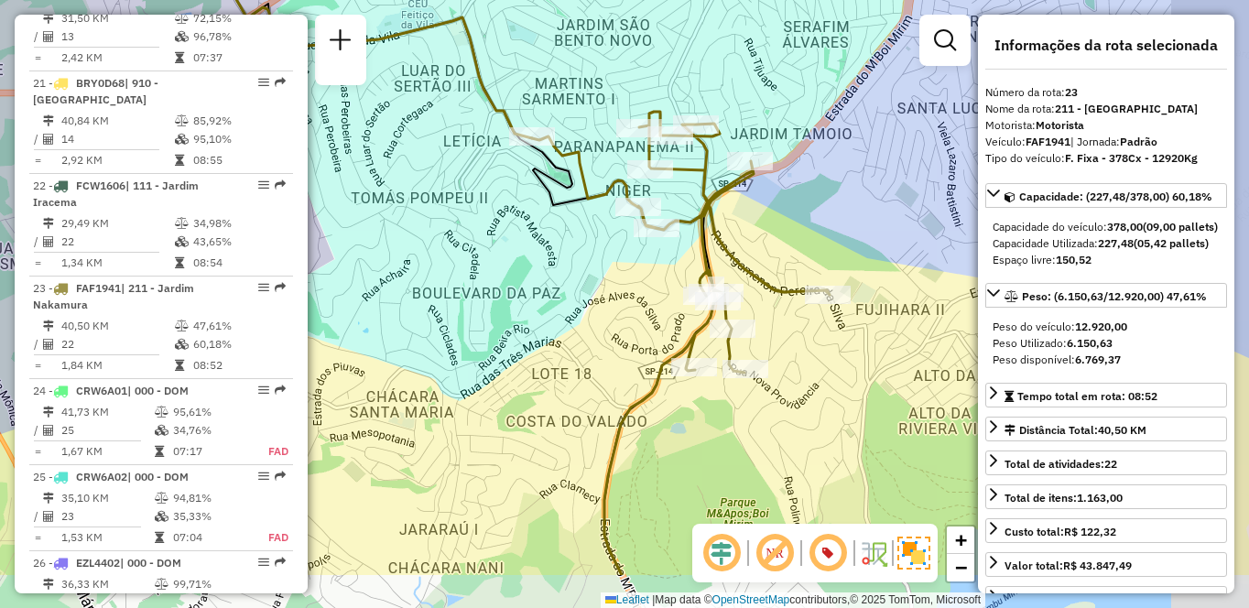
drag, startPoint x: 709, startPoint y: 403, endPoint x: 615, endPoint y: 274, distance: 159.9
click at [615, 274] on div "Janela de atendimento Grade de atendimento Capacidade Transportadoras Veículos …" at bounding box center [624, 304] width 1249 height 608
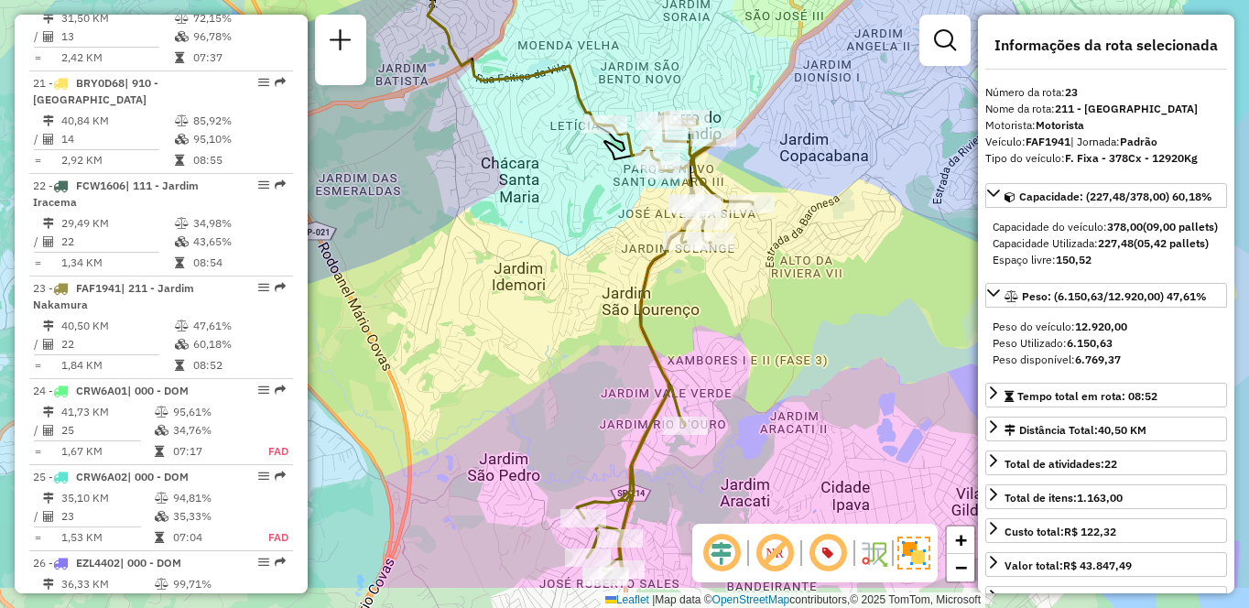
drag, startPoint x: 785, startPoint y: 357, endPoint x: 780, endPoint y: 274, distance: 83.5
click at [780, 274] on div "Janela de atendimento Grade de atendimento Capacidade Transportadoras Veículos …" at bounding box center [624, 304] width 1249 height 608
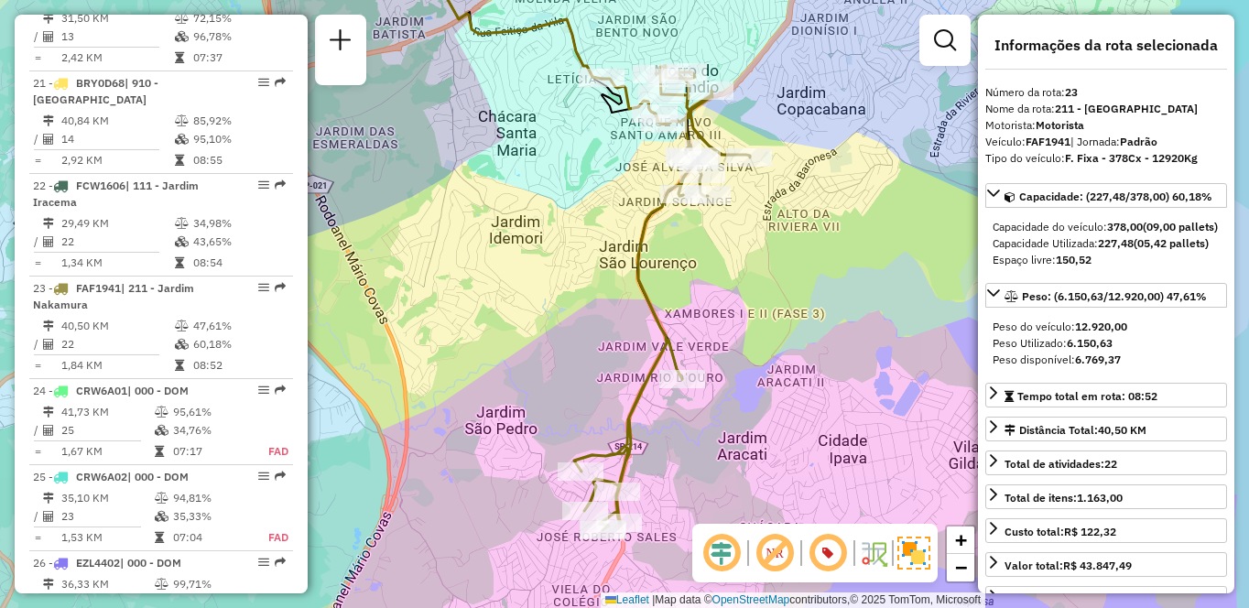
drag, startPoint x: 774, startPoint y: 313, endPoint x: 771, endPoint y: 267, distance: 45.9
click at [771, 267] on div "Janela de atendimento Grade de atendimento Capacidade Transportadoras Veículos …" at bounding box center [624, 304] width 1249 height 608
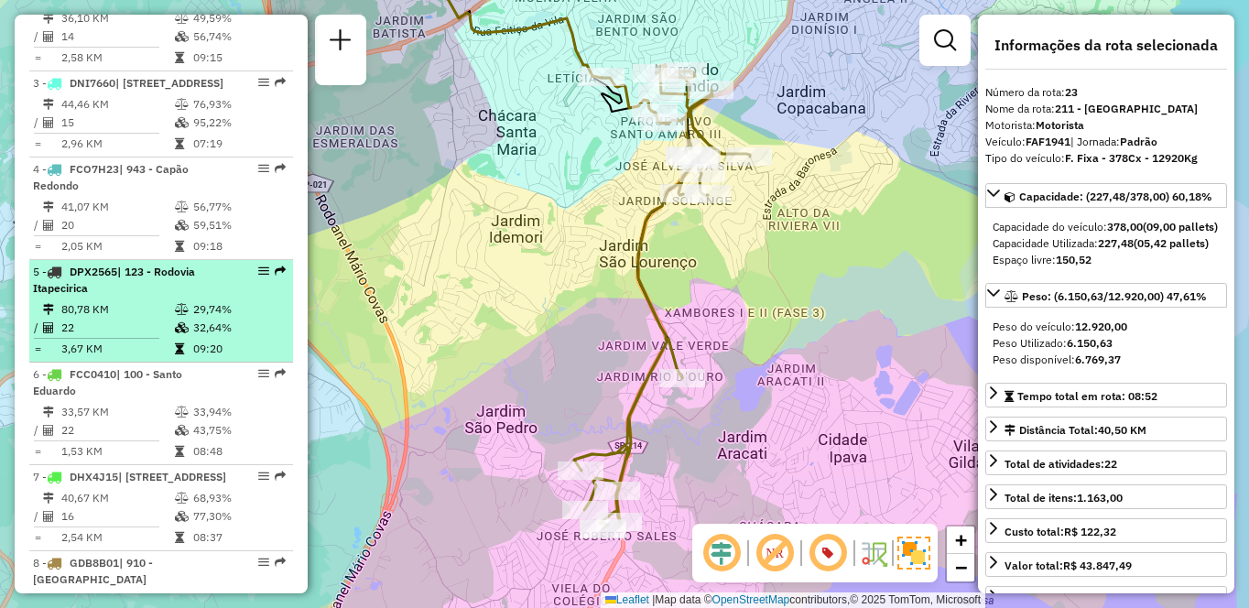
click at [125, 319] on td "80,78 KM" at bounding box center [117, 309] width 114 height 18
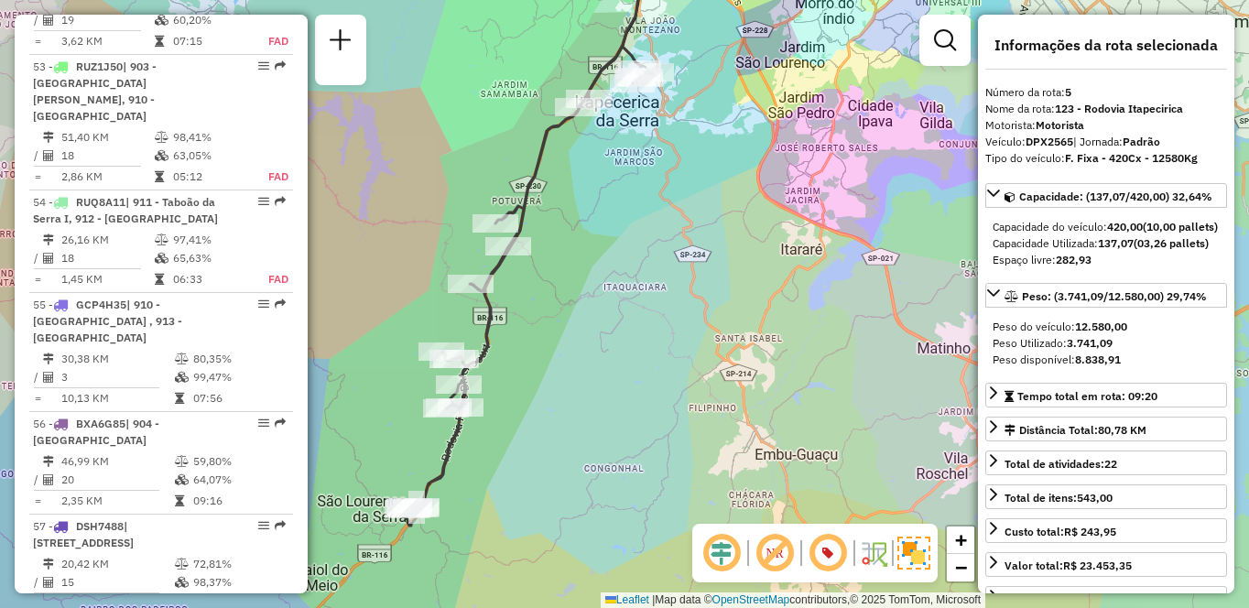
scroll to position [1859, 0]
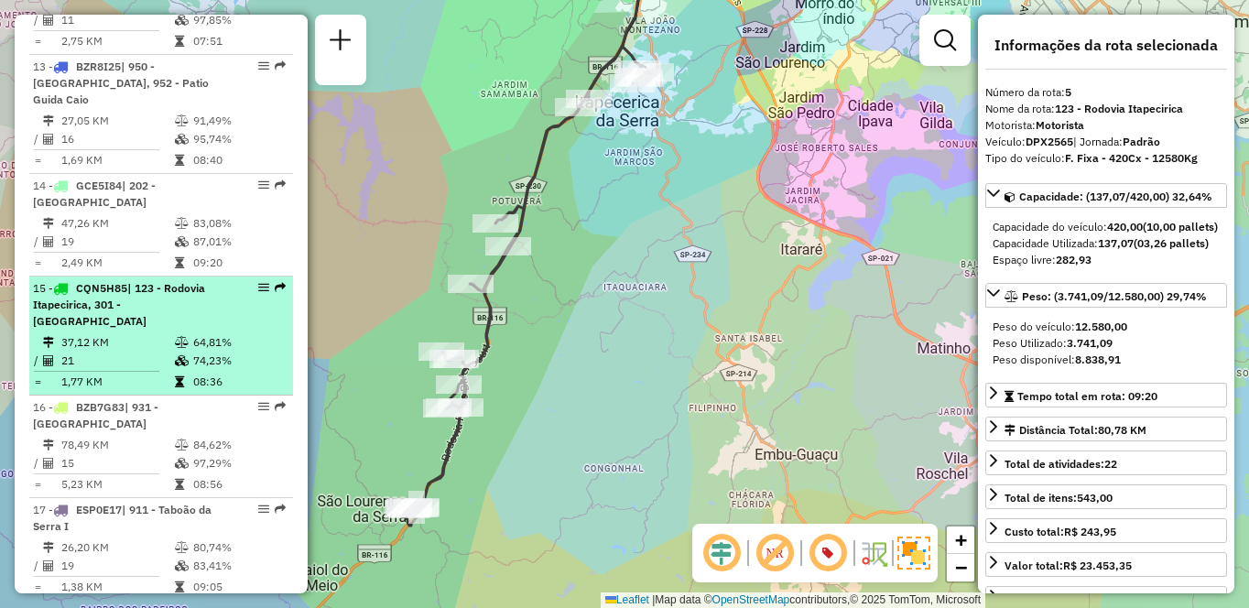
click at [105, 330] on div "15 - CQN5H85 | 123 - Rodovia Itapecirica, 301 - Itapecirica da Serra" at bounding box center [130, 304] width 194 height 49
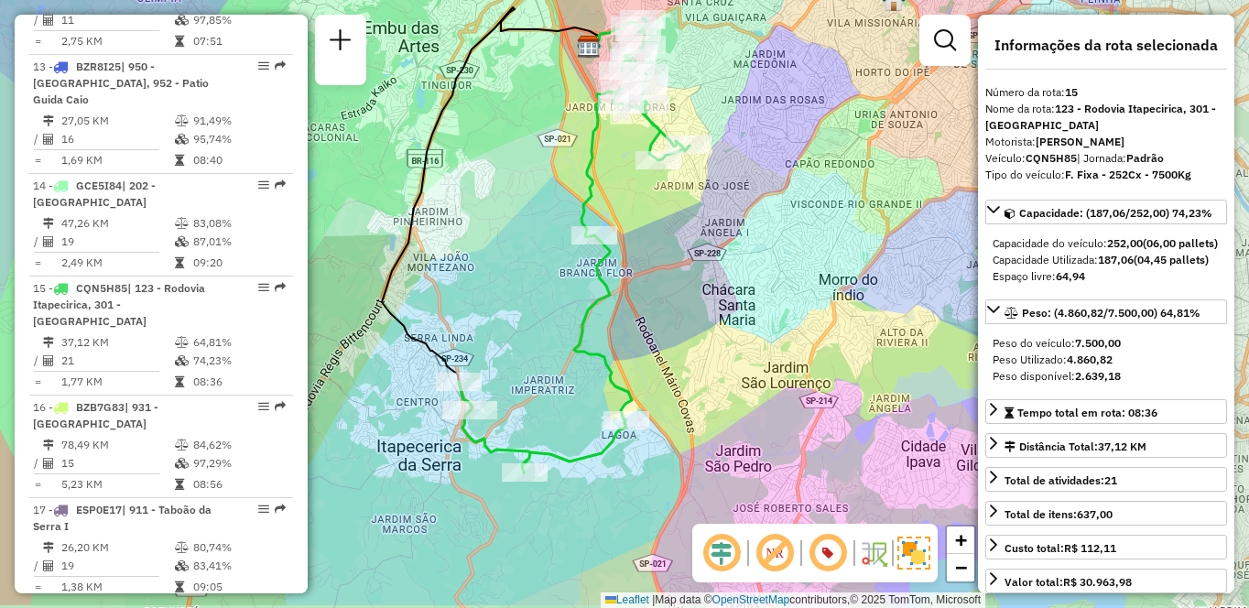
drag, startPoint x: 592, startPoint y: 397, endPoint x: 472, endPoint y: 318, distance: 143.5
click at [472, 318] on div "Janela de atendimento Grade de atendimento Capacidade Transportadoras Veículos …" at bounding box center [624, 304] width 1249 height 608
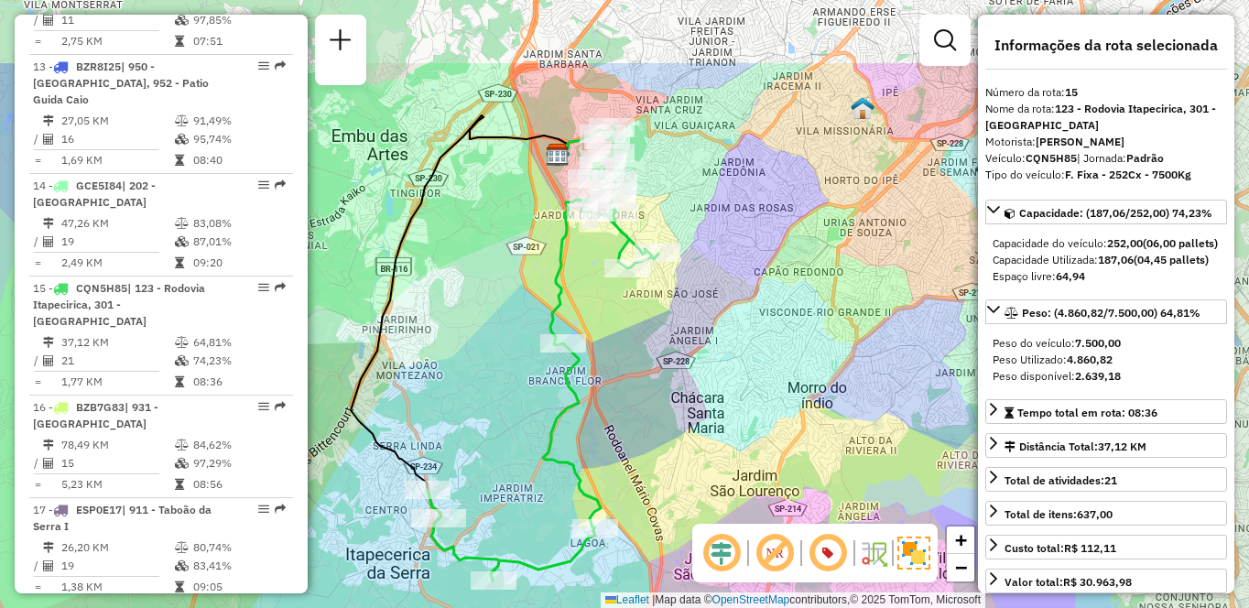
drag, startPoint x: 723, startPoint y: 290, endPoint x: 722, endPoint y: 301, distance: 11.0
click at [722, 301] on div "Janela de atendimento Grade de atendimento Capacidade Transportadoras Veículos …" at bounding box center [624, 304] width 1249 height 608
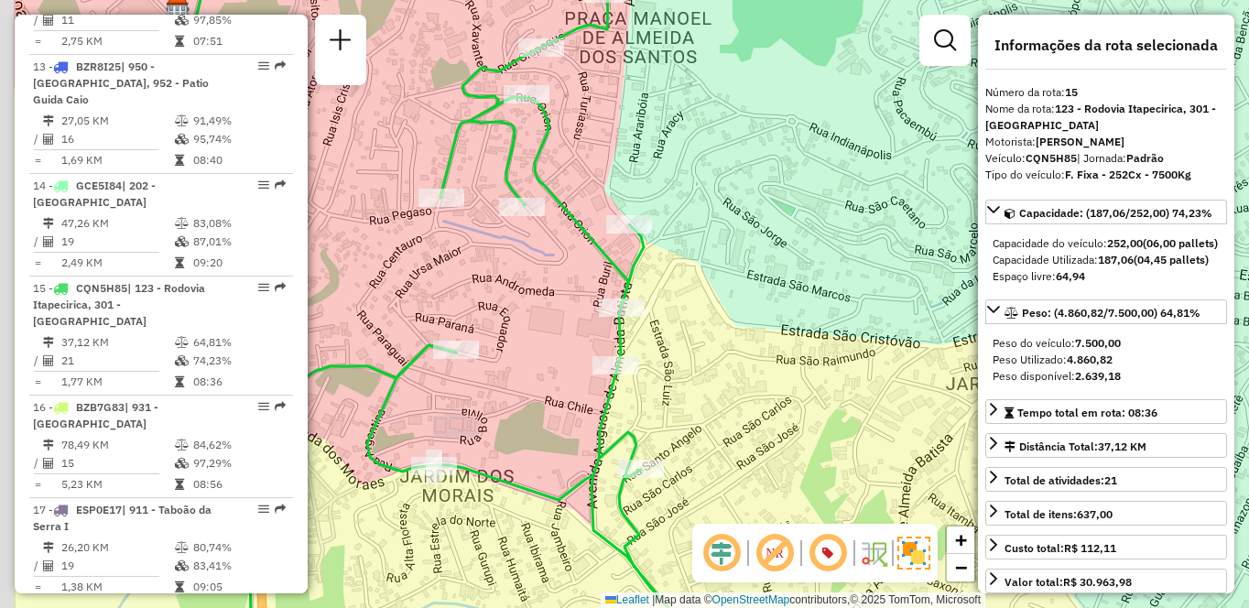
drag, startPoint x: 632, startPoint y: 340, endPoint x: 784, endPoint y: 281, distance: 162.9
click at [784, 281] on div "Janela de atendimento Grade de atendimento Capacidade Transportadoras Veículos …" at bounding box center [624, 304] width 1249 height 608
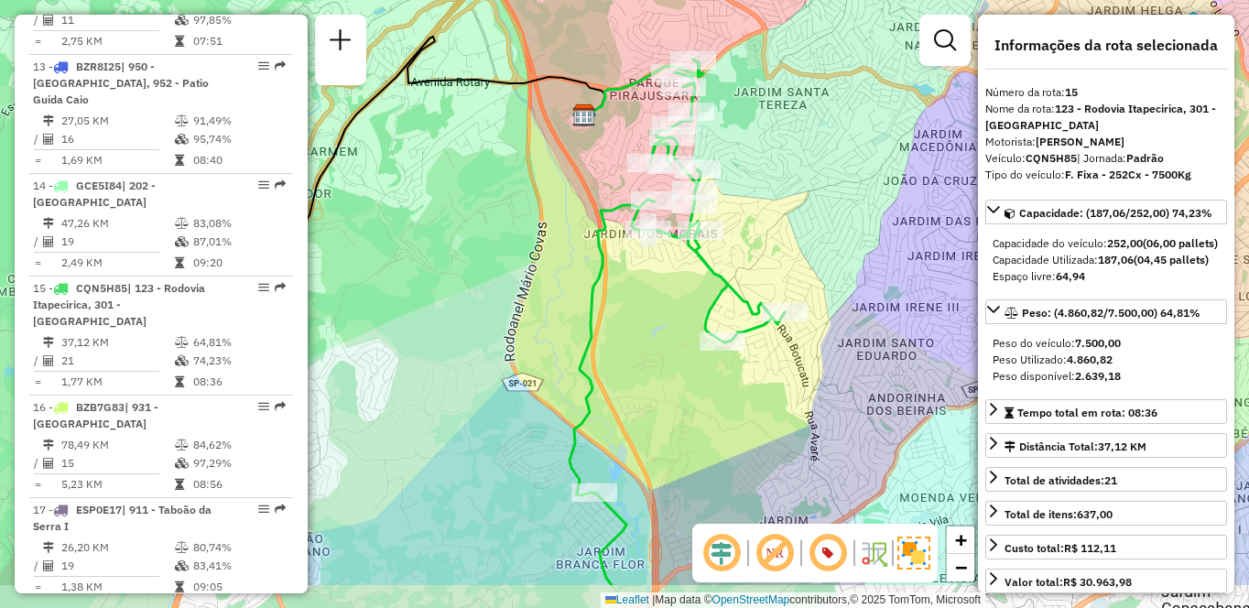
drag, startPoint x: 763, startPoint y: 242, endPoint x: 735, endPoint y: 217, distance: 37.7
click at [735, 217] on div "Janela de atendimento Grade de atendimento Capacidade Transportadoras Veículos …" at bounding box center [624, 304] width 1249 height 608
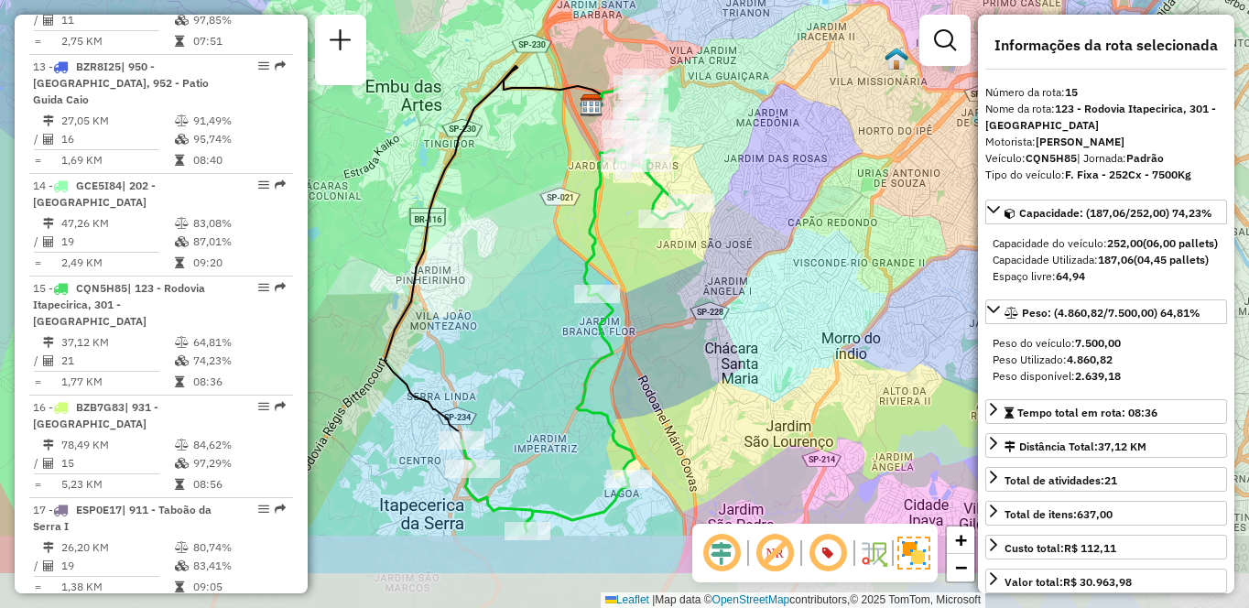
drag, startPoint x: 522, startPoint y: 434, endPoint x: 529, endPoint y: 333, distance: 101.0
click at [521, 317] on div "Janela de atendimento Grade de atendimento Capacidade Transportadoras Veículos …" at bounding box center [624, 304] width 1249 height 608
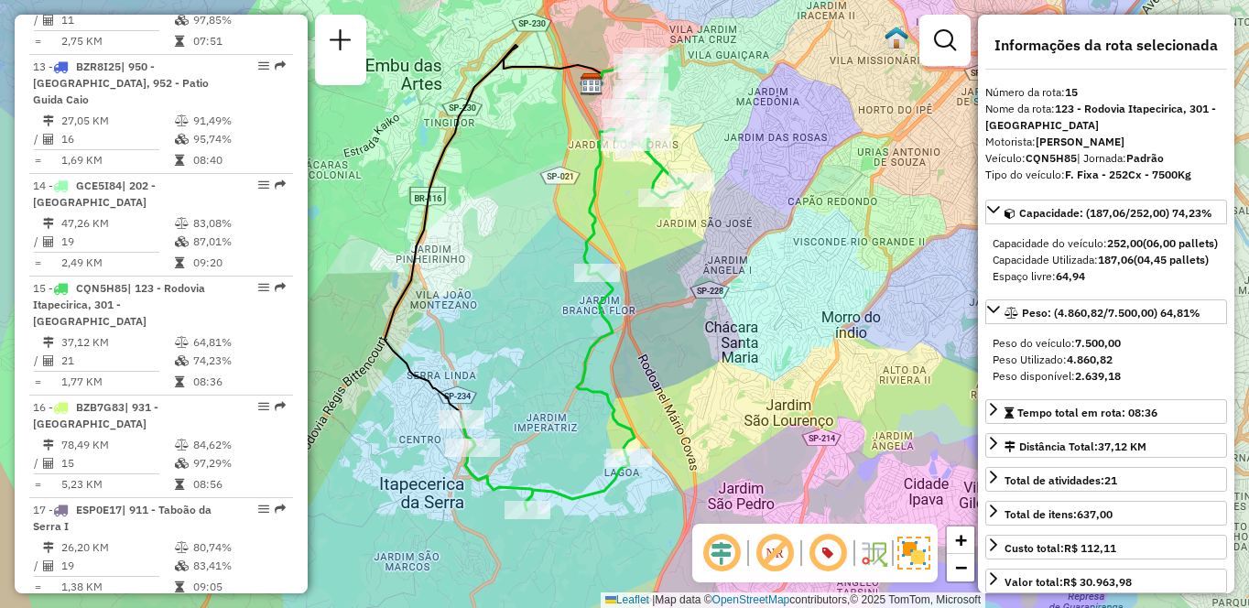
scroll to position [1260, 0]
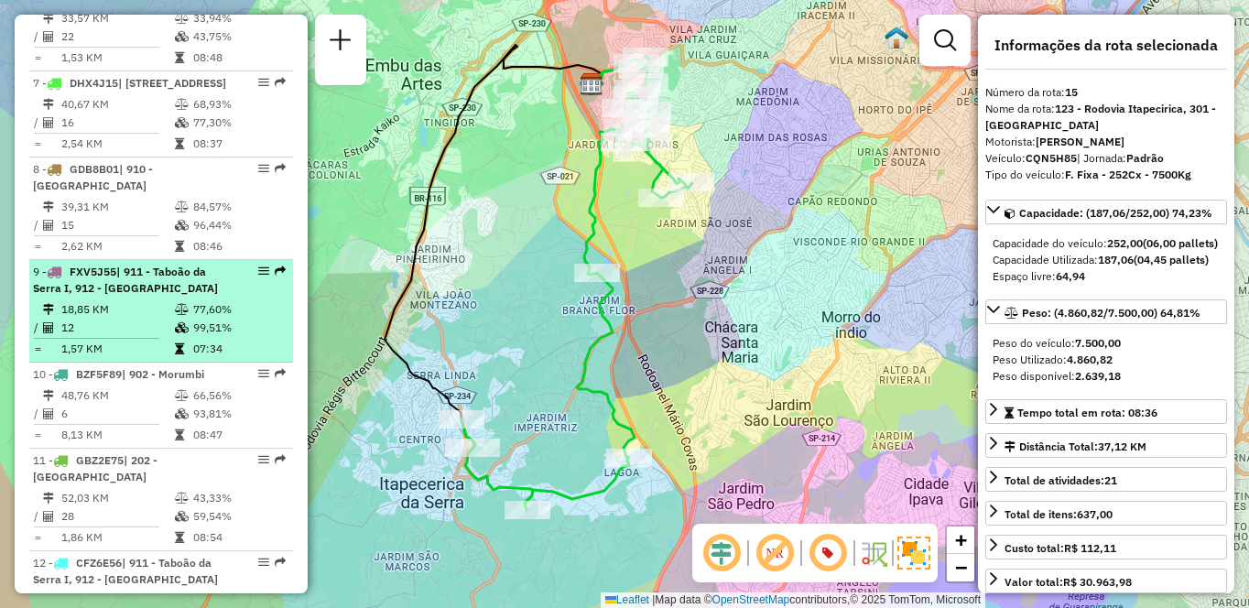
click at [127, 295] on span "| 911 - Taboão da Serra I, 912 - Taboão da Serra II" at bounding box center [125, 280] width 185 height 30
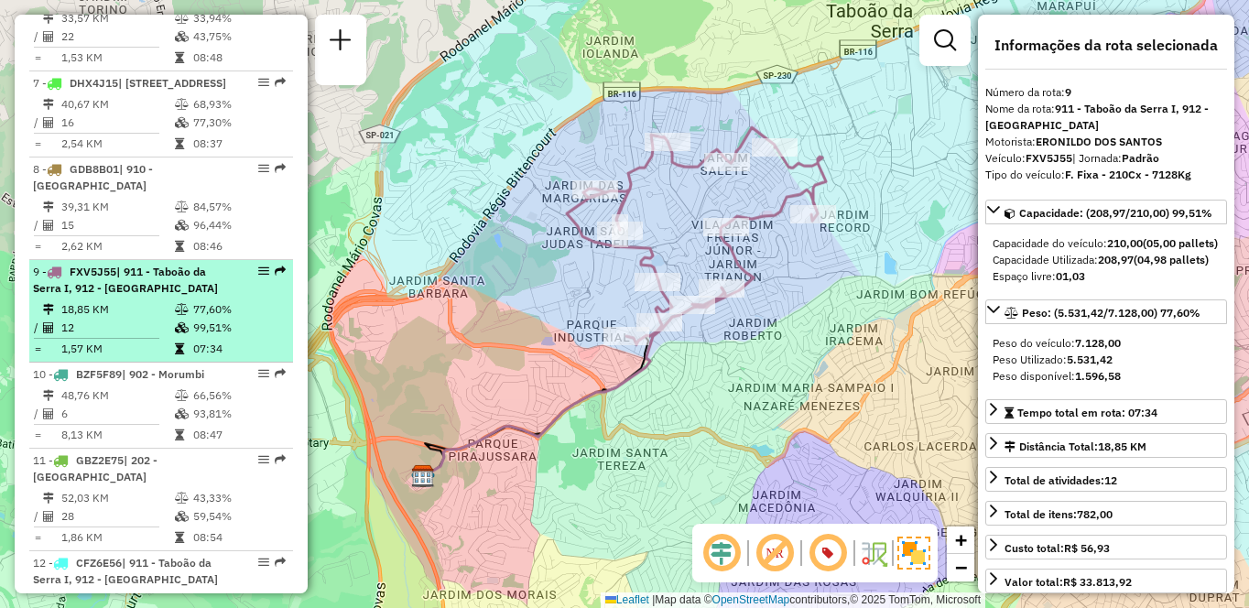
click at [67, 319] on td "18,85 KM" at bounding box center [117, 309] width 114 height 18
